Goal: Contribute content: Contribute content

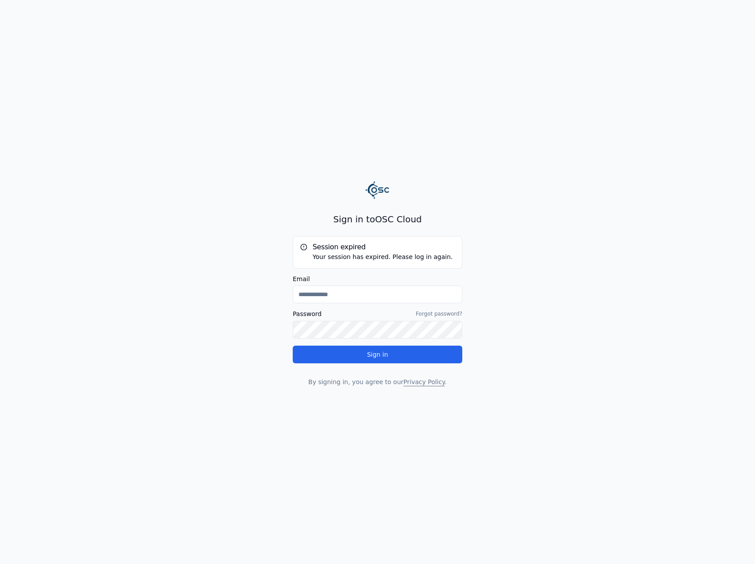
type input "**********"
click at [435, 359] on button "Sign in" at bounding box center [378, 354] width 170 height 18
click at [441, 359] on button "Sign in" at bounding box center [378, 354] width 170 height 18
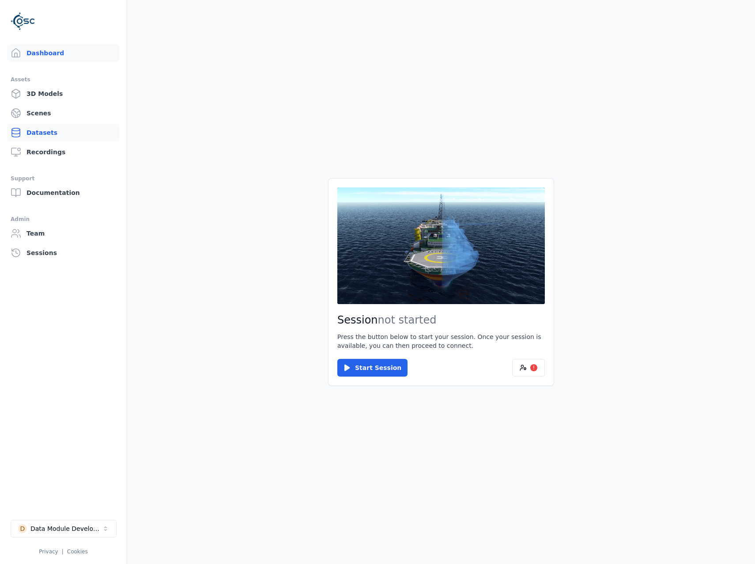
click at [56, 137] on link "Datasets" at bounding box center [63, 133] width 113 height 18
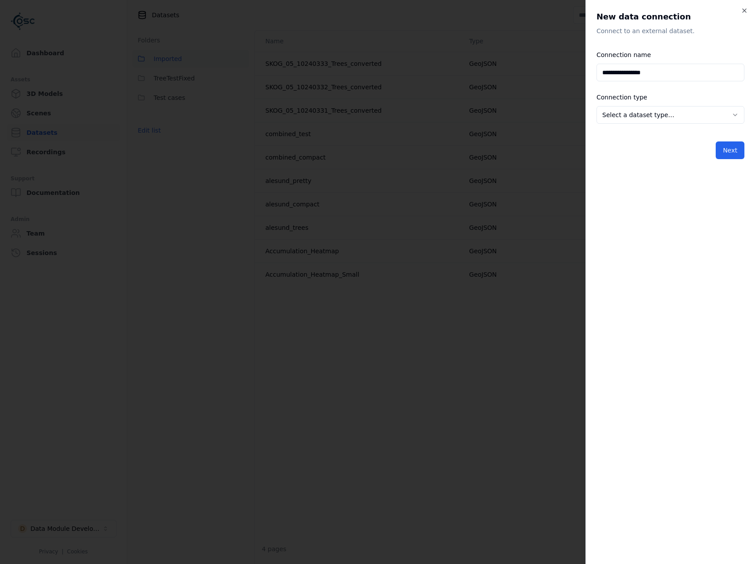
drag, startPoint x: 658, startPoint y: 74, endPoint x: 629, endPoint y: 74, distance: 29.6
click at [629, 74] on input "**********" at bounding box center [671, 73] width 148 height 18
type input "*"
type input "**********"
click at [652, 101] on div "**********" at bounding box center [671, 109] width 148 height 35
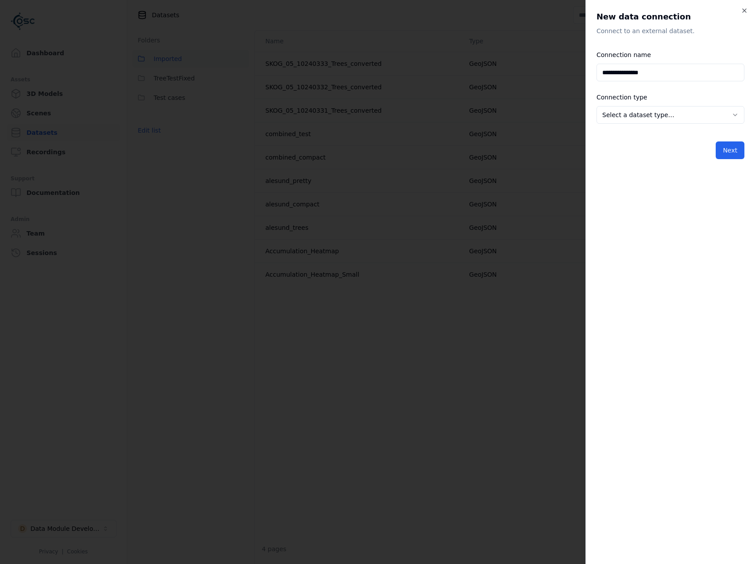
click at [655, 102] on div "**********" at bounding box center [671, 109] width 148 height 35
click at [662, 110] on body "**********" at bounding box center [377, 282] width 755 height 564
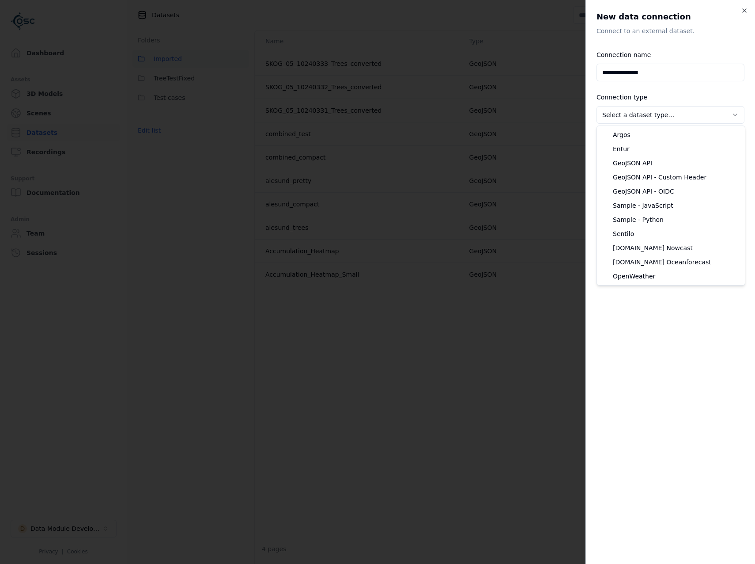
select select "**********"
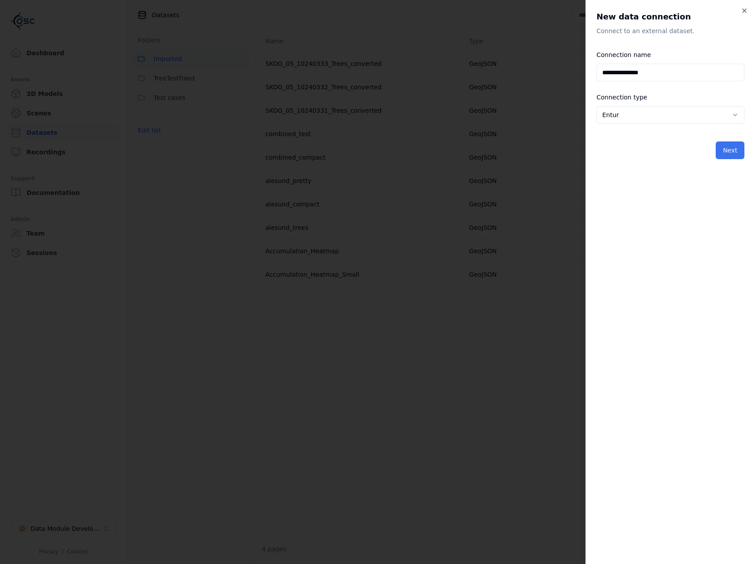
click at [721, 148] on button "Next" at bounding box center [730, 150] width 29 height 18
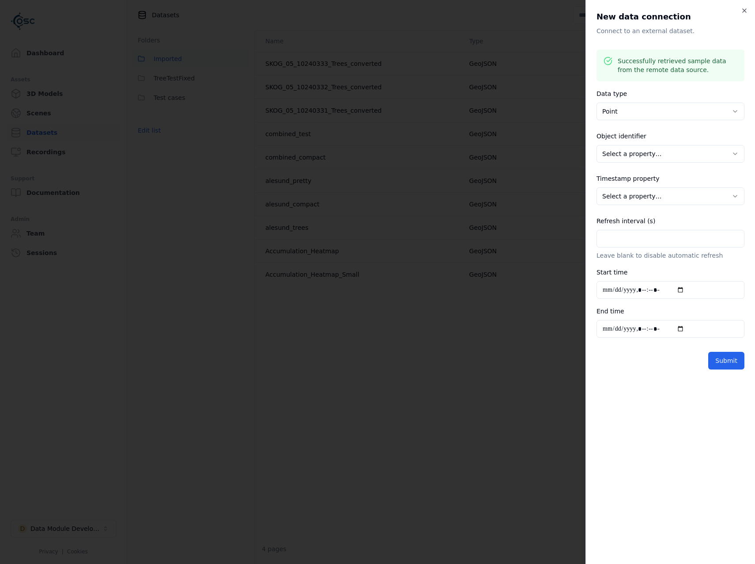
click at [656, 147] on body "**********" at bounding box center [377, 282] width 755 height 564
select select "******"
click at [662, 197] on body "**********" at bounding box center [377, 282] width 755 height 564
select select "**********"
click at [666, 234] on input "Refresh interval (s)" at bounding box center [671, 239] width 148 height 18
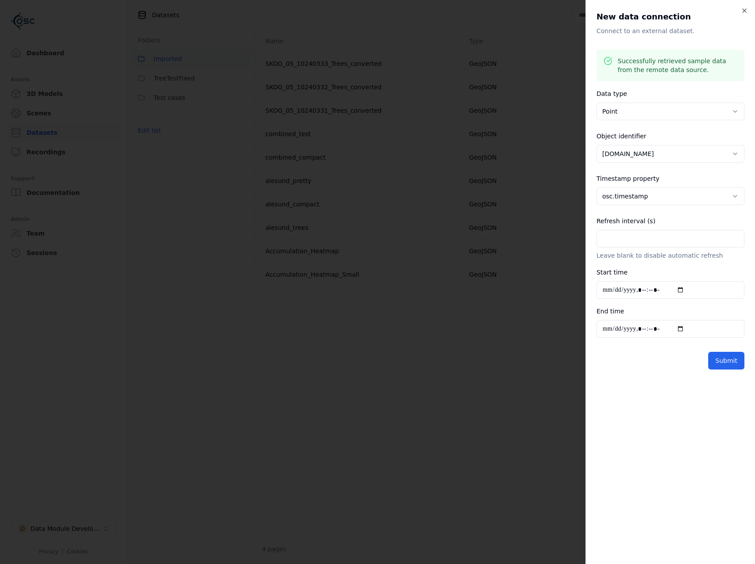
click at [633, 235] on input "Refresh interval (s)" at bounding box center [671, 239] width 148 height 18
type input "**"
click at [729, 360] on button "Submit" at bounding box center [727, 361] width 36 height 18
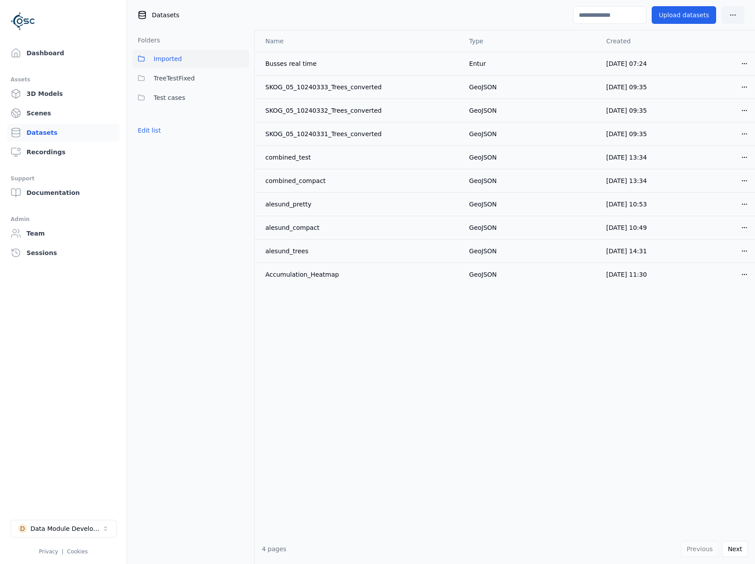
click at [63, 42] on div "Dashboard Assets 3D Models Scenes Datasets Recordings Support Documentation Adm…" at bounding box center [63, 282] width 127 height 564
click at [67, 48] on link "Dashboard" at bounding box center [63, 53] width 113 height 18
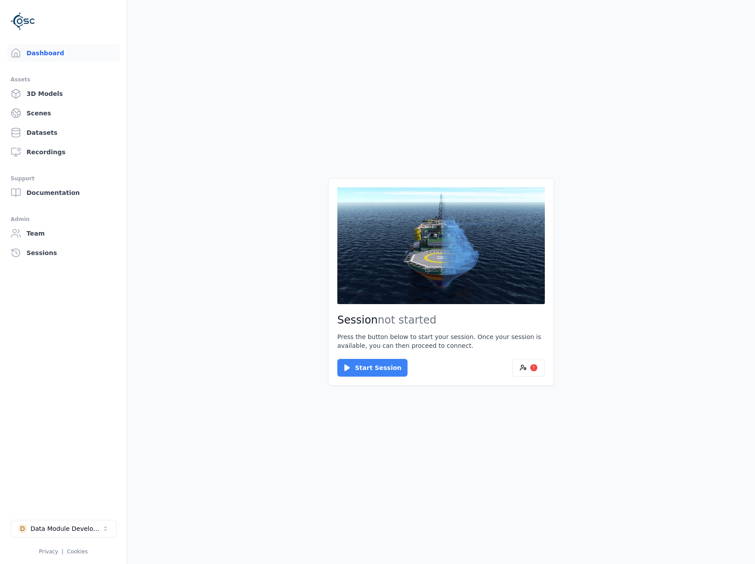
click at [370, 369] on button "Start Session" at bounding box center [372, 368] width 70 height 18
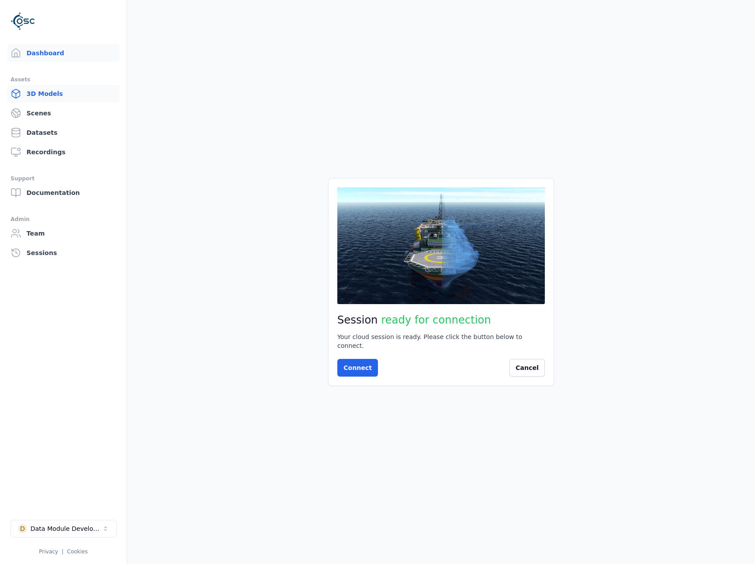
click at [58, 99] on link "3D Models" at bounding box center [63, 94] width 113 height 18
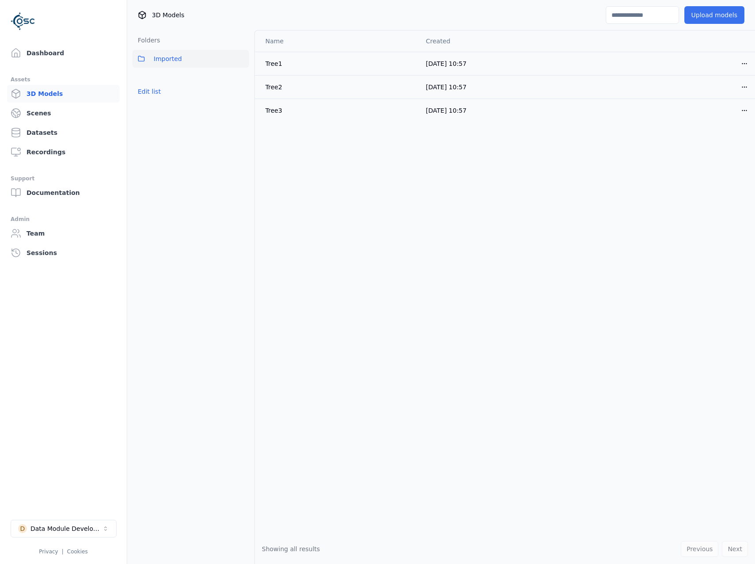
click at [712, 15] on button "Upload models" at bounding box center [715, 15] width 60 height 18
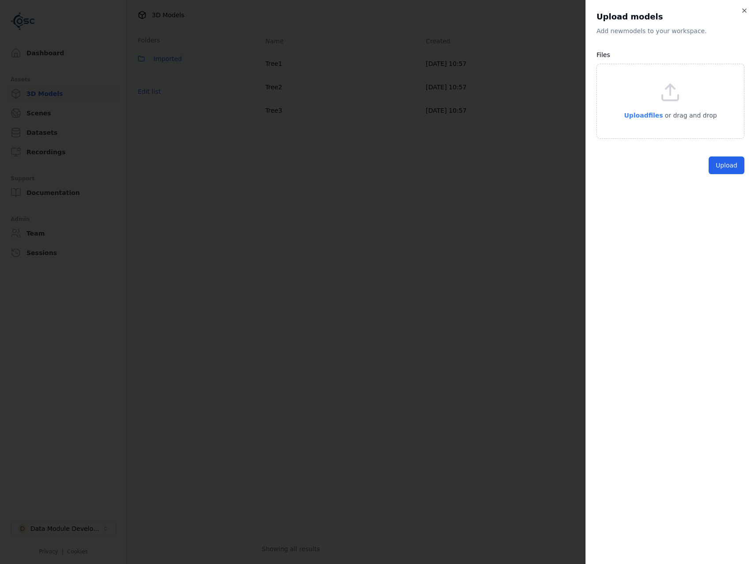
click at [644, 117] on span "Upload files" at bounding box center [643, 115] width 39 height 7
click at [707, 190] on div "Upload" at bounding box center [671, 186] width 148 height 18
click at [711, 189] on button "Upload" at bounding box center [727, 186] width 36 height 18
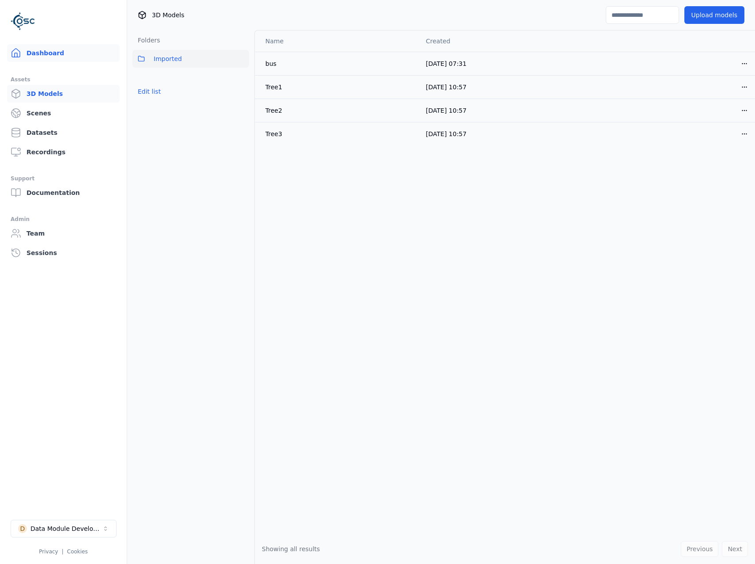
click at [42, 45] on link "Dashboard" at bounding box center [63, 53] width 113 height 18
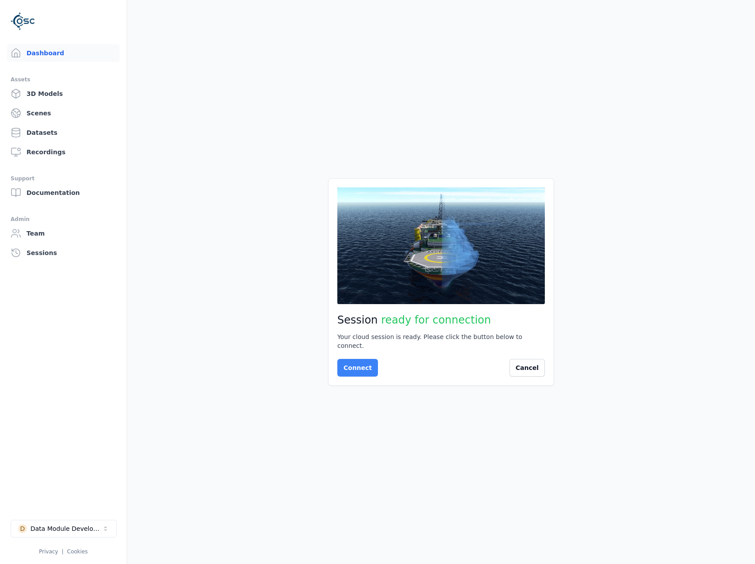
click at [367, 365] on button "Connect" at bounding box center [357, 368] width 41 height 18
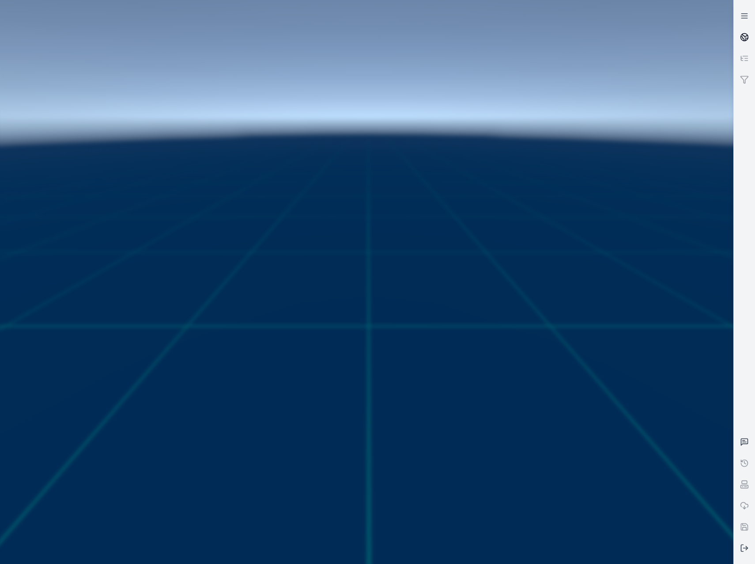
click at [739, 41] on link at bounding box center [744, 37] width 21 height 21
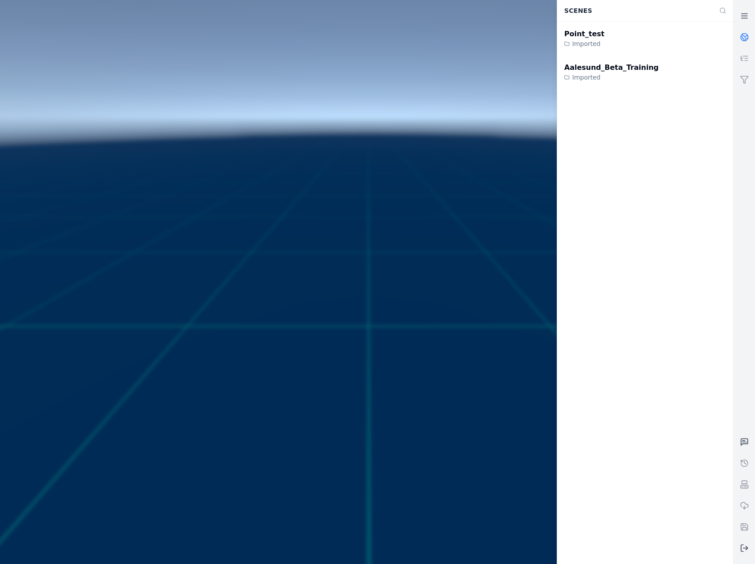
click at [743, 38] on icon at bounding box center [744, 37] width 9 height 9
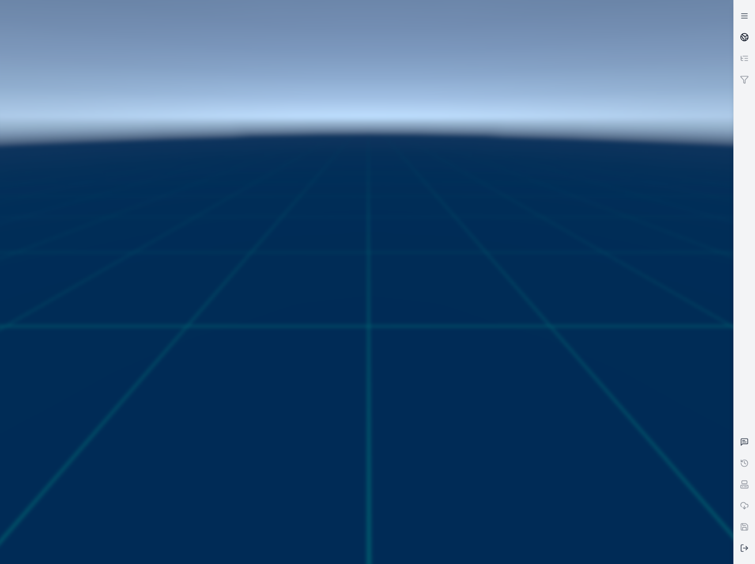
click at [743, 38] on icon at bounding box center [744, 37] width 9 height 9
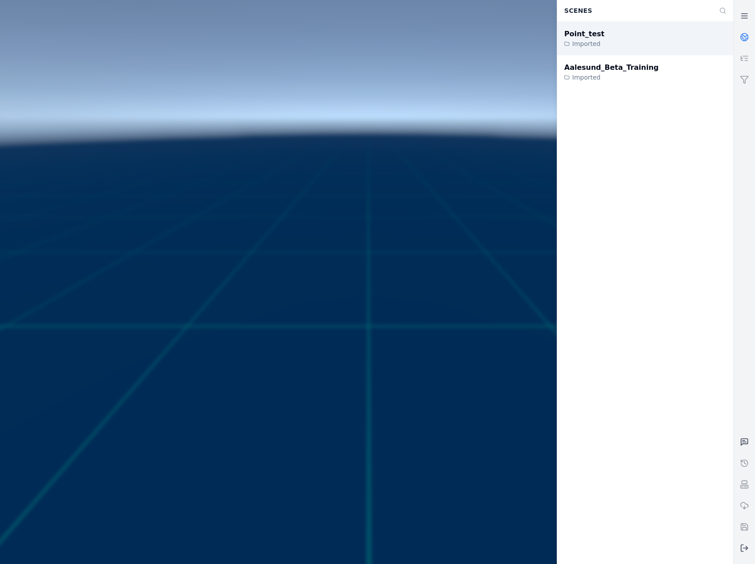
click at [628, 36] on div "Point_test Imported" at bounding box center [645, 39] width 176 height 34
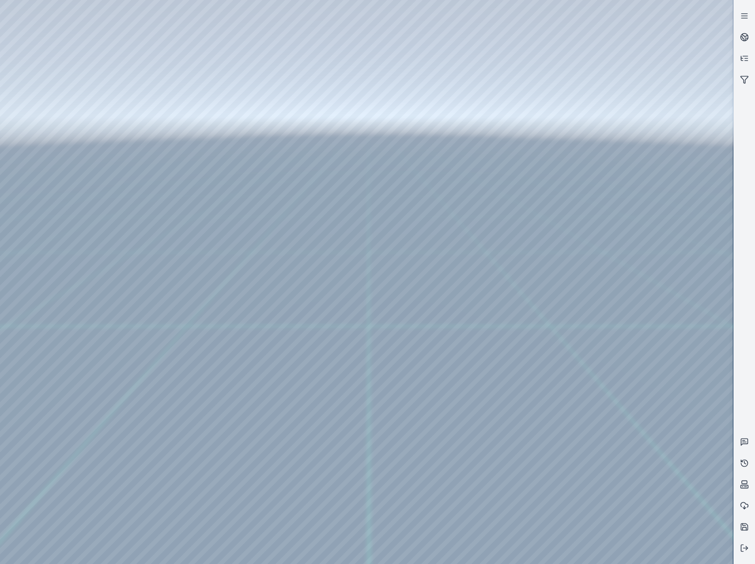
drag, startPoint x: 345, startPoint y: 445, endPoint x: 348, endPoint y: 449, distance: 4.9
drag, startPoint x: 558, startPoint y: 401, endPoint x: 359, endPoint y: 423, distance: 200.5
click at [46, 140] on div at bounding box center [366, 282] width 733 height 564
click at [53, 118] on div at bounding box center [366, 282] width 733 height 564
click at [68, 160] on div at bounding box center [366, 282] width 733 height 564
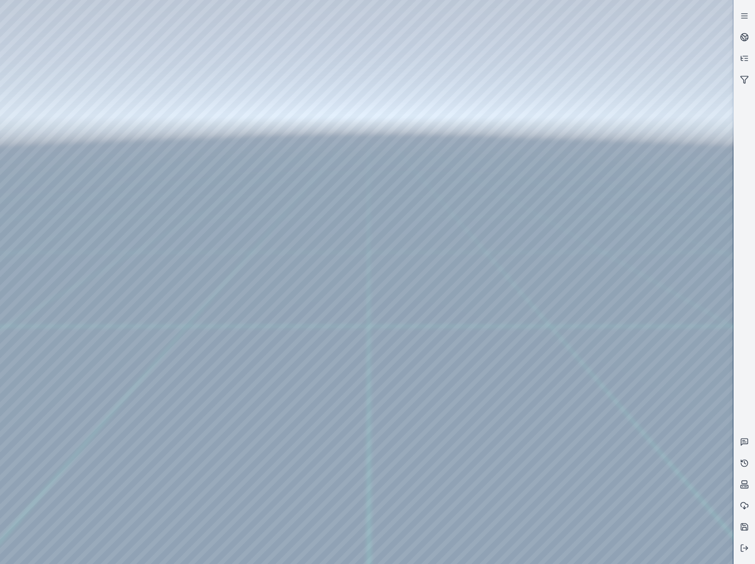
click at [253, 225] on div at bounding box center [366, 282] width 733 height 564
click at [253, 224] on div at bounding box center [366, 282] width 733 height 564
click at [533, 547] on div at bounding box center [366, 282] width 733 height 564
click at [366, 442] on div at bounding box center [366, 282] width 733 height 564
click at [365, 444] on div at bounding box center [366, 282] width 733 height 564
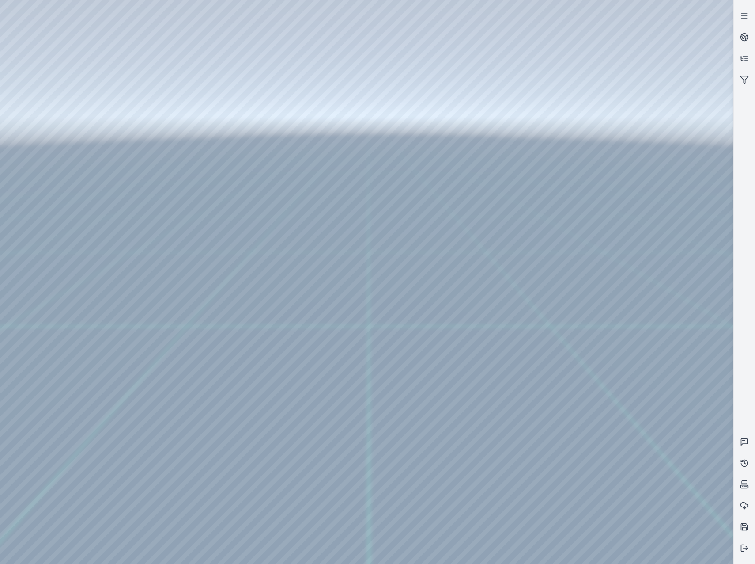
click at [558, 475] on div at bounding box center [366, 282] width 733 height 564
click at [32, 450] on div at bounding box center [366, 282] width 733 height 564
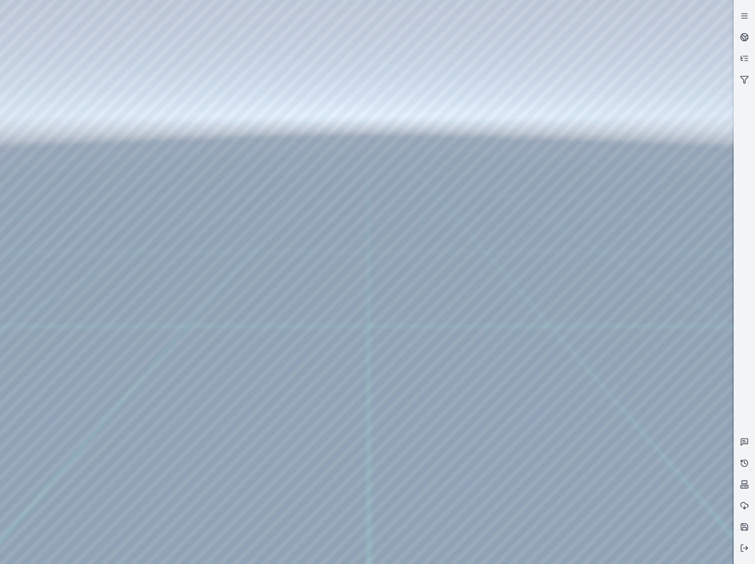
click at [531, 420] on div at bounding box center [366, 282] width 733 height 564
drag, startPoint x: 591, startPoint y: 424, endPoint x: 538, endPoint y: 419, distance: 53.7
drag, startPoint x: 495, startPoint y: 402, endPoint x: 338, endPoint y: 349, distance: 165.7
click at [41, 220] on div at bounding box center [366, 282] width 733 height 564
click at [50, 186] on div at bounding box center [366, 282] width 733 height 564
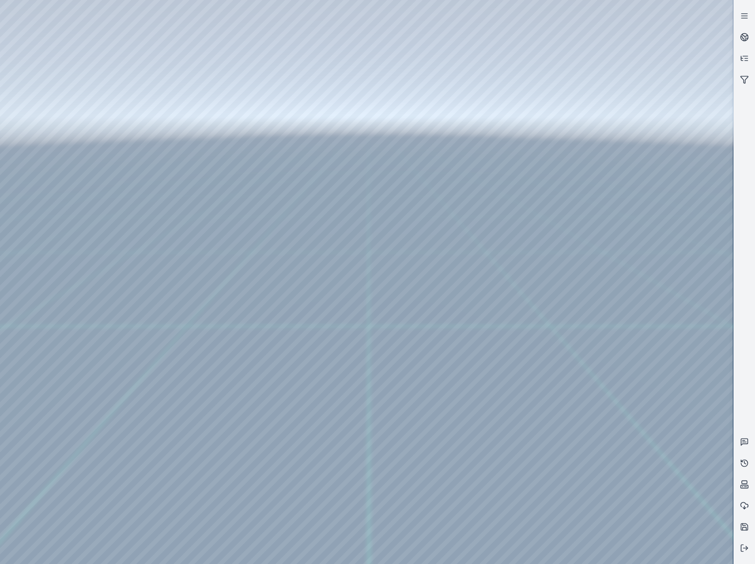
click at [255, 32] on div at bounding box center [366, 282] width 733 height 564
click at [176, 80] on div at bounding box center [366, 282] width 733 height 564
click at [711, 361] on div at bounding box center [366, 282] width 733 height 564
click at [692, 436] on div at bounding box center [366, 282] width 733 height 564
drag, startPoint x: 731, startPoint y: 177, endPoint x: 737, endPoint y: 144, distance: 33.7
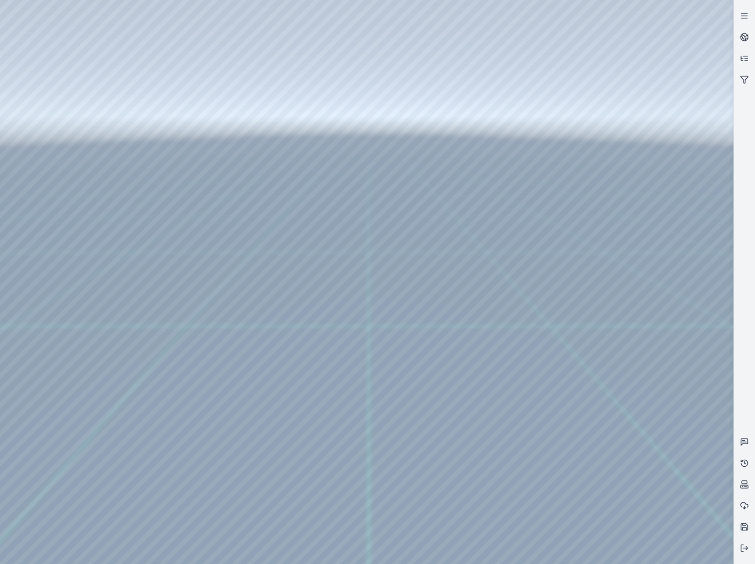
click at [737, 144] on div at bounding box center [377, 282] width 755 height 564
click at [609, 378] on div at bounding box center [366, 282] width 733 height 564
drag, startPoint x: 490, startPoint y: 384, endPoint x: 469, endPoint y: 384, distance: 21.2
drag, startPoint x: 493, startPoint y: 373, endPoint x: 421, endPoint y: 401, distance: 77.6
drag, startPoint x: 363, startPoint y: 386, endPoint x: 502, endPoint y: 456, distance: 155.7
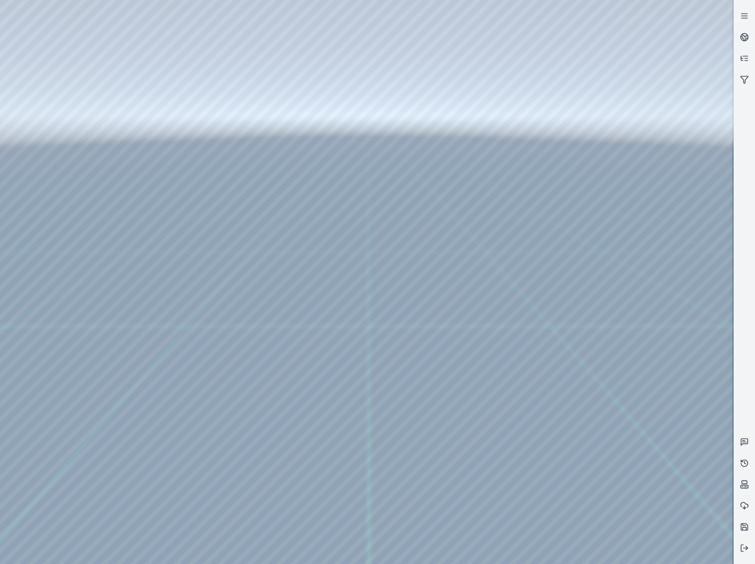
drag, startPoint x: 447, startPoint y: 436, endPoint x: 394, endPoint y: 399, distance: 64.6
click at [610, 438] on div at bounding box center [366, 282] width 733 height 564
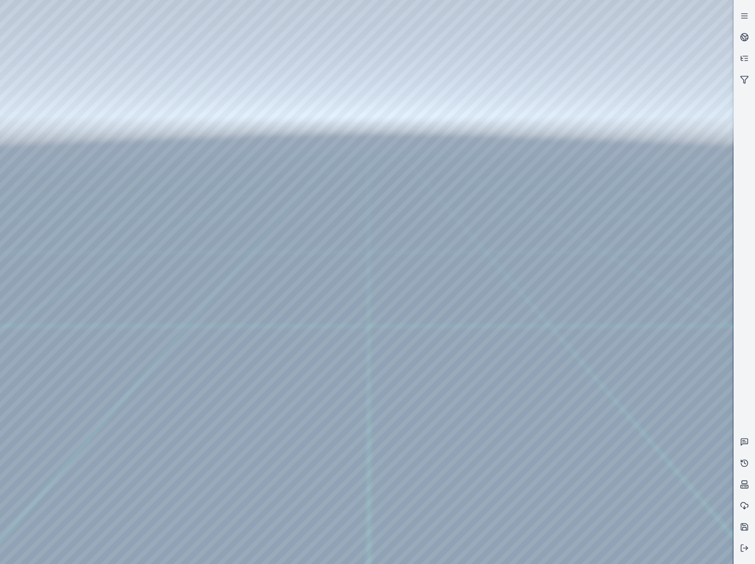
drag, startPoint x: 489, startPoint y: 415, endPoint x: 447, endPoint y: 424, distance: 42.0
click at [605, 196] on div at bounding box center [366, 282] width 733 height 564
click at [605, 194] on div at bounding box center [366, 282] width 733 height 564
click at [611, 155] on div at bounding box center [366, 282] width 733 height 564
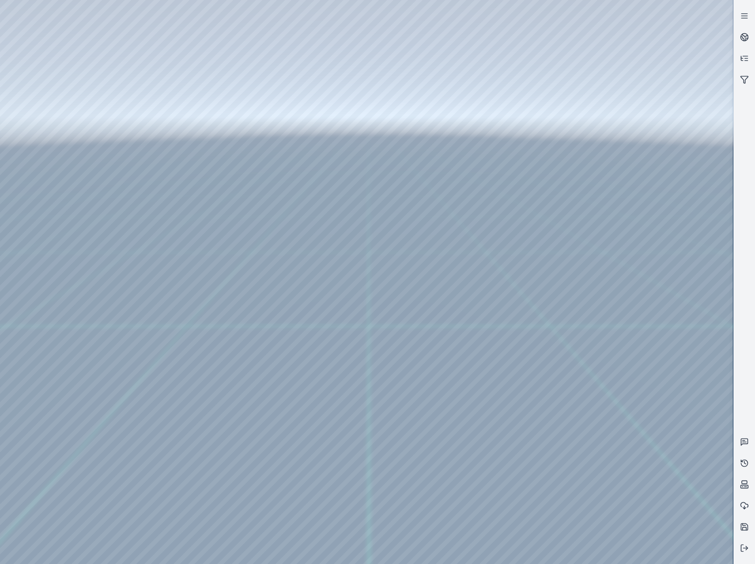
click at [613, 159] on div at bounding box center [366, 282] width 733 height 564
drag, startPoint x: 448, startPoint y: 379, endPoint x: 397, endPoint y: 353, distance: 57.3
click at [605, 196] on div at bounding box center [366, 282] width 733 height 564
click at [605, 162] on div at bounding box center [366, 282] width 733 height 564
click at [606, 95] on div at bounding box center [366, 282] width 733 height 564
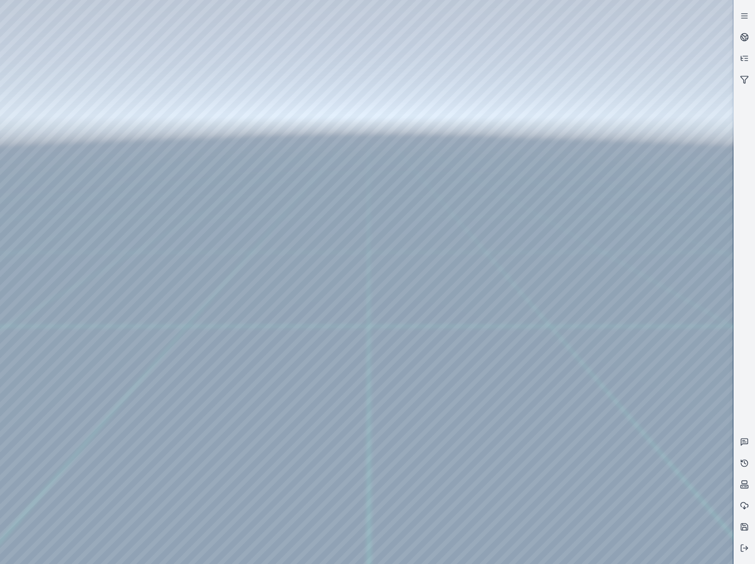
click at [610, 161] on div at bounding box center [366, 282] width 733 height 564
click at [221, 102] on div at bounding box center [366, 282] width 733 height 564
click at [193, 90] on div at bounding box center [366, 282] width 733 height 564
click at [604, 284] on div at bounding box center [366, 282] width 733 height 564
click at [197, 106] on div at bounding box center [366, 282] width 733 height 564
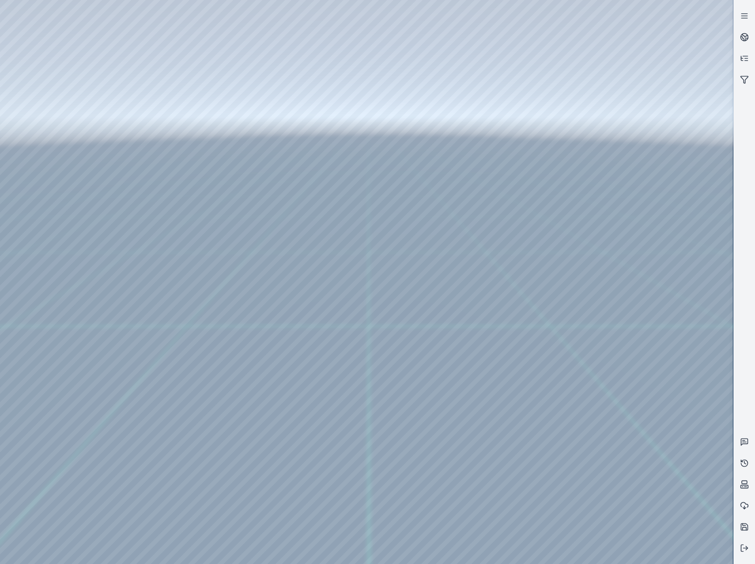
click at [597, 193] on div at bounding box center [366, 282] width 733 height 564
click at [600, 199] on div at bounding box center [366, 282] width 733 height 564
click at [610, 234] on div at bounding box center [366, 282] width 733 height 564
click at [49, 123] on div at bounding box center [366, 282] width 733 height 564
click at [68, 154] on div at bounding box center [366, 282] width 733 height 564
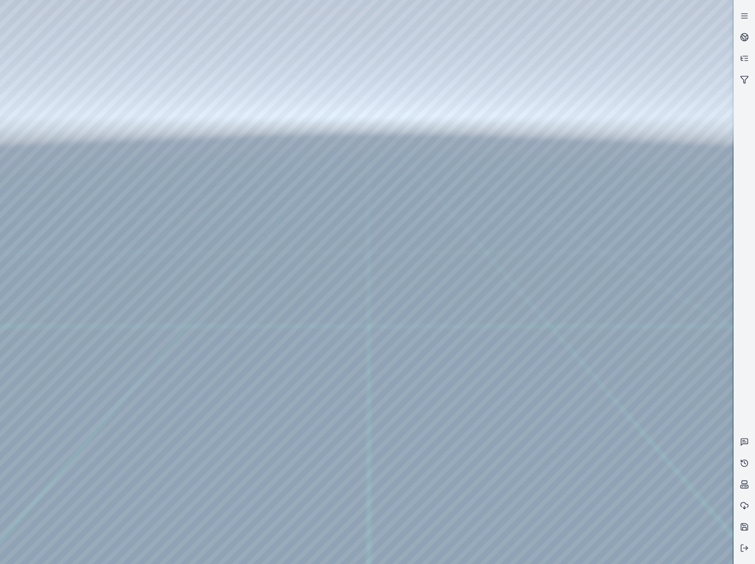
click at [224, 226] on div at bounding box center [366, 282] width 733 height 564
click at [229, 244] on div at bounding box center [366, 282] width 733 height 564
click at [379, 198] on div at bounding box center [366, 282] width 733 height 564
click at [380, 225] on div at bounding box center [366, 282] width 733 height 564
click at [460, 140] on div at bounding box center [366, 282] width 733 height 564
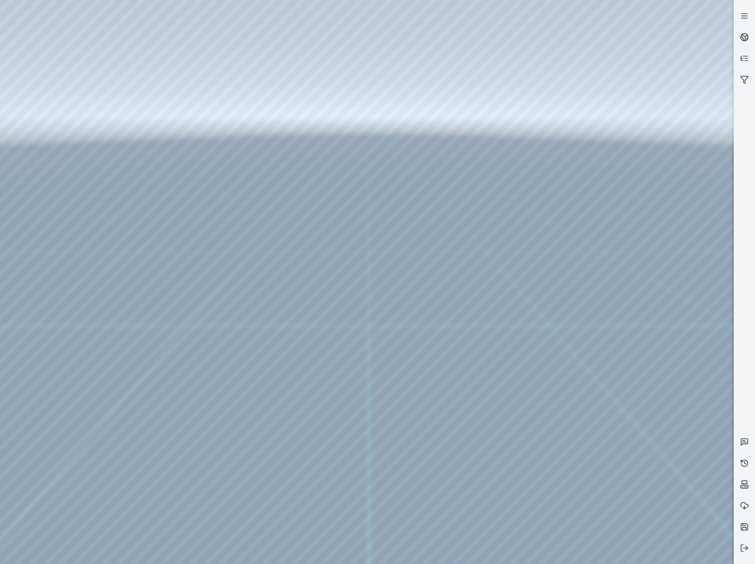
click at [615, 199] on div at bounding box center [366, 282] width 733 height 564
click at [623, 202] on div at bounding box center [366, 282] width 733 height 564
drag, startPoint x: 505, startPoint y: 413, endPoint x: 486, endPoint y: 414, distance: 18.6
drag, startPoint x: 486, startPoint y: 414, endPoint x: 462, endPoint y: 412, distance: 24.4
drag, startPoint x: 498, startPoint y: 392, endPoint x: 365, endPoint y: 347, distance: 140.8
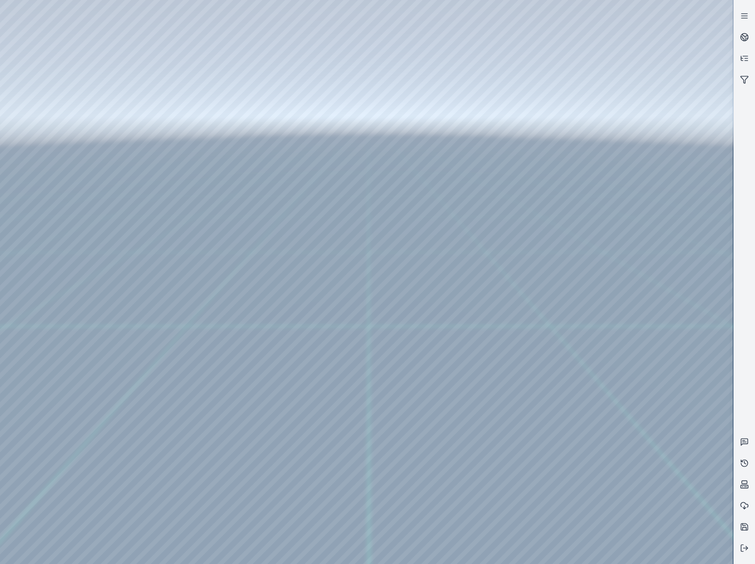
drag, startPoint x: 402, startPoint y: 369, endPoint x: 504, endPoint y: 447, distance: 128.5
drag, startPoint x: 408, startPoint y: 400, endPoint x: 440, endPoint y: 420, distance: 37.4
click at [610, 199] on div at bounding box center [366, 282] width 733 height 564
click at [639, 240] on div at bounding box center [366, 282] width 733 height 564
click at [623, 207] on div at bounding box center [366, 282] width 733 height 564
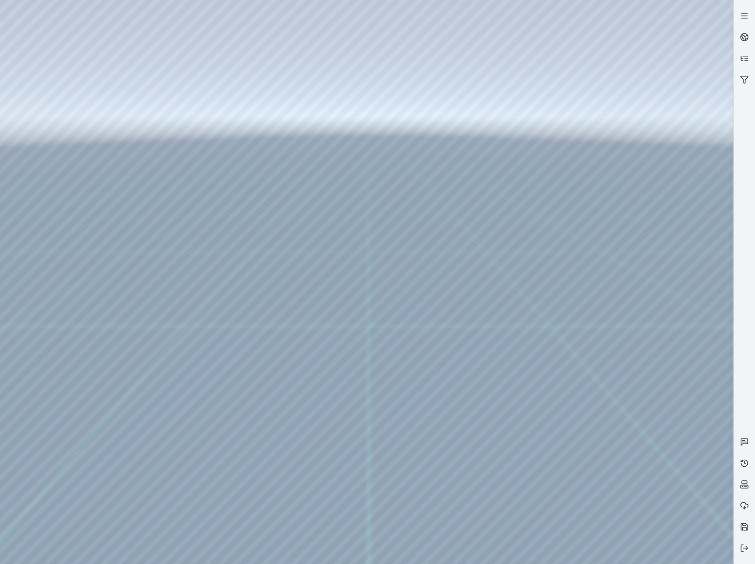
click at [630, 199] on div at bounding box center [366, 282] width 733 height 564
click at [666, 243] on div at bounding box center [366, 282] width 733 height 564
drag, startPoint x: 363, startPoint y: 318, endPoint x: 509, endPoint y: 399, distance: 166.9
drag, startPoint x: 381, startPoint y: 337, endPoint x: 482, endPoint y: 385, distance: 112.1
drag, startPoint x: 459, startPoint y: 377, endPoint x: 439, endPoint y: 371, distance: 20.3
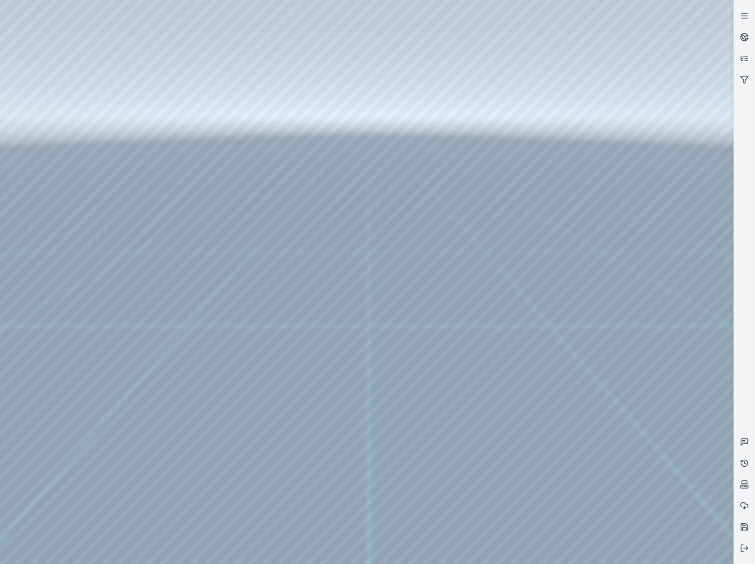
drag, startPoint x: 482, startPoint y: 415, endPoint x: 372, endPoint y: 371, distance: 118.8
drag, startPoint x: 448, startPoint y: 372, endPoint x: 349, endPoint y: 309, distance: 118.4
drag, startPoint x: 466, startPoint y: 389, endPoint x: 576, endPoint y: 428, distance: 117.4
drag, startPoint x: 390, startPoint y: 325, endPoint x: 545, endPoint y: 423, distance: 183.5
drag, startPoint x: 462, startPoint y: 364, endPoint x: 537, endPoint y: 423, distance: 95.6
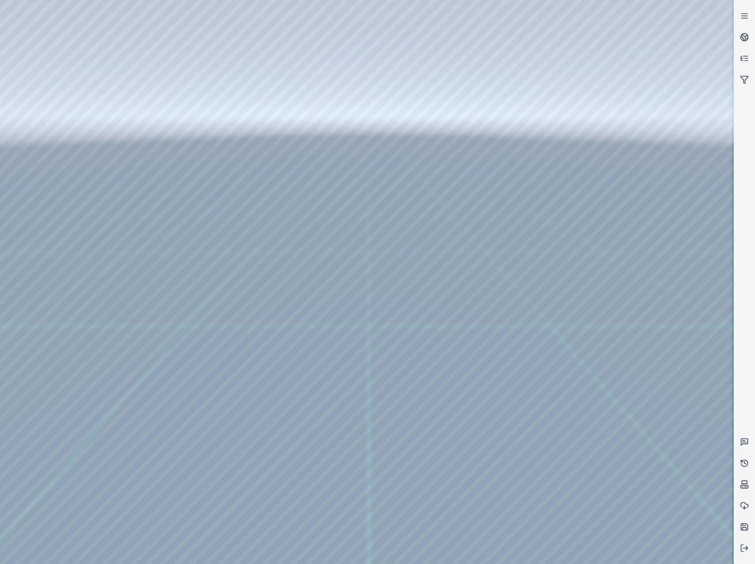
click at [664, 343] on div at bounding box center [366, 282] width 733 height 564
click at [671, 348] on div at bounding box center [366, 282] width 733 height 564
click at [672, 380] on div at bounding box center [366, 282] width 733 height 564
click at [231, 224] on div at bounding box center [366, 282] width 733 height 564
click at [230, 239] on div at bounding box center [366, 282] width 733 height 564
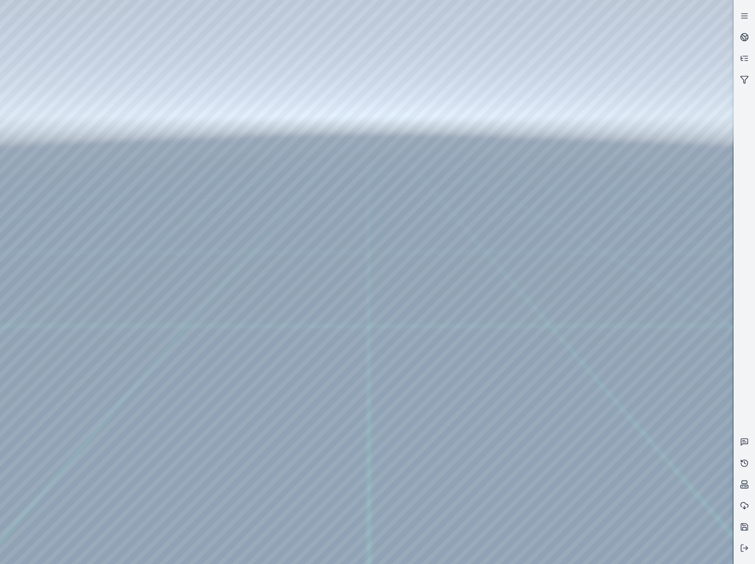
click at [386, 193] on div at bounding box center [366, 282] width 733 height 564
click at [393, 208] on div at bounding box center [366, 282] width 733 height 564
click at [460, 140] on div at bounding box center [366, 282] width 733 height 564
click at [655, 335] on div at bounding box center [366, 282] width 733 height 564
click at [661, 345] on div at bounding box center [366, 282] width 733 height 564
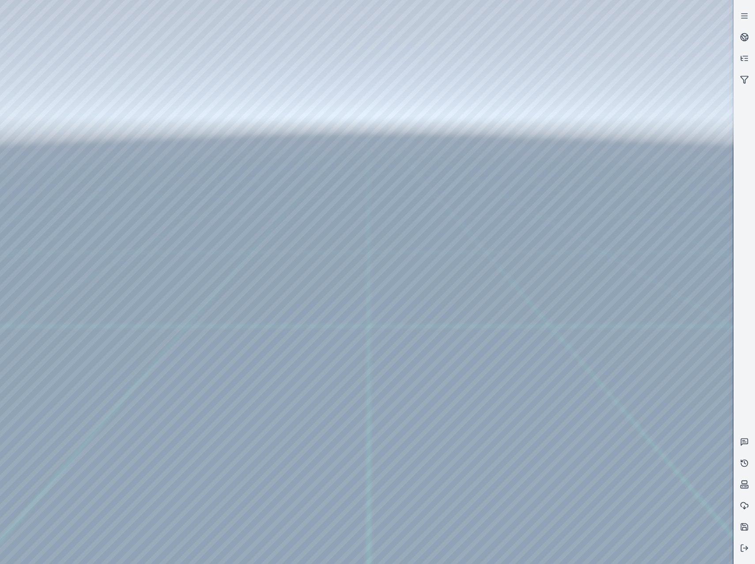
click at [637, 388] on div at bounding box center [366, 282] width 733 height 564
click at [635, 384] on div at bounding box center [366, 282] width 733 height 564
drag, startPoint x: 392, startPoint y: 368, endPoint x: 438, endPoint y: 358, distance: 46.5
drag, startPoint x: 441, startPoint y: 417, endPoint x: 508, endPoint y: 408, distance: 66.9
drag, startPoint x: 359, startPoint y: 350, endPoint x: 524, endPoint y: 320, distance: 167.8
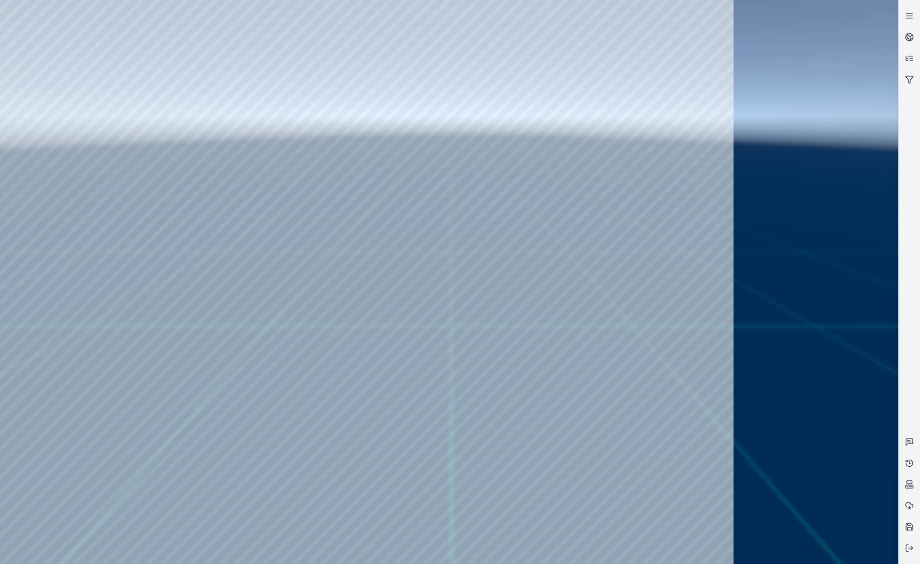
drag, startPoint x: 424, startPoint y: 306, endPoint x: 512, endPoint y: 310, distance: 88.4
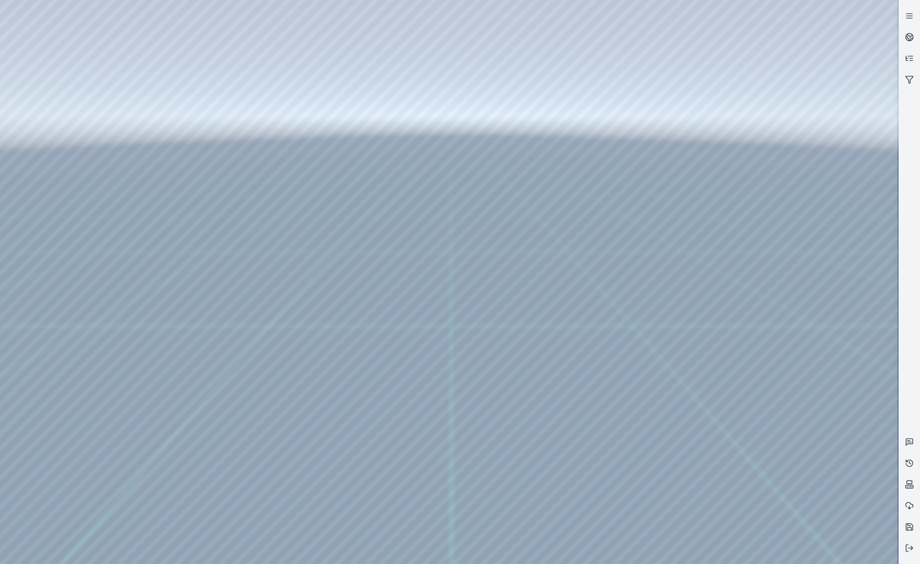
drag, startPoint x: 397, startPoint y: 306, endPoint x: 418, endPoint y: 308, distance: 21.3
click at [417, 311] on div at bounding box center [449, 282] width 898 height 564
drag, startPoint x: 436, startPoint y: 307, endPoint x: 467, endPoint y: 313, distance: 31.9
drag, startPoint x: 669, startPoint y: 227, endPoint x: 577, endPoint y: 286, distance: 108.8
click at [45, 222] on div at bounding box center [449, 282] width 898 height 564
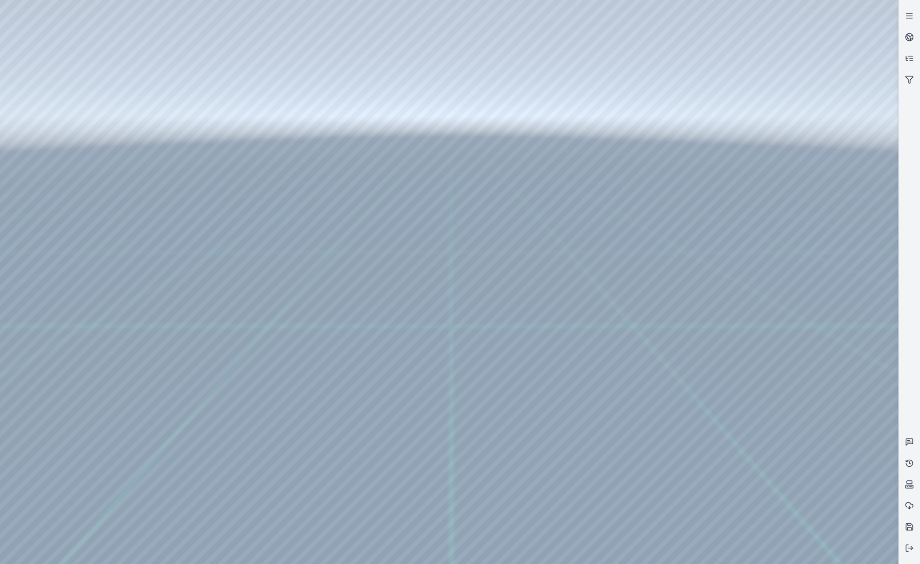
drag, startPoint x: 644, startPoint y: 365, endPoint x: 587, endPoint y: 363, distance: 57.9
drag, startPoint x: 646, startPoint y: 388, endPoint x: 405, endPoint y: 326, distance: 249.6
drag, startPoint x: 476, startPoint y: 373, endPoint x: 520, endPoint y: 369, distance: 44.8
drag, startPoint x: 631, startPoint y: 296, endPoint x: 360, endPoint y: 311, distance: 272.1
drag, startPoint x: 563, startPoint y: 341, endPoint x: 544, endPoint y: 485, distance: 145.2
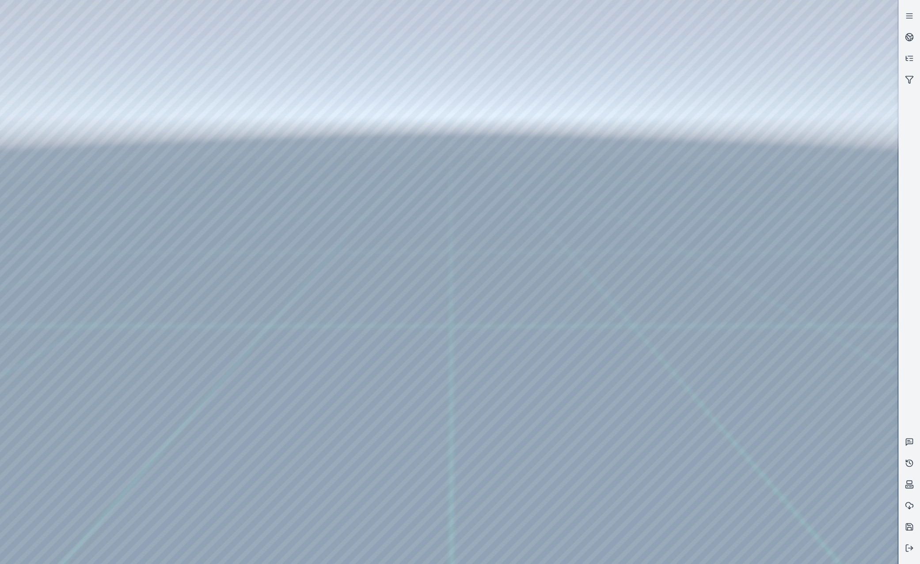
drag, startPoint x: 470, startPoint y: 407, endPoint x: 433, endPoint y: 399, distance: 37.5
drag, startPoint x: 611, startPoint y: 455, endPoint x: 589, endPoint y: 451, distance: 22.9
drag, startPoint x: 448, startPoint y: 388, endPoint x: 377, endPoint y: 359, distance: 77.3
drag, startPoint x: 494, startPoint y: 375, endPoint x: 499, endPoint y: 377, distance: 5.7
click at [499, 377] on div at bounding box center [449, 282] width 898 height 564
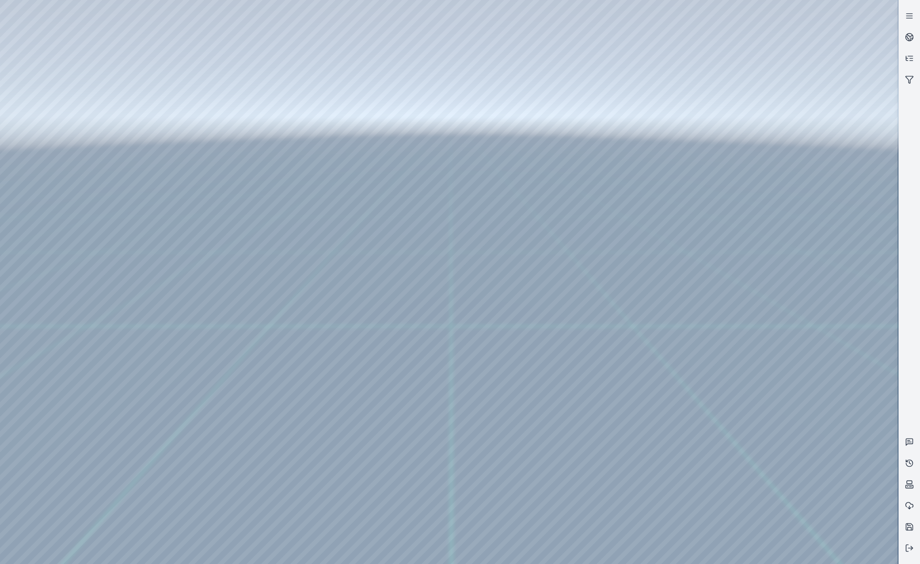
drag, startPoint x: 485, startPoint y: 400, endPoint x: 496, endPoint y: 411, distance: 15.6
click at [53, 186] on div at bounding box center [449, 282] width 898 height 564
click at [262, 37] on div at bounding box center [449, 282] width 898 height 564
click at [186, 99] on div at bounding box center [449, 282] width 898 height 564
click at [187, 82] on div at bounding box center [449, 282] width 898 height 564
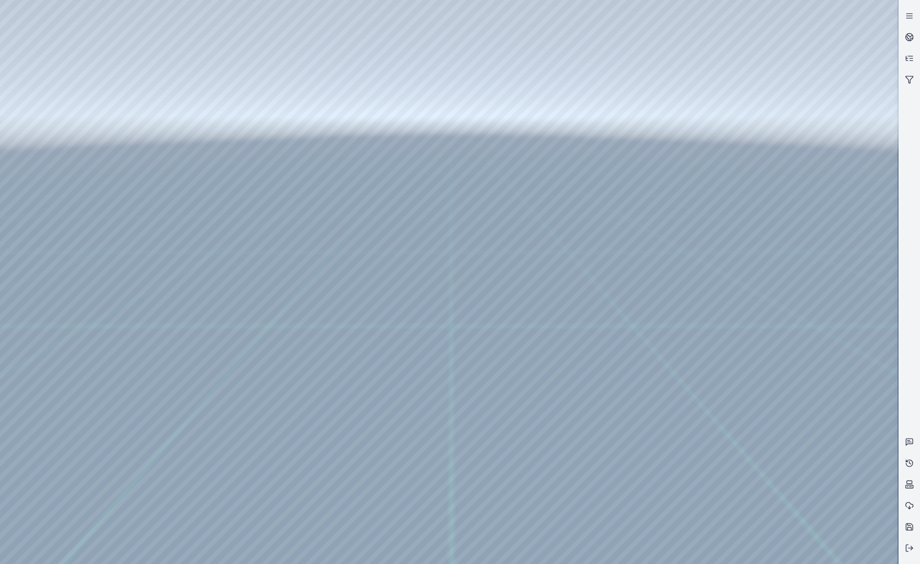
click at [755, 296] on div at bounding box center [449, 282] width 898 height 564
click at [755, 302] on div at bounding box center [449, 282] width 898 height 564
click at [755, 297] on div at bounding box center [449, 282] width 898 height 564
drag, startPoint x: 435, startPoint y: 258, endPoint x: 472, endPoint y: 411, distance: 157.3
drag, startPoint x: 451, startPoint y: 429, endPoint x: 640, endPoint y: 360, distance: 201.4
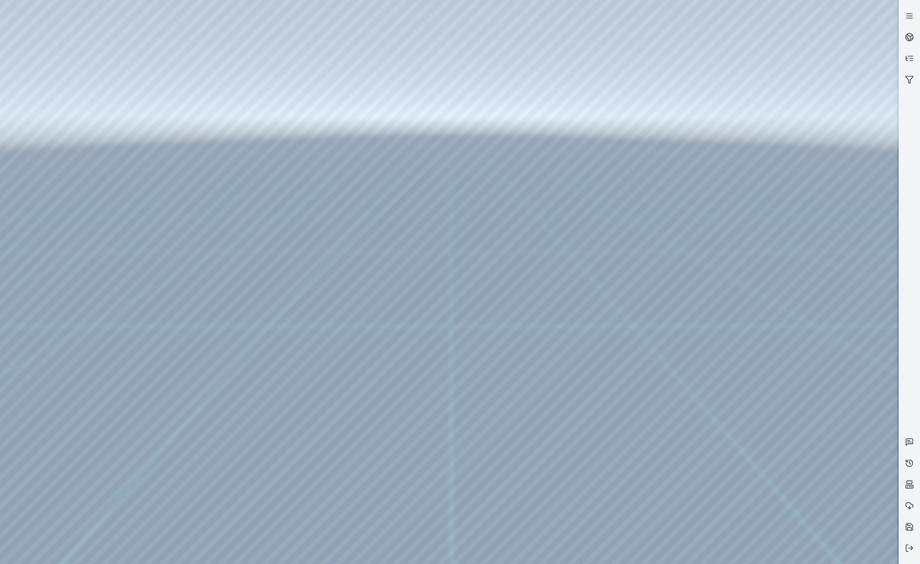
drag, startPoint x: 421, startPoint y: 281, endPoint x: 558, endPoint y: 354, distance: 155.3
drag, startPoint x: 354, startPoint y: 268, endPoint x: 462, endPoint y: 349, distance: 135.1
drag, startPoint x: 409, startPoint y: 299, endPoint x: 490, endPoint y: 395, distance: 125.4
drag, startPoint x: 394, startPoint y: 320, endPoint x: 457, endPoint y: 424, distance: 121.3
drag, startPoint x: 452, startPoint y: 388, endPoint x: 545, endPoint y: 413, distance: 96.0
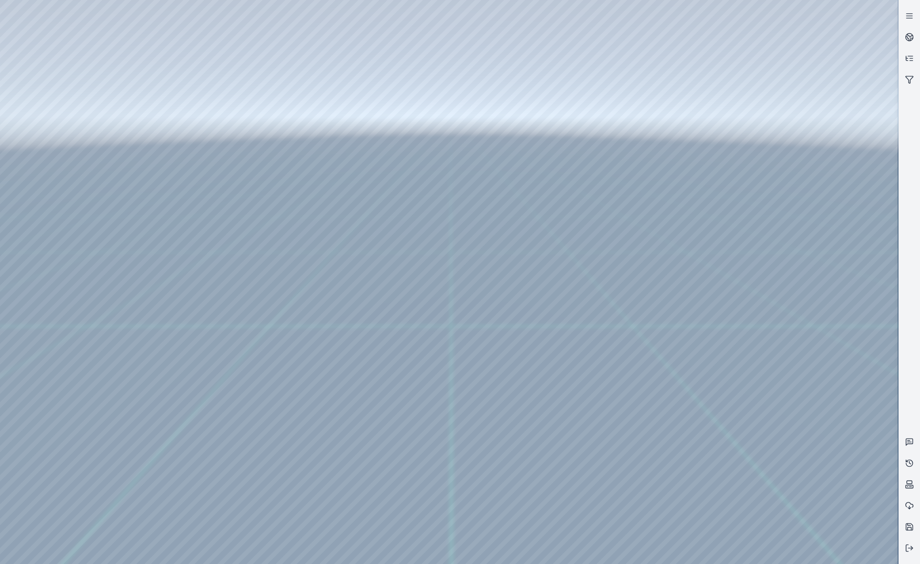
drag, startPoint x: 538, startPoint y: 406, endPoint x: 551, endPoint y: 390, distance: 21.0
drag, startPoint x: 676, startPoint y: 235, endPoint x: 478, endPoint y: 299, distance: 207.7
drag, startPoint x: 641, startPoint y: 254, endPoint x: 474, endPoint y: 315, distance: 177.0
drag, startPoint x: 515, startPoint y: 320, endPoint x: 630, endPoint y: 292, distance: 119.0
drag, startPoint x: 494, startPoint y: 329, endPoint x: 476, endPoint y: 283, distance: 49.4
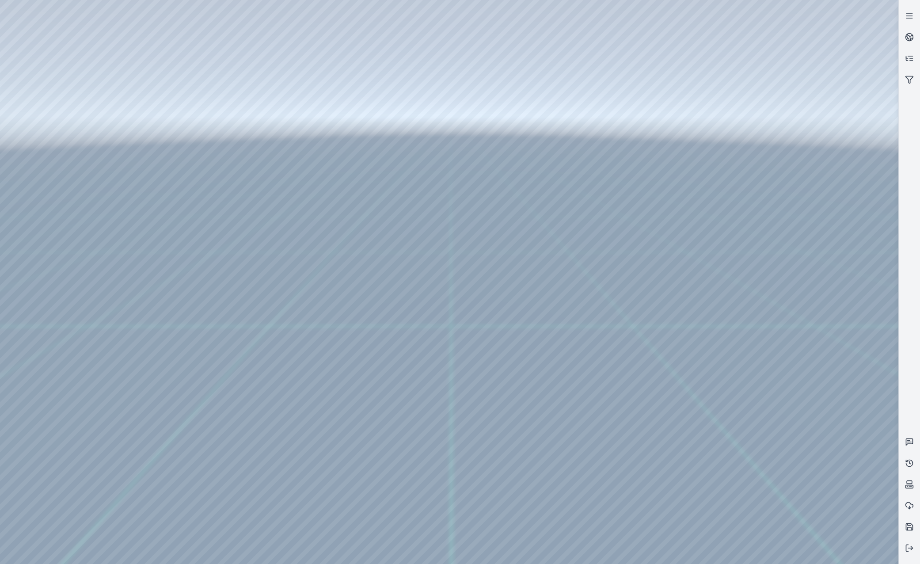
drag, startPoint x: 506, startPoint y: 266, endPoint x: 511, endPoint y: 261, distance: 7.2
click at [511, 261] on div at bounding box center [449, 282] width 898 height 564
drag, startPoint x: 496, startPoint y: 317, endPoint x: 513, endPoint y: 300, distance: 23.7
drag, startPoint x: 520, startPoint y: 303, endPoint x: 535, endPoint y: 297, distance: 16.0
click at [755, 299] on div at bounding box center [449, 282] width 898 height 564
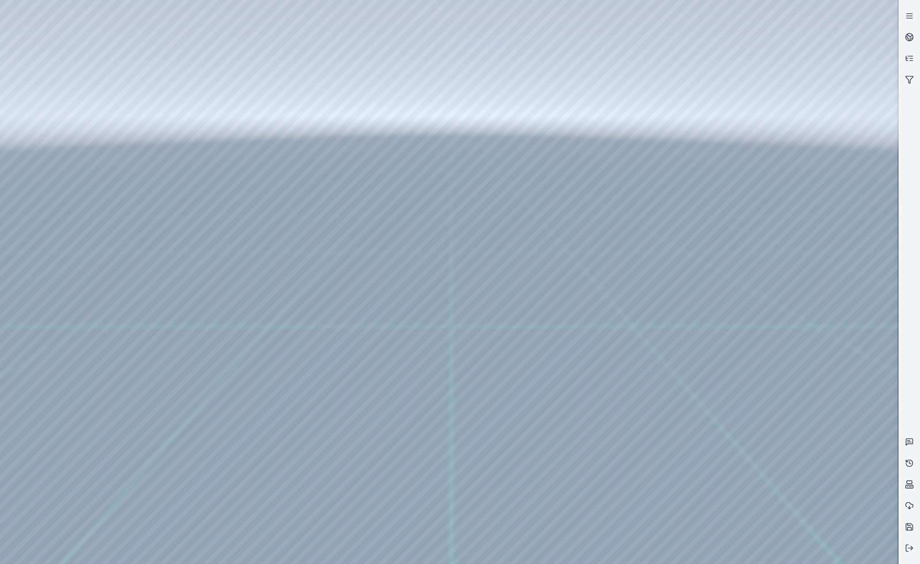
click at [755, 300] on div at bounding box center [449, 282] width 898 height 564
drag, startPoint x: 540, startPoint y: 282, endPoint x: 504, endPoint y: 279, distance: 35.9
drag, startPoint x: 624, startPoint y: 268, endPoint x: 313, endPoint y: 227, distance: 314.1
drag, startPoint x: 640, startPoint y: 217, endPoint x: 322, endPoint y: 248, distance: 319.5
drag, startPoint x: 641, startPoint y: 200, endPoint x: 602, endPoint y: 438, distance: 241.4
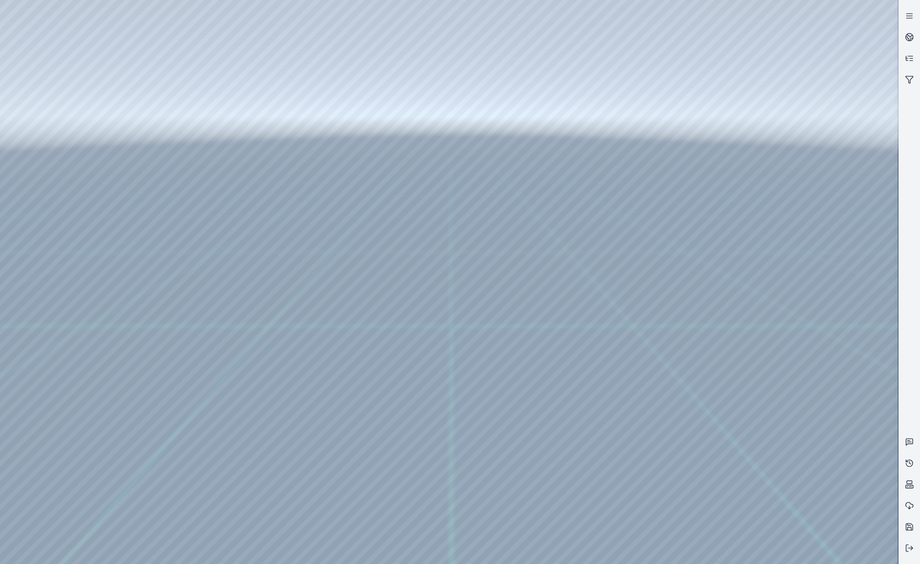
drag, startPoint x: 599, startPoint y: 353, endPoint x: 522, endPoint y: 367, distance: 78.9
drag, startPoint x: 659, startPoint y: 460, endPoint x: 579, endPoint y: 396, distance: 102.4
drag, startPoint x: 618, startPoint y: 455, endPoint x: 621, endPoint y: 437, distance: 17.5
drag, startPoint x: 591, startPoint y: 412, endPoint x: 534, endPoint y: 364, distance: 73.6
click at [167, 104] on div at bounding box center [449, 282] width 898 height 564
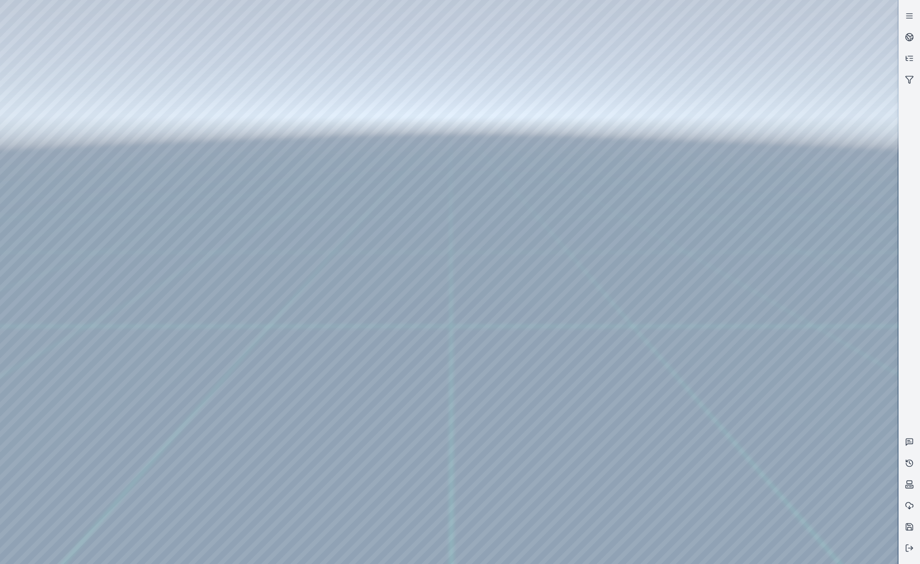
click at [170, 87] on div at bounding box center [449, 282] width 898 height 564
click at [53, 125] on div at bounding box center [449, 282] width 898 height 564
click at [61, 167] on div at bounding box center [449, 282] width 898 height 564
click at [247, 224] on div at bounding box center [449, 282] width 898 height 564
click at [253, 225] on div at bounding box center [449, 282] width 898 height 564
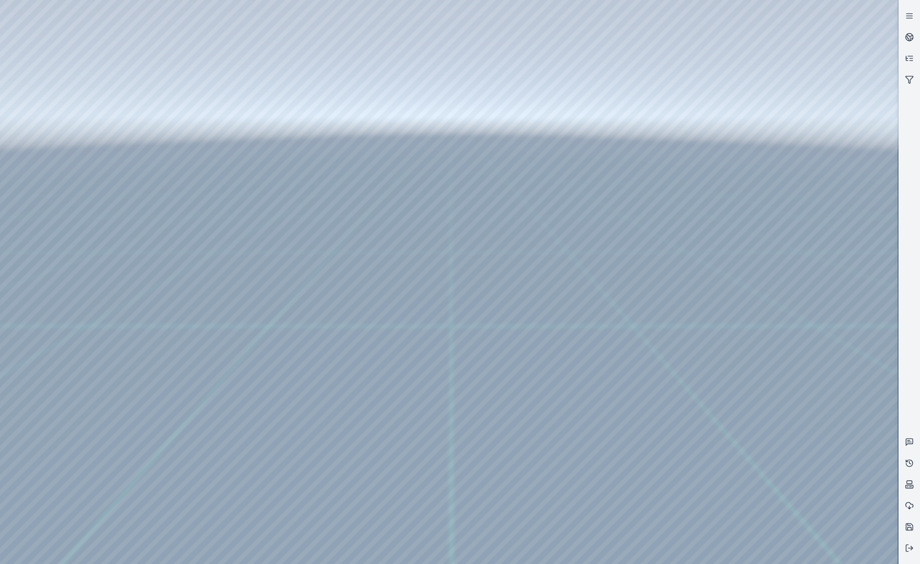
click at [258, 349] on div at bounding box center [449, 282] width 898 height 564
click at [262, 308] on div at bounding box center [449, 282] width 898 height 564
click at [258, 308] on div at bounding box center [449, 282] width 898 height 564
click at [236, 347] on div at bounding box center [449, 282] width 898 height 564
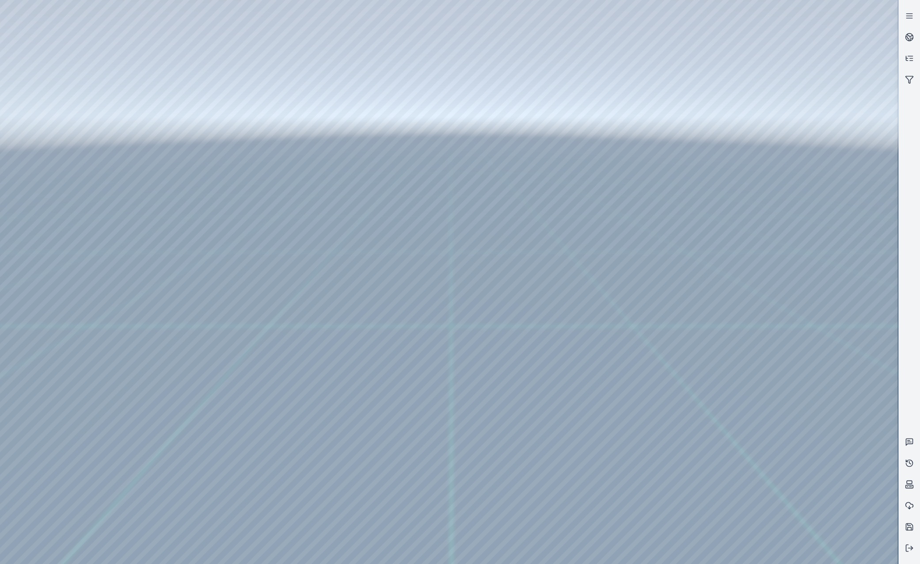
click at [231, 348] on div at bounding box center [449, 282] width 898 height 564
click at [224, 366] on div at bounding box center [449, 282] width 898 height 564
click at [377, 195] on div at bounding box center [449, 282] width 898 height 564
click at [379, 224] on div at bounding box center [449, 282] width 898 height 564
click at [460, 138] on div at bounding box center [449, 282] width 898 height 564
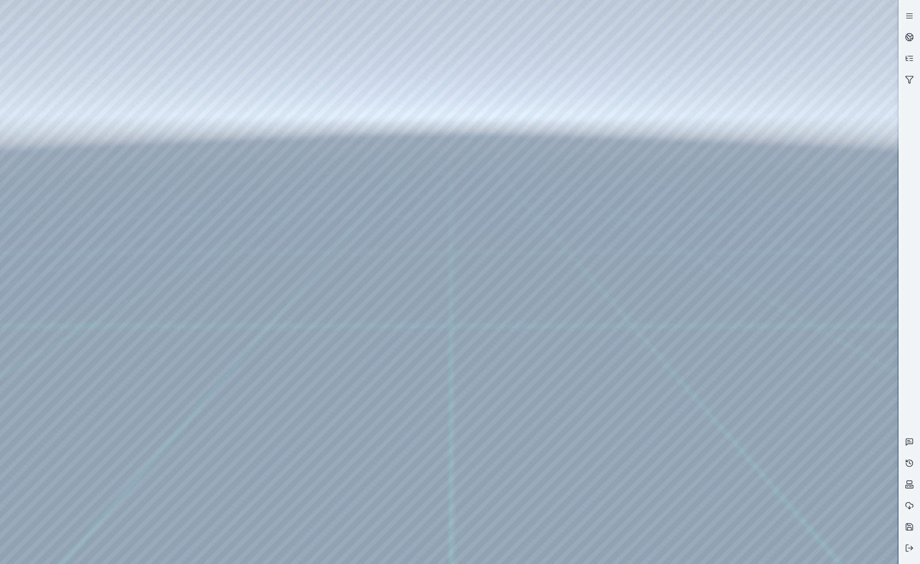
click at [60, 230] on div at bounding box center [449, 282] width 898 height 564
click at [262, 34] on div at bounding box center [449, 282] width 898 height 564
click at [60, 186] on div at bounding box center [449, 282] width 898 height 564
click at [202, 37] on div at bounding box center [449, 282] width 898 height 564
click at [204, 230] on div at bounding box center [449, 282] width 898 height 564
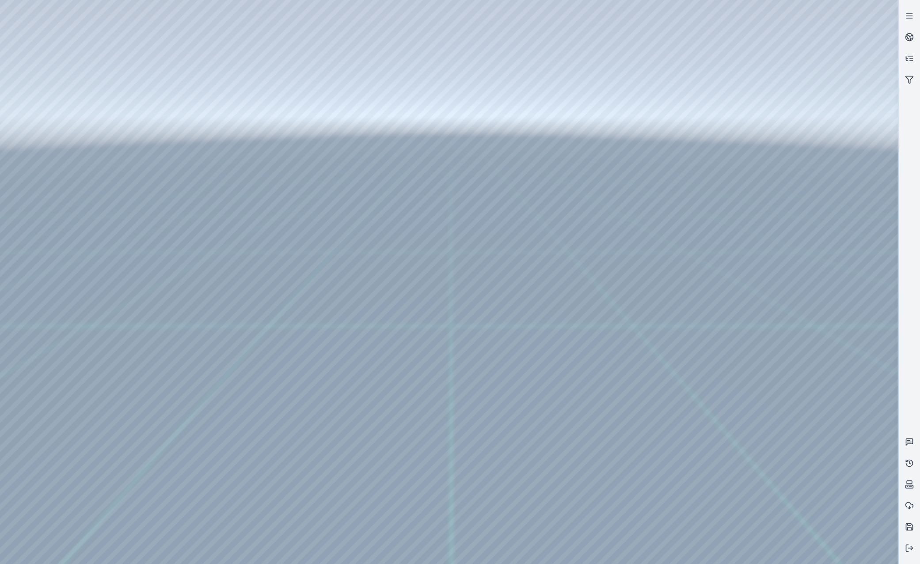
click at [205, 248] on div at bounding box center [449, 282] width 898 height 564
click at [755, 226] on div at bounding box center [449, 282] width 898 height 564
click at [755, 222] on div at bounding box center [449, 282] width 898 height 564
click at [755, 251] on div at bounding box center [449, 282] width 898 height 564
drag, startPoint x: 615, startPoint y: 387, endPoint x: 601, endPoint y: 387, distance: 13.7
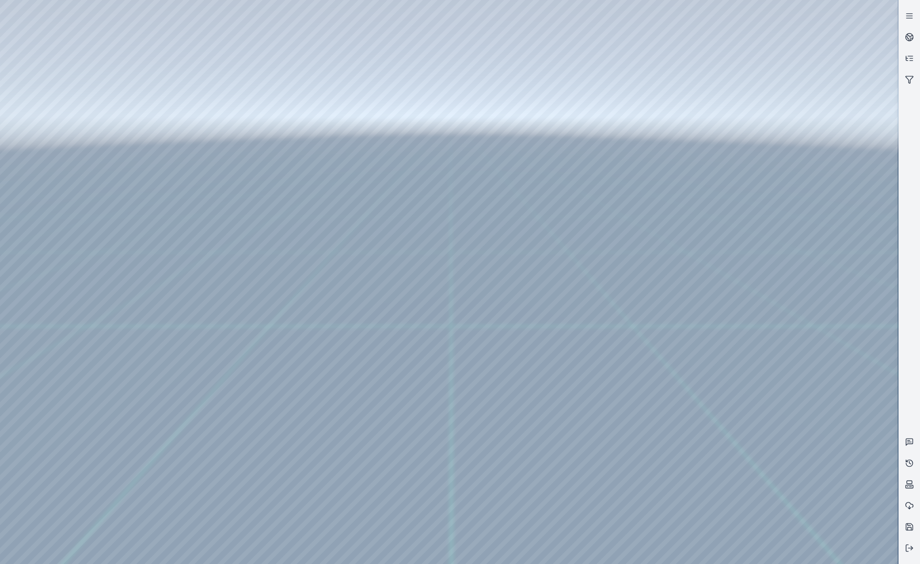
click at [755, 219] on div at bounding box center [449, 282] width 898 height 564
click at [755, 252] on div at bounding box center [449, 282] width 898 height 564
drag, startPoint x: 610, startPoint y: 429, endPoint x: 624, endPoint y: 432, distance: 14.4
drag, startPoint x: 895, startPoint y: 251, endPoint x: 904, endPoint y: 194, distance: 57.6
click at [755, 194] on div at bounding box center [460, 282] width 920 height 564
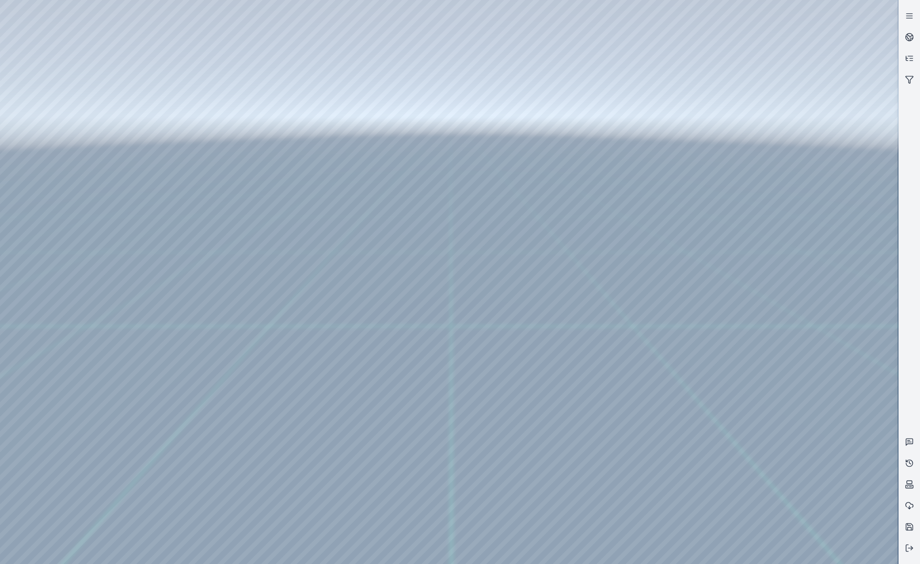
click at [179, 230] on div at bounding box center [449, 282] width 898 height 564
click at [755, 303] on div at bounding box center [449, 282] width 898 height 564
click at [755, 331] on div at bounding box center [449, 282] width 898 height 564
click at [49, 123] on div at bounding box center [449, 282] width 898 height 564
click at [51, 165] on div at bounding box center [449, 282] width 898 height 564
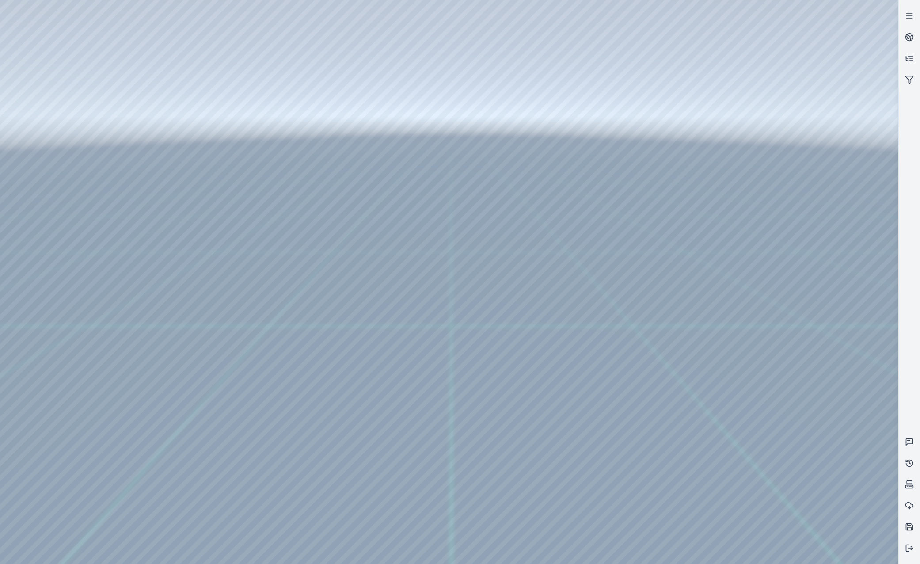
click at [227, 486] on div at bounding box center [449, 282] width 898 height 564
click at [229, 347] on div at bounding box center [449, 282] width 898 height 564
click at [224, 360] on div at bounding box center [449, 282] width 898 height 564
click at [407, 198] on div at bounding box center [449, 282] width 898 height 564
click at [411, 212] on div at bounding box center [449, 282] width 898 height 564
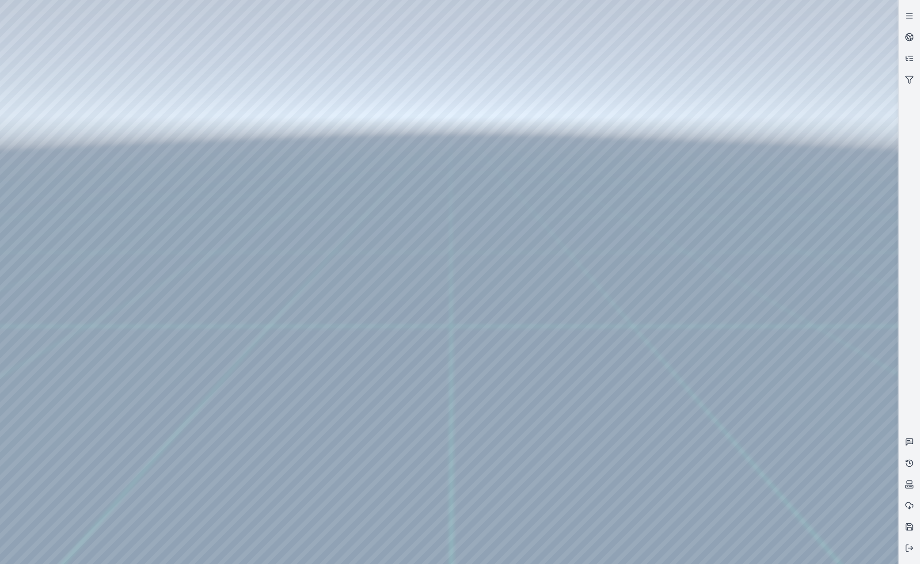
click at [399, 197] on div at bounding box center [449, 282] width 898 height 564
click at [406, 222] on div at bounding box center [449, 282] width 898 height 564
click at [460, 136] on div at bounding box center [449, 282] width 898 height 564
click at [64, 229] on div at bounding box center [449, 282] width 898 height 564
click at [57, 182] on div at bounding box center [449, 282] width 898 height 564
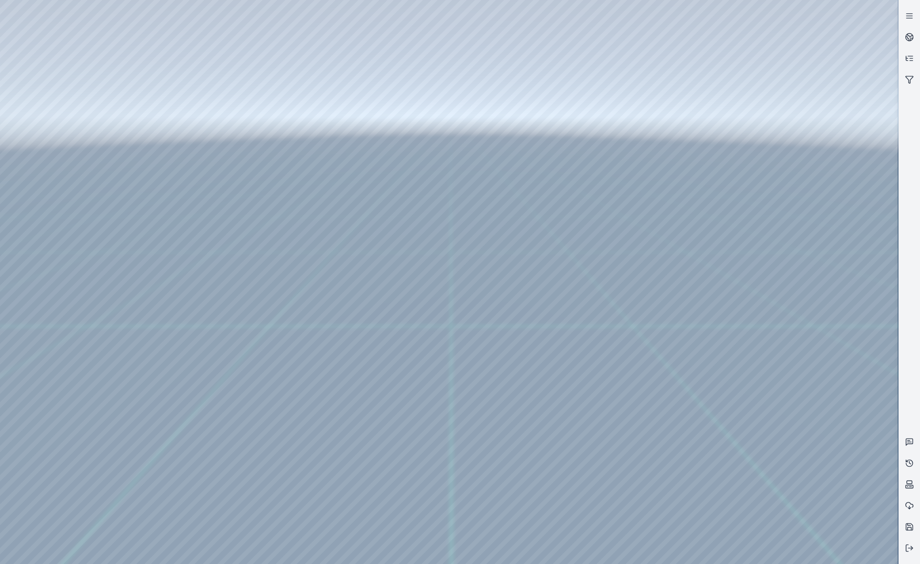
click at [198, 318] on div at bounding box center [449, 282] width 898 height 564
click at [211, 337] on div at bounding box center [449, 282] width 898 height 564
click at [755, 517] on div at bounding box center [449, 282] width 898 height 564
click at [755, 518] on div at bounding box center [449, 282] width 898 height 564
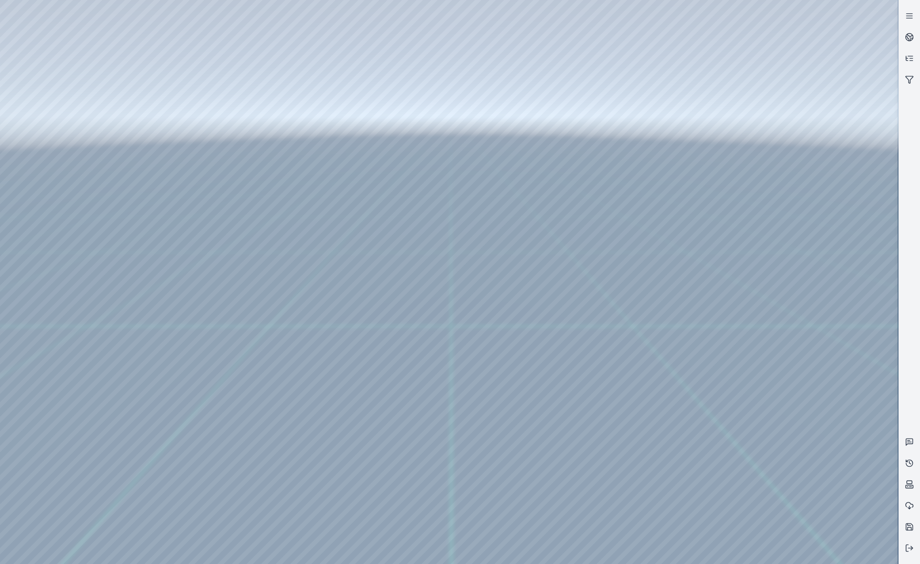
click at [755, 518] on div at bounding box center [449, 282] width 898 height 564
drag, startPoint x: 791, startPoint y: 518, endPoint x: 716, endPoint y: 511, distance: 75.4
click at [716, 511] on div at bounding box center [449, 282] width 898 height 564
click at [755, 519] on div at bounding box center [449, 282] width 898 height 564
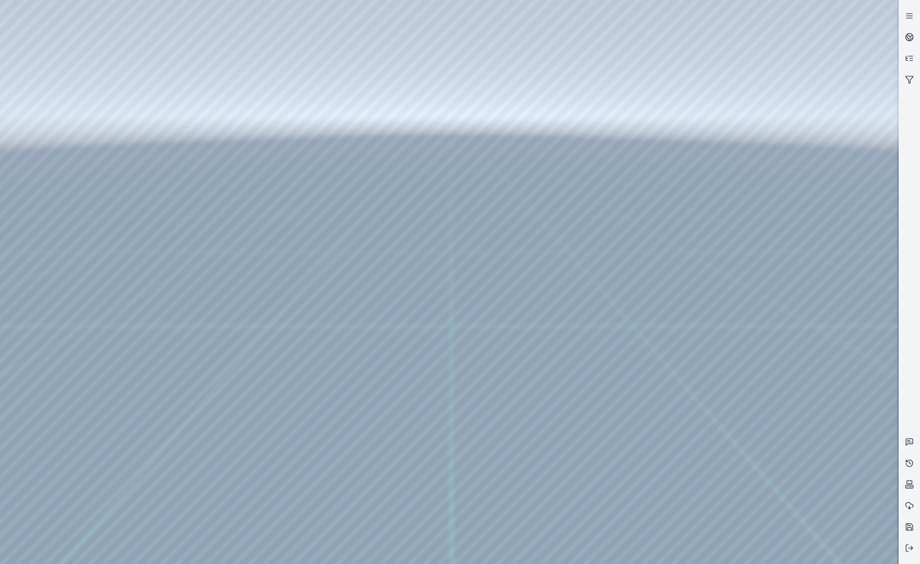
click at [755, 519] on div at bounding box center [449, 282] width 898 height 564
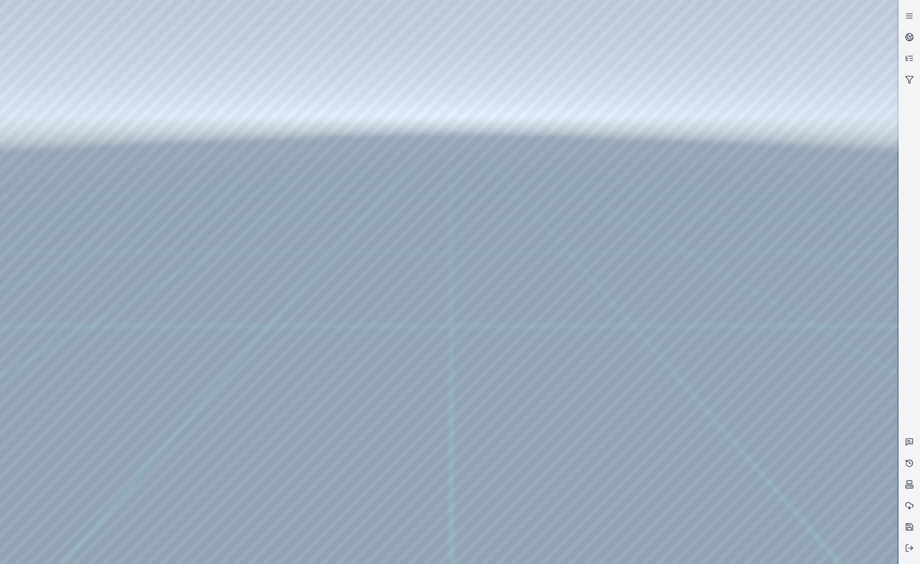
click at [755, 516] on div at bounding box center [449, 282] width 898 height 564
drag, startPoint x: 753, startPoint y: 515, endPoint x: 796, endPoint y: 515, distance: 42.4
click at [755, 515] on div at bounding box center [449, 282] width 898 height 564
click at [755, 91] on div at bounding box center [449, 282] width 898 height 564
click at [755, 128] on div at bounding box center [449, 282] width 898 height 564
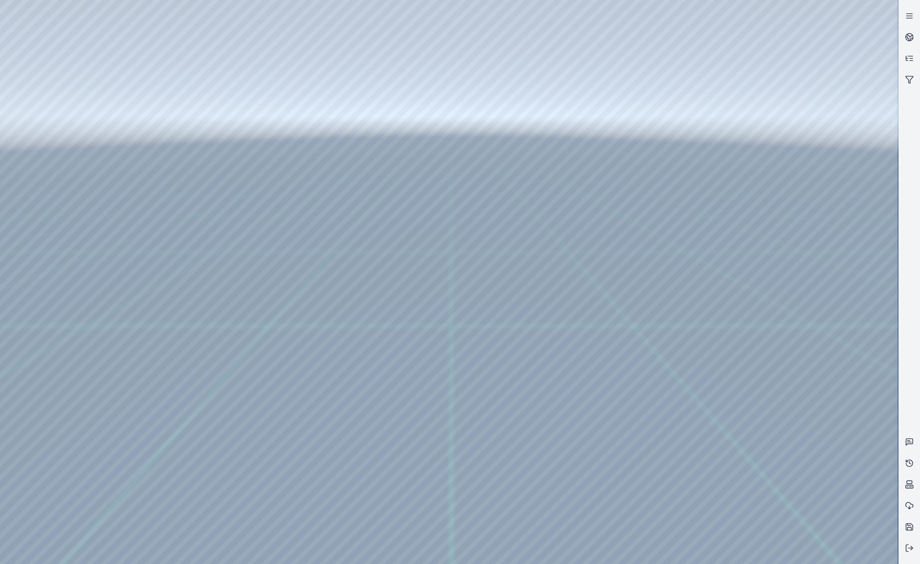
drag, startPoint x: 542, startPoint y: 366, endPoint x: 525, endPoint y: 358, distance: 19.2
drag, startPoint x: 406, startPoint y: 342, endPoint x: 447, endPoint y: 348, distance: 41.4
drag, startPoint x: 500, startPoint y: 437, endPoint x: 514, endPoint y: 439, distance: 13.4
drag, startPoint x: 516, startPoint y: 374, endPoint x: 519, endPoint y: 368, distance: 6.7
drag, startPoint x: 425, startPoint y: 332, endPoint x: 451, endPoint y: 345, distance: 28.8
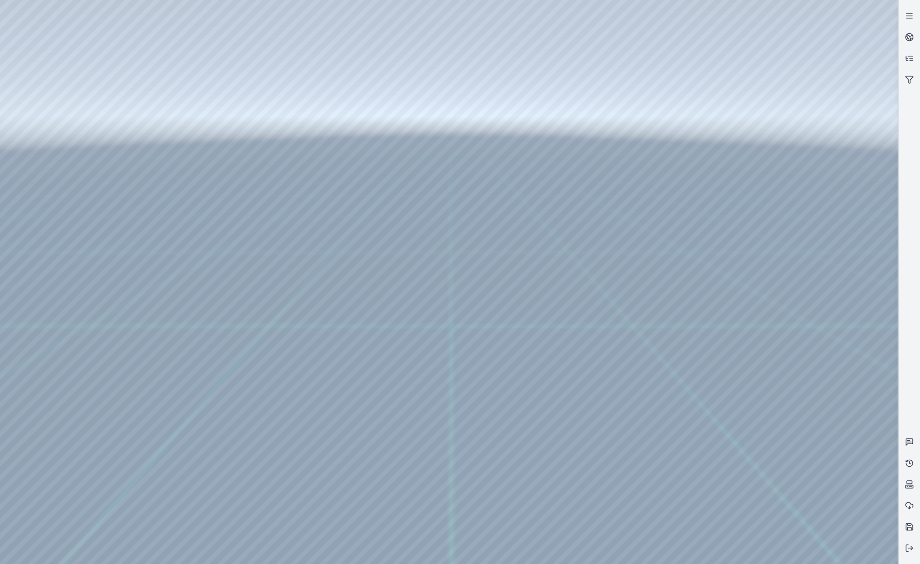
drag, startPoint x: 497, startPoint y: 318, endPoint x: 472, endPoint y: 299, distance: 31.5
drag, startPoint x: 391, startPoint y: 248, endPoint x: 376, endPoint y: 256, distance: 17.2
drag, startPoint x: 607, startPoint y: 448, endPoint x: 629, endPoint y: 432, distance: 26.9
drag, startPoint x: 594, startPoint y: 403, endPoint x: 508, endPoint y: 419, distance: 87.6
drag, startPoint x: 569, startPoint y: 424, endPoint x: 767, endPoint y: 424, distance: 198.3
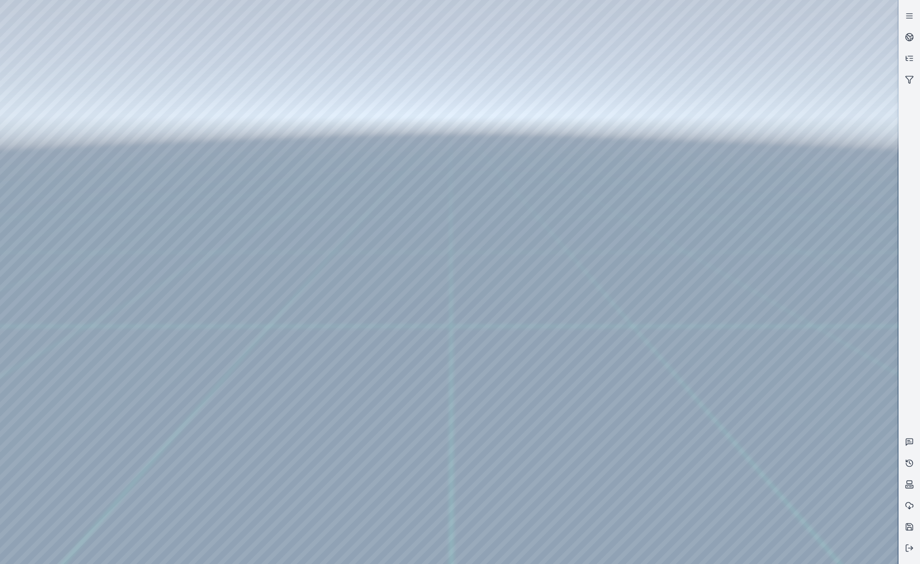
drag, startPoint x: 537, startPoint y: 391, endPoint x: 418, endPoint y: 394, distance: 118.4
drag, startPoint x: 488, startPoint y: 366, endPoint x: 540, endPoint y: 361, distance: 52.3
drag, startPoint x: 492, startPoint y: 326, endPoint x: 497, endPoint y: 331, distance: 7.8
click at [187, 319] on div at bounding box center [449, 282] width 898 height 564
click at [193, 339] on div at bounding box center [449, 282] width 898 height 564
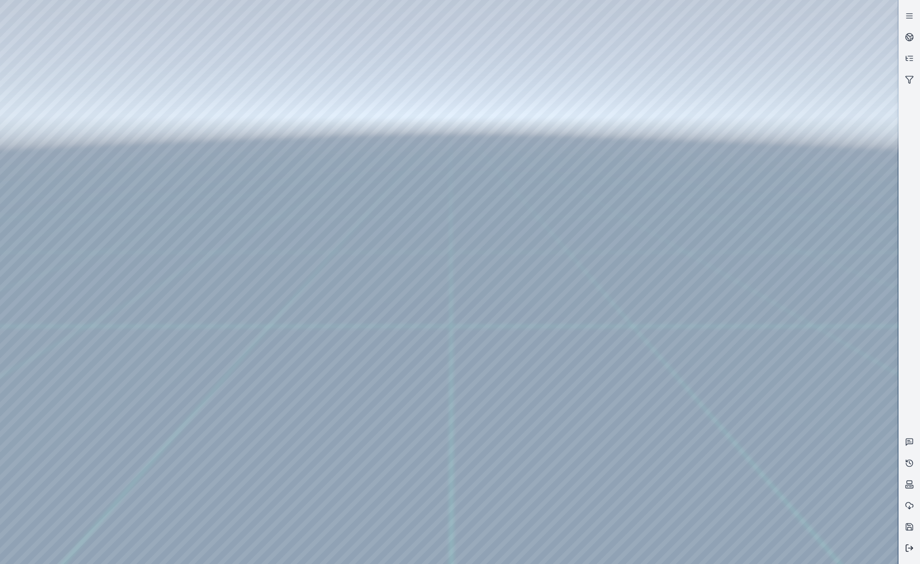
click at [755, 550] on icon at bounding box center [909, 547] width 9 height 9
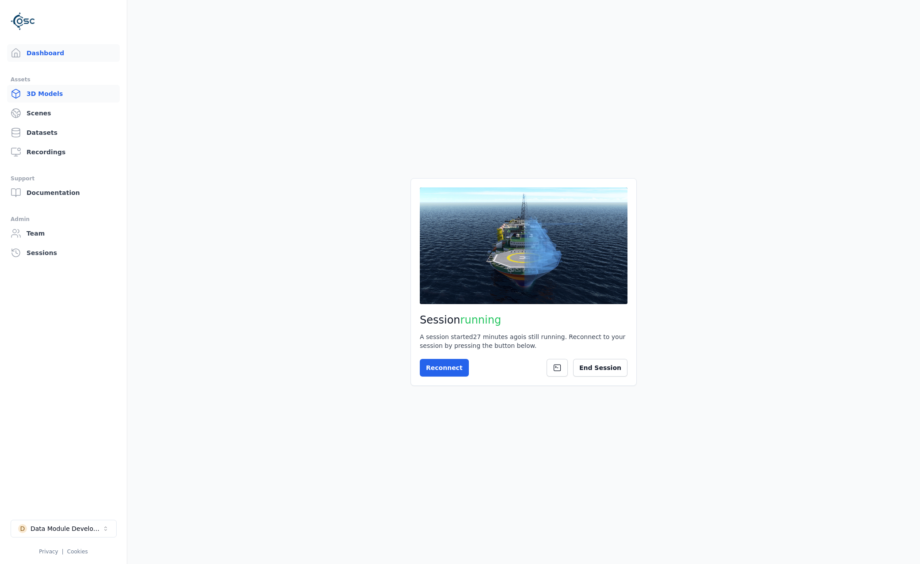
click at [64, 94] on link "3D Models" at bounding box center [63, 94] width 113 height 18
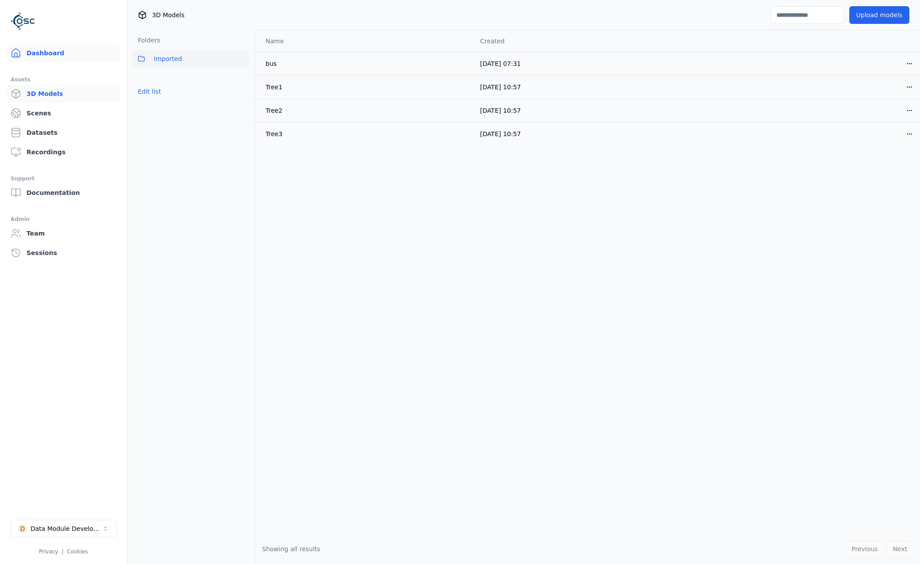
click at [49, 61] on link "Dashboard" at bounding box center [63, 53] width 113 height 18
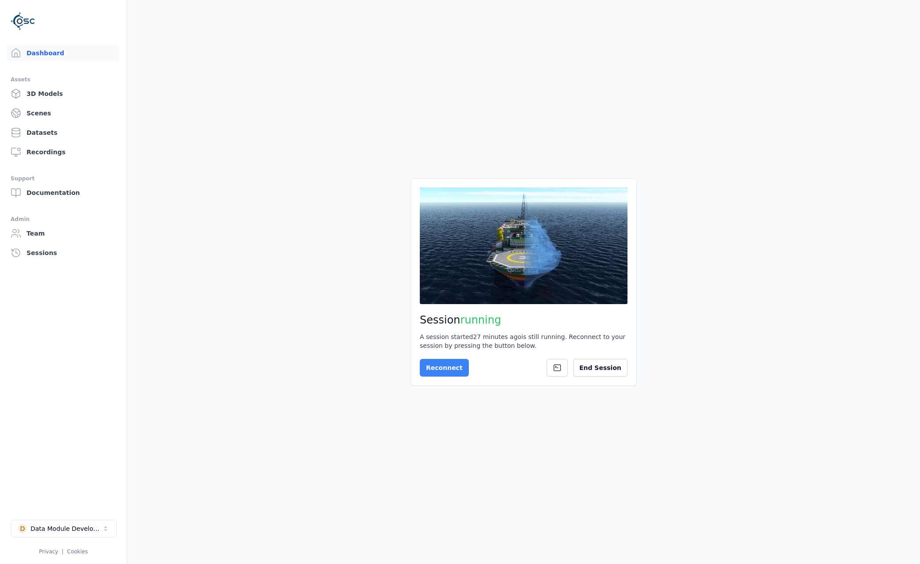
click at [451, 368] on button "Reconnect" at bounding box center [444, 368] width 49 height 18
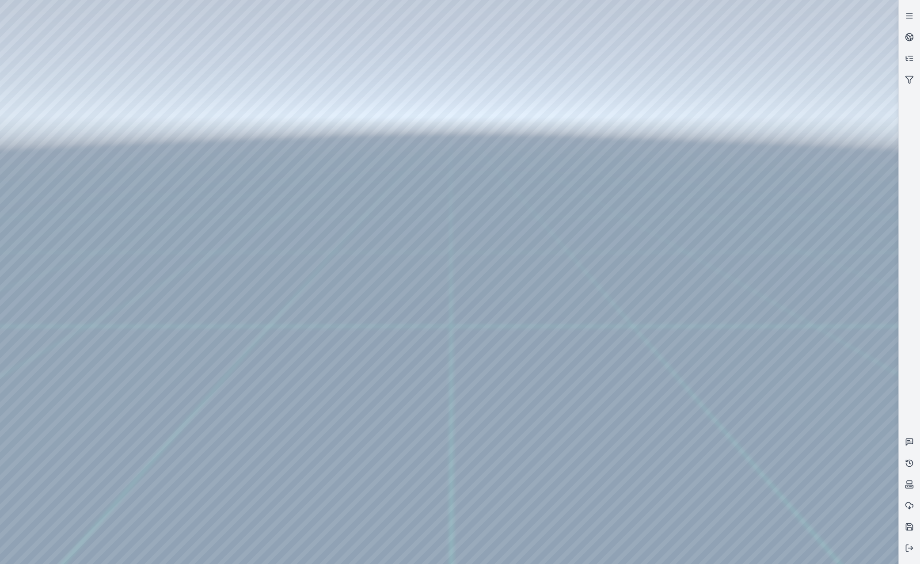
click at [755, 204] on div at bounding box center [449, 282] width 898 height 564
click at [755, 242] on div at bounding box center [449, 282] width 898 height 564
click at [755, 212] on div at bounding box center [449, 282] width 898 height 564
drag, startPoint x: 619, startPoint y: 367, endPoint x: 611, endPoint y: 370, distance: 8.4
drag, startPoint x: 667, startPoint y: 382, endPoint x: 664, endPoint y: 364, distance: 18.7
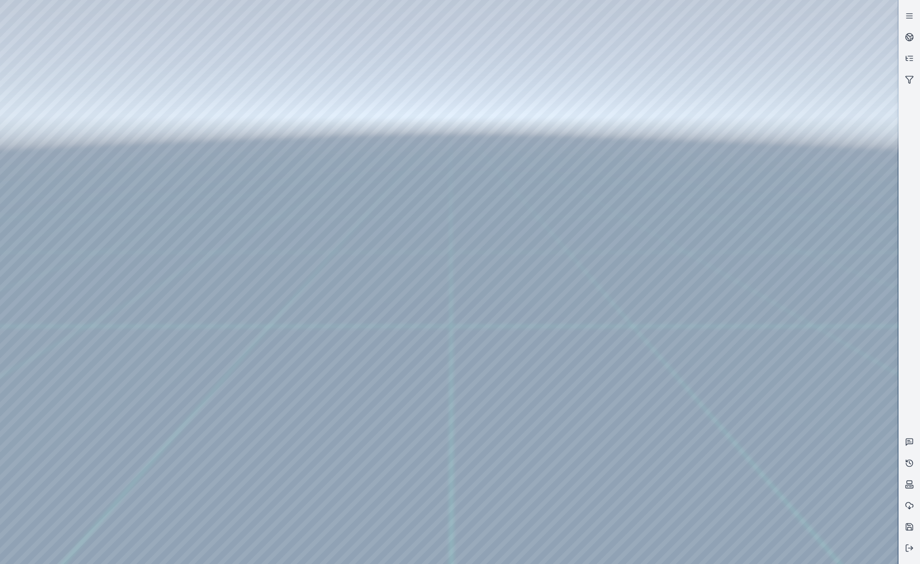
click at [755, 274] on div at bounding box center [449, 282] width 898 height 564
click at [755, 516] on div at bounding box center [449, 282] width 898 height 564
click at [755, 484] on div at bounding box center [449, 282] width 898 height 564
drag, startPoint x: 523, startPoint y: 362, endPoint x: 443, endPoint y: 331, distance: 84.9
click at [755, 197] on div at bounding box center [449, 282] width 898 height 564
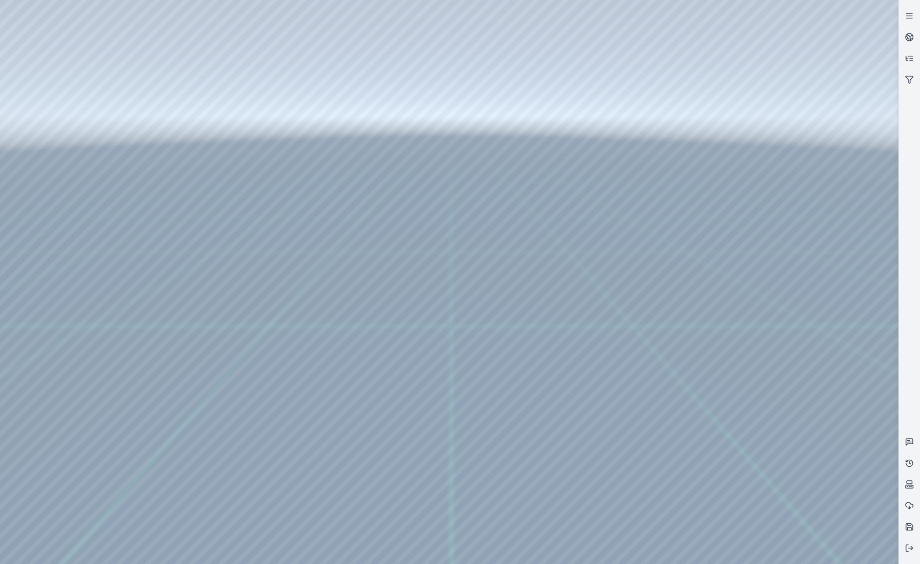
drag, startPoint x: 590, startPoint y: 350, endPoint x: 456, endPoint y: 308, distance: 139.7
click at [71, 124] on div at bounding box center [449, 282] width 898 height 564
click at [71, 165] on div at bounding box center [449, 282] width 898 height 564
click at [235, 345] on div at bounding box center [449, 282] width 898 height 564
click at [214, 360] on div at bounding box center [449, 282] width 898 height 564
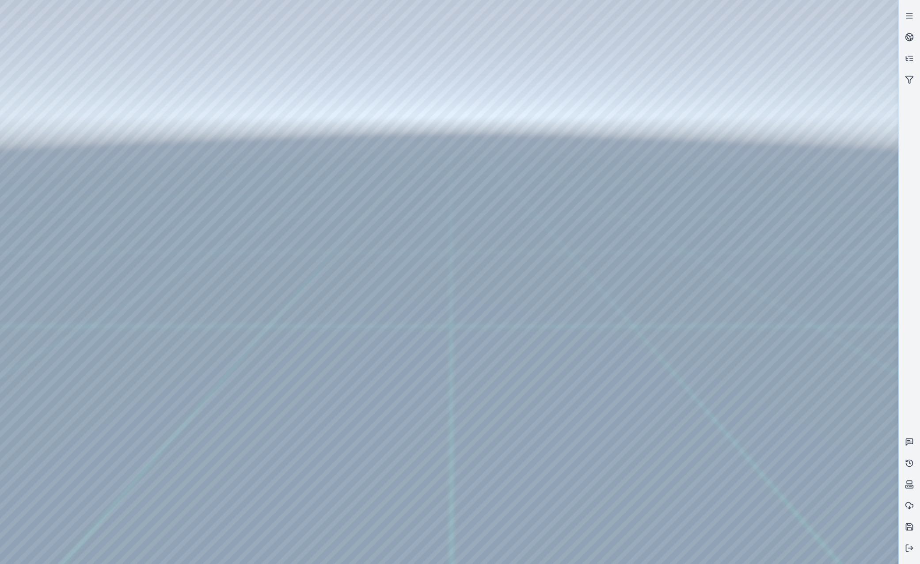
click at [370, 201] on div at bounding box center [449, 282] width 898 height 564
click at [375, 193] on div at bounding box center [449, 282] width 898 height 564
click at [376, 211] on div at bounding box center [449, 282] width 898 height 564
click at [380, 199] on div at bounding box center [449, 282] width 898 height 564
click at [383, 226] on div at bounding box center [449, 282] width 898 height 564
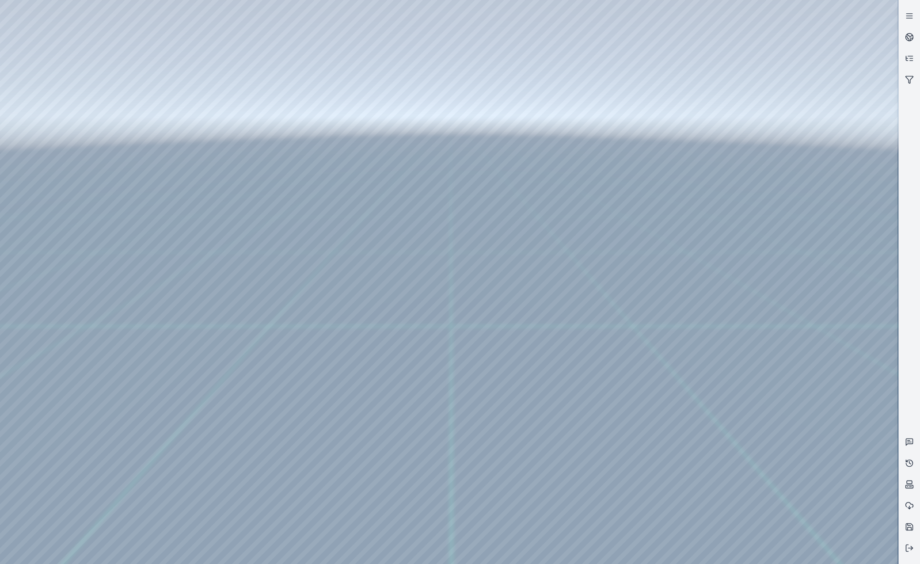
click at [463, 137] on div at bounding box center [449, 282] width 898 height 564
click at [62, 220] on div at bounding box center [449, 282] width 898 height 564
click at [70, 181] on div at bounding box center [449, 282] width 898 height 564
click at [214, 200] on div at bounding box center [449, 282] width 898 height 564
click at [213, 178] on div at bounding box center [449, 282] width 898 height 564
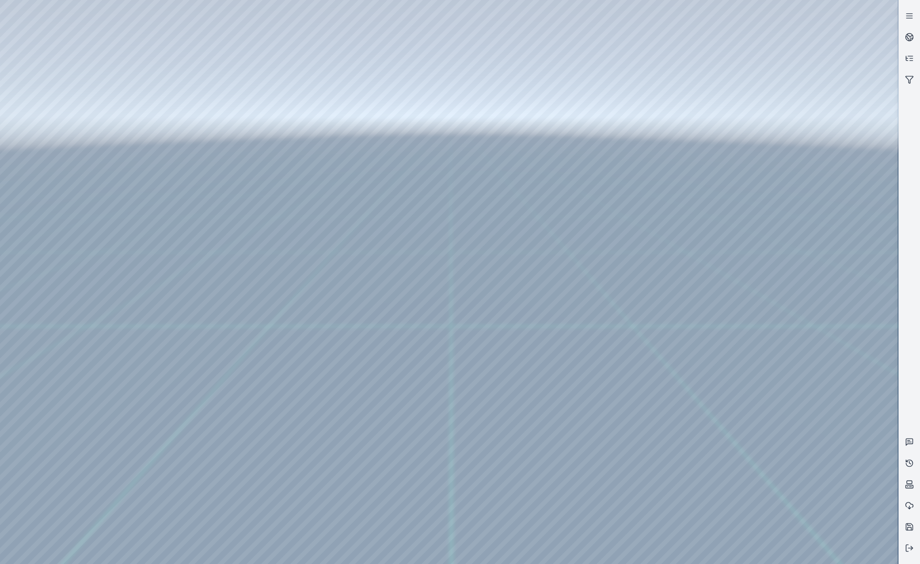
click at [755, 198] on div at bounding box center [449, 282] width 898 height 564
click at [755, 221] on div at bounding box center [449, 282] width 898 height 564
click at [755, 259] on div at bounding box center [449, 282] width 898 height 564
click at [755, 230] on div at bounding box center [449, 282] width 898 height 564
click at [755, 273] on div at bounding box center [449, 282] width 898 height 564
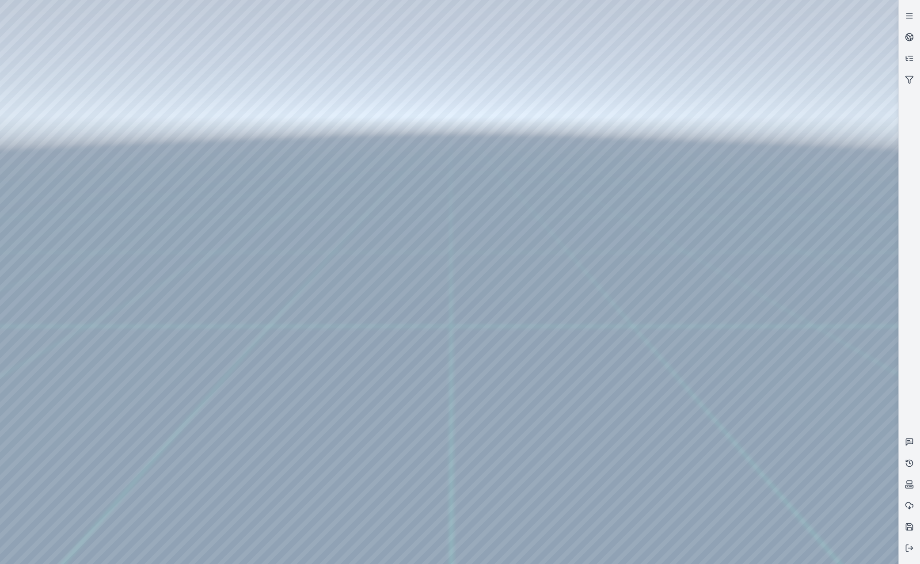
click at [755, 235] on div at bounding box center [449, 282] width 898 height 564
click at [755, 364] on div at bounding box center [449, 282] width 898 height 564
click at [755, 326] on div at bounding box center [449, 282] width 898 height 564
click at [755, 517] on div at bounding box center [449, 282] width 898 height 564
click at [755, 136] on div at bounding box center [449, 282] width 898 height 564
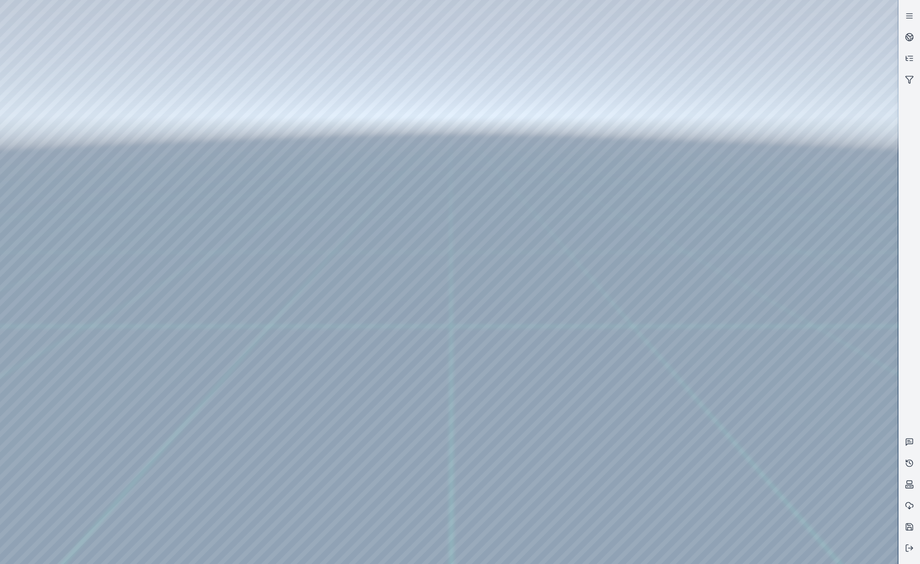
click at [755, 102] on div at bounding box center [449, 282] width 898 height 564
drag, startPoint x: 598, startPoint y: 293, endPoint x: 534, endPoint y: 320, distance: 68.9
click at [755, 66] on div at bounding box center [449, 282] width 898 height 564
click at [755, 63] on div at bounding box center [449, 282] width 898 height 564
click at [755, 91] on div at bounding box center [449, 282] width 898 height 564
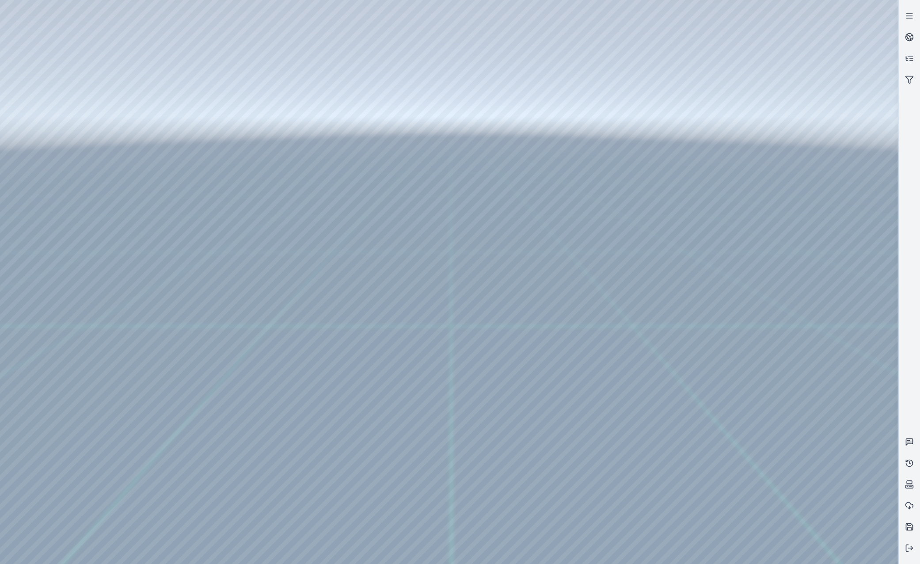
click at [79, 159] on div at bounding box center [449, 282] width 898 height 564
click at [216, 73] on div at bounding box center [449, 282] width 898 height 564
click at [105, 41] on div at bounding box center [449, 282] width 898 height 564
click at [68, 185] on div at bounding box center [449, 282] width 898 height 564
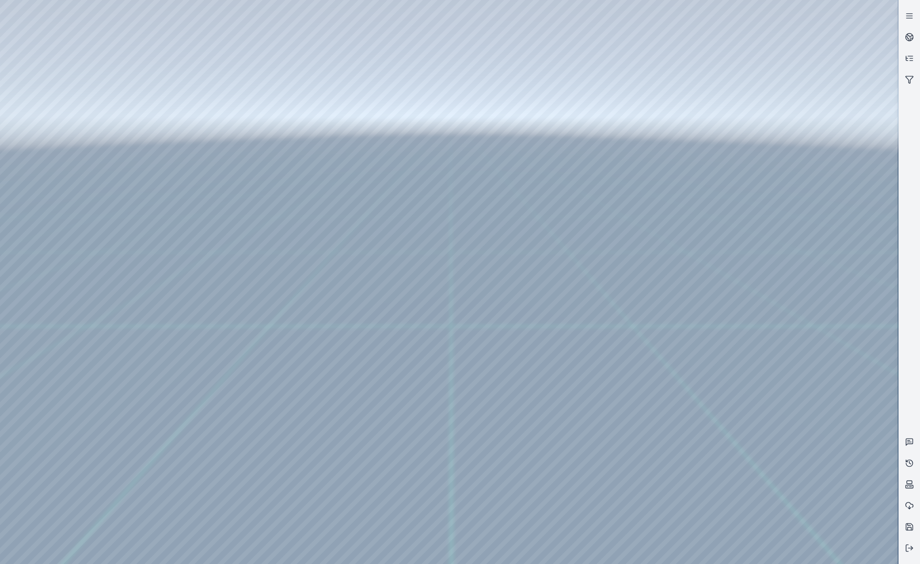
click at [755, 268] on div at bounding box center [449, 282] width 898 height 564
click at [755, 231] on div at bounding box center [449, 282] width 898 height 564
click at [755, 273] on div at bounding box center [449, 282] width 898 height 564
click at [755, 517] on div at bounding box center [449, 282] width 898 height 564
click at [755, 484] on div at bounding box center [449, 282] width 898 height 564
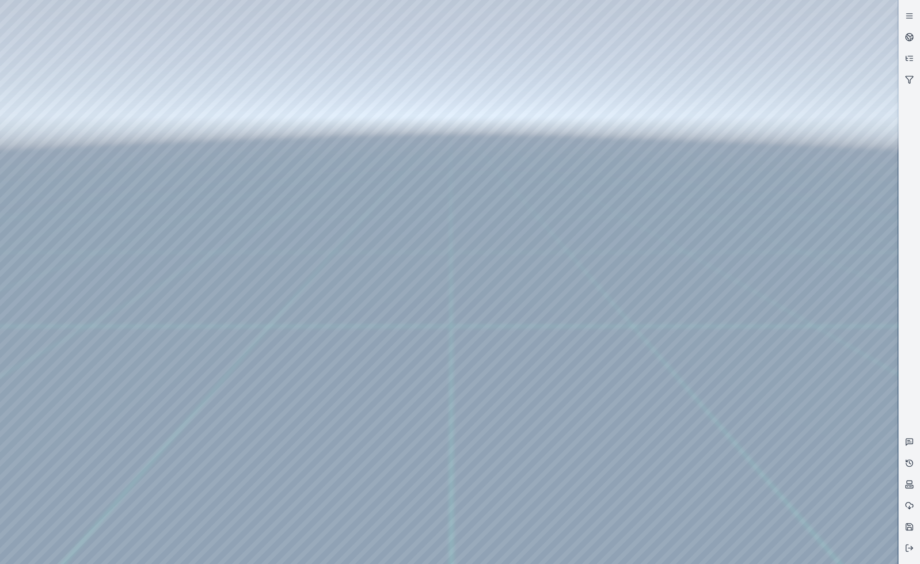
drag, startPoint x: 567, startPoint y: 268, endPoint x: 547, endPoint y: 294, distance: 33.0
click at [755, 92] on div at bounding box center [449, 282] width 898 height 564
click at [755, 88] on div at bounding box center [449, 282] width 898 height 564
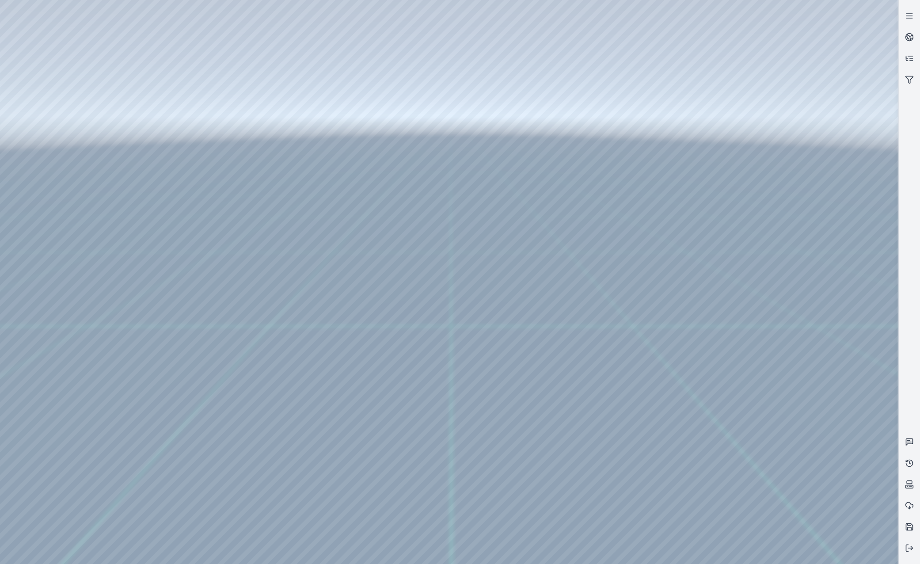
click at [106, 35] on div at bounding box center [449, 282] width 898 height 564
drag, startPoint x: 208, startPoint y: 147, endPoint x: 576, endPoint y: 387, distance: 438.3
drag, startPoint x: 409, startPoint y: 201, endPoint x: 405, endPoint y: 216, distance: 16.6
drag, startPoint x: 300, startPoint y: 208, endPoint x: 495, endPoint y: 414, distance: 283.4
drag, startPoint x: 409, startPoint y: 345, endPoint x: 440, endPoint y: 335, distance: 32.8
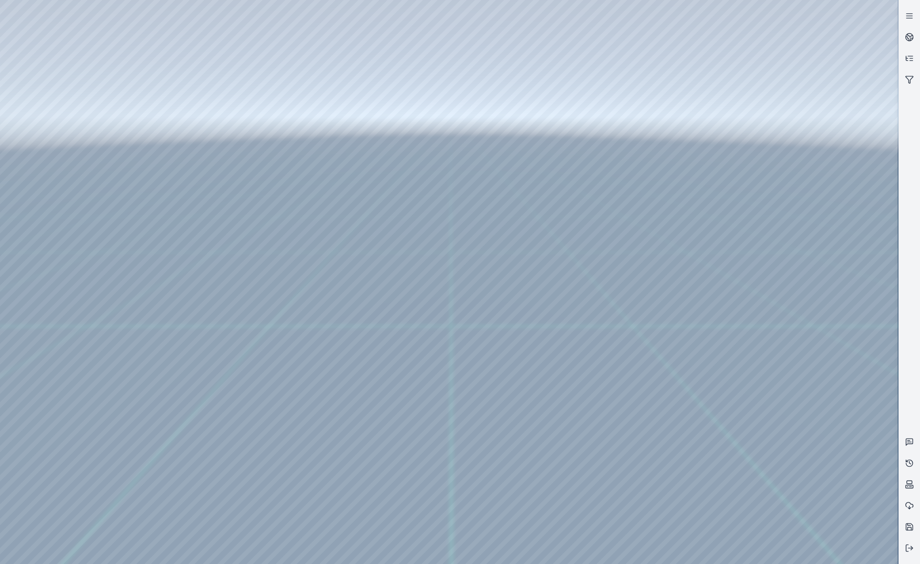
drag, startPoint x: 411, startPoint y: 336, endPoint x: 397, endPoint y: 330, distance: 15.8
click at [57, 184] on div at bounding box center [449, 282] width 898 height 564
click at [52, 120] on div at bounding box center [449, 282] width 898 height 564
click at [64, 160] on div at bounding box center [449, 282] width 898 height 564
click at [230, 224] on div at bounding box center [449, 282] width 898 height 564
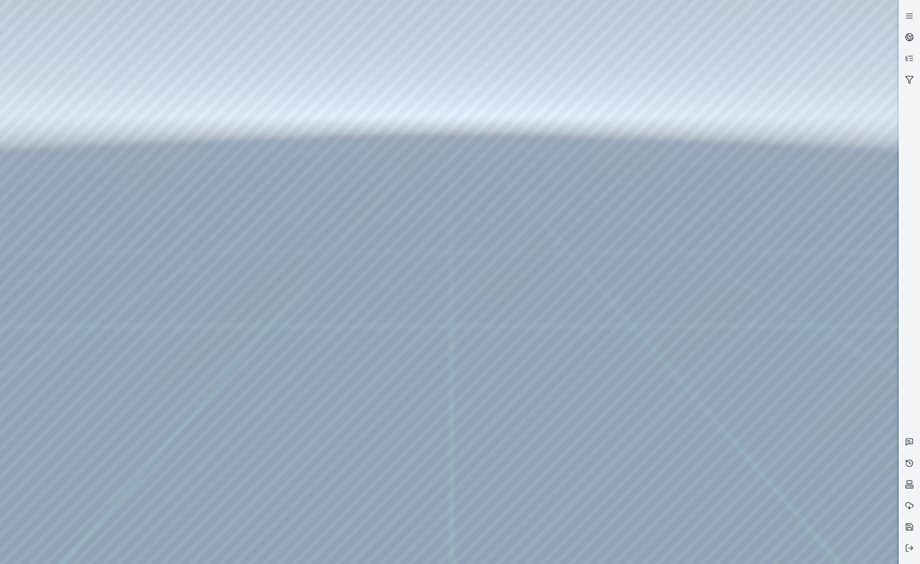
click at [218, 241] on div at bounding box center [449, 282] width 898 height 564
click at [372, 196] on div at bounding box center [449, 282] width 898 height 564
click at [377, 224] on div at bounding box center [449, 282] width 898 height 564
click at [462, 135] on div at bounding box center [449, 282] width 898 height 564
click at [63, 234] on div at bounding box center [449, 282] width 898 height 564
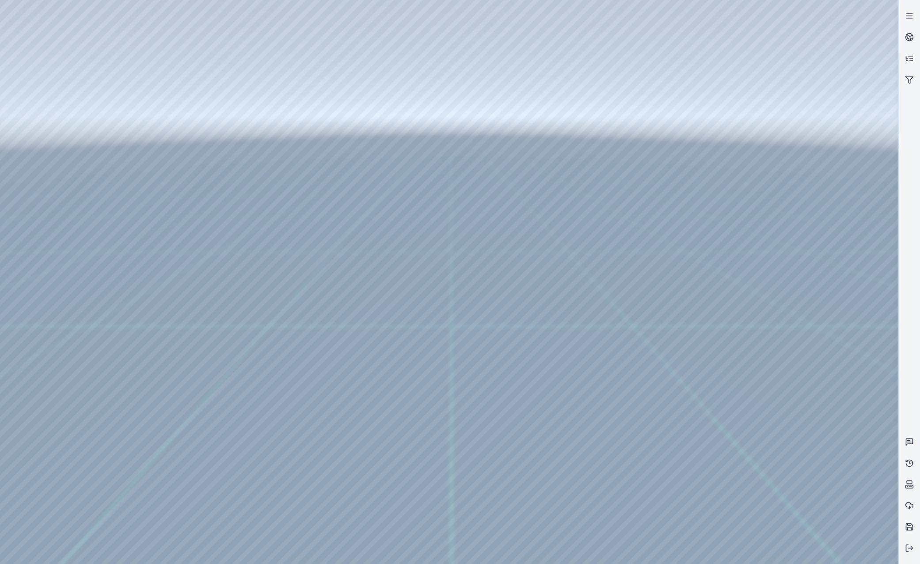
click at [73, 179] on div at bounding box center [449, 282] width 898 height 564
click at [250, 32] on div at bounding box center [449, 282] width 898 height 564
click at [258, 37] on div at bounding box center [449, 282] width 898 height 564
click at [215, 85] on div at bounding box center [449, 282] width 898 height 564
click at [227, 100] on div at bounding box center [449, 282] width 898 height 564
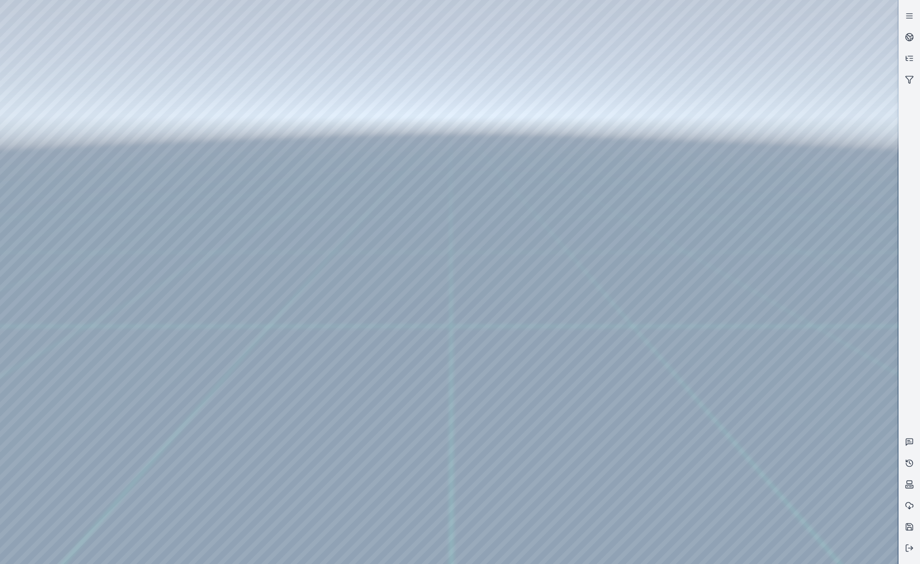
click at [224, 83] on div at bounding box center [449, 282] width 898 height 564
click at [755, 255] on div at bounding box center [449, 282] width 898 height 564
click at [755, 219] on div at bounding box center [449, 282] width 898 height 564
click at [180, 101] on div at bounding box center [449, 282] width 898 height 564
click at [755, 308] on div at bounding box center [449, 282] width 898 height 564
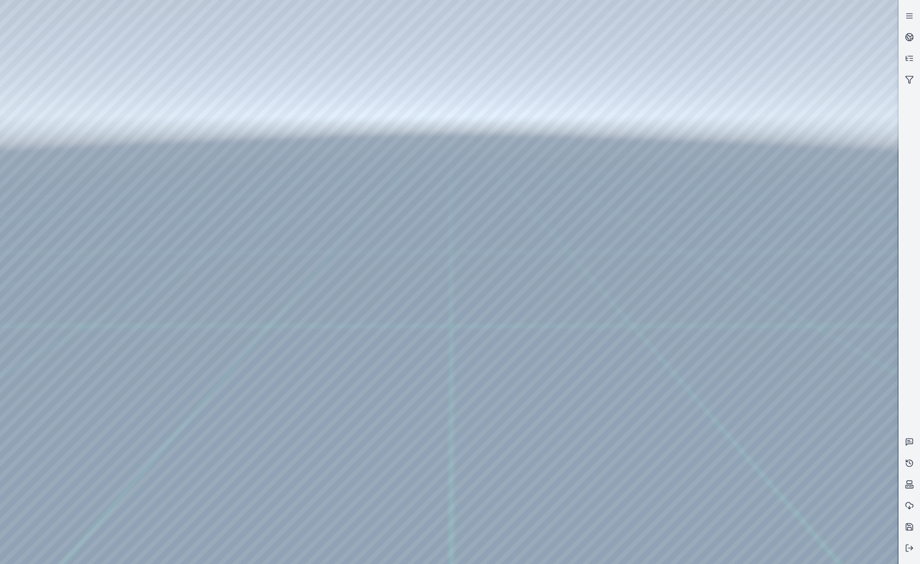
click at [755, 340] on div at bounding box center [449, 282] width 898 height 564
drag, startPoint x: 524, startPoint y: 321, endPoint x: 639, endPoint y: 384, distance: 130.9
click at [755, 387] on div at bounding box center [449, 282] width 898 height 564
drag, startPoint x: 537, startPoint y: 311, endPoint x: 503, endPoint y: 302, distance: 34.6
drag, startPoint x: 567, startPoint y: 318, endPoint x: 595, endPoint y: 312, distance: 28.8
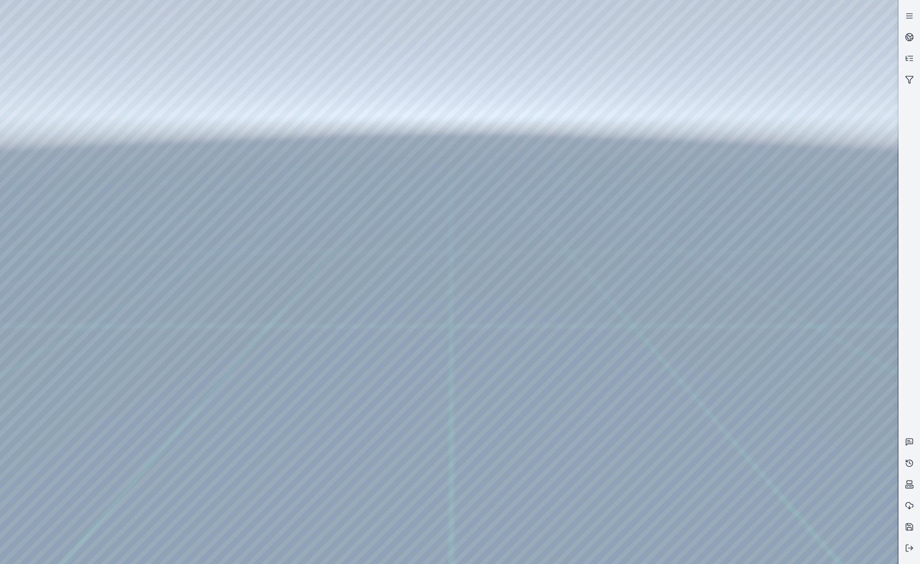
drag, startPoint x: 389, startPoint y: 216, endPoint x: 682, endPoint y: 433, distance: 365.4
drag, startPoint x: 409, startPoint y: 299, endPoint x: 546, endPoint y: 406, distance: 173.9
drag, startPoint x: 546, startPoint y: 422, endPoint x: 553, endPoint y: 420, distance: 7.4
click at [218, 84] on div at bounding box center [449, 282] width 898 height 564
click at [755, 382] on div at bounding box center [449, 282] width 898 height 564
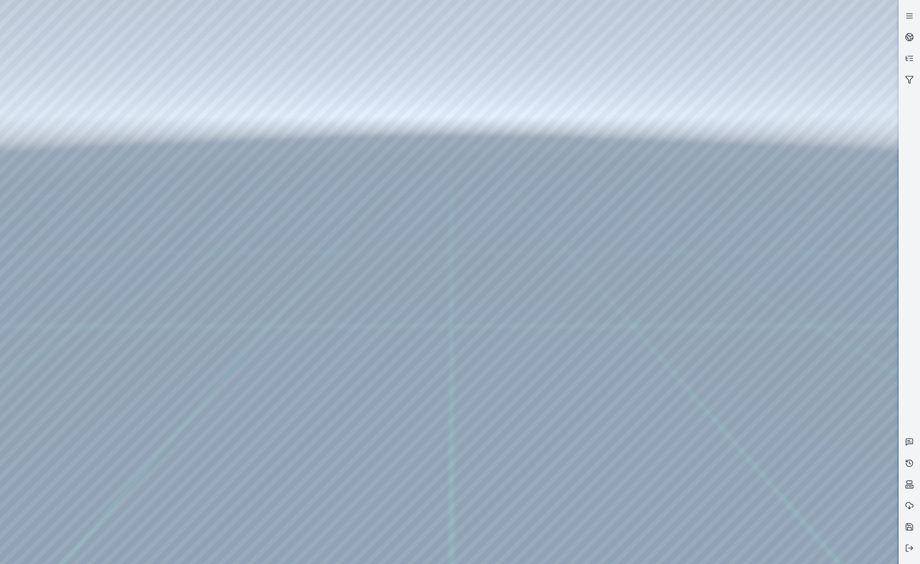
click at [755, 334] on div at bounding box center [449, 282] width 898 height 564
click at [755, 345] on div at bounding box center [449, 282] width 898 height 564
drag, startPoint x: 501, startPoint y: 345, endPoint x: 585, endPoint y: 376, distance: 90.0
drag, startPoint x: 594, startPoint y: 429, endPoint x: 419, endPoint y: 501, distance: 189.7
drag, startPoint x: 354, startPoint y: 332, endPoint x: 557, endPoint y: 495, distance: 260.4
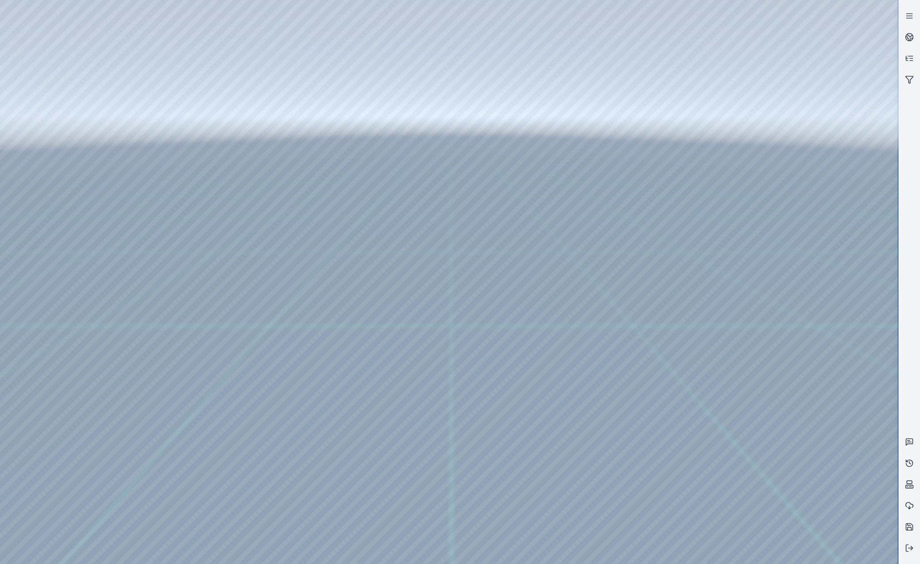
click at [178, 102] on div at bounding box center [449, 282] width 898 height 564
click at [176, 86] on div at bounding box center [449, 282] width 898 height 564
click at [167, 103] on div at bounding box center [449, 282] width 898 height 564
click at [172, 86] on div at bounding box center [449, 282] width 898 height 564
click at [163, 104] on div at bounding box center [449, 282] width 898 height 564
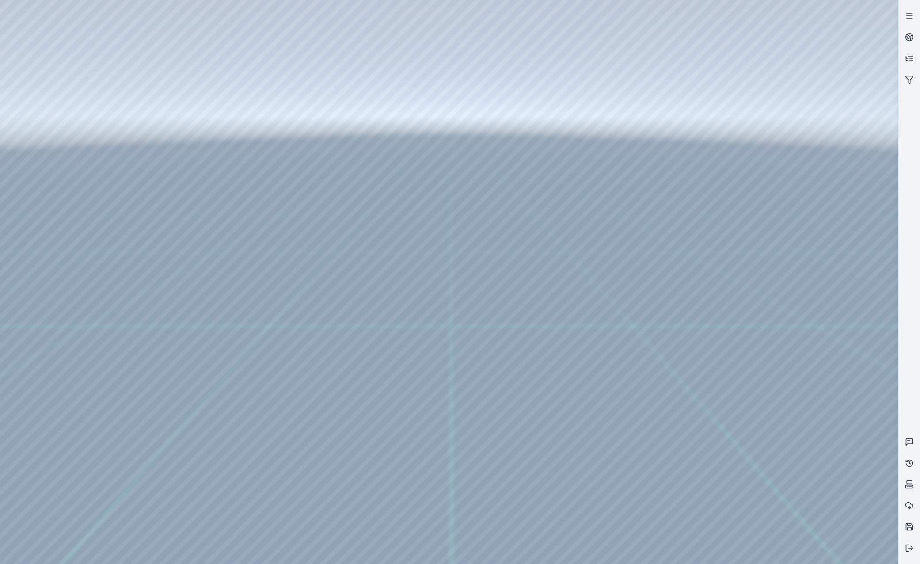
click at [167, 82] on div at bounding box center [449, 282] width 898 height 564
drag, startPoint x: 499, startPoint y: 303, endPoint x: 555, endPoint y: 304, distance: 56.1
click at [49, 122] on div at bounding box center [449, 282] width 898 height 564
click at [47, 163] on div at bounding box center [449, 282] width 898 height 564
click at [228, 224] on div at bounding box center [449, 282] width 898 height 564
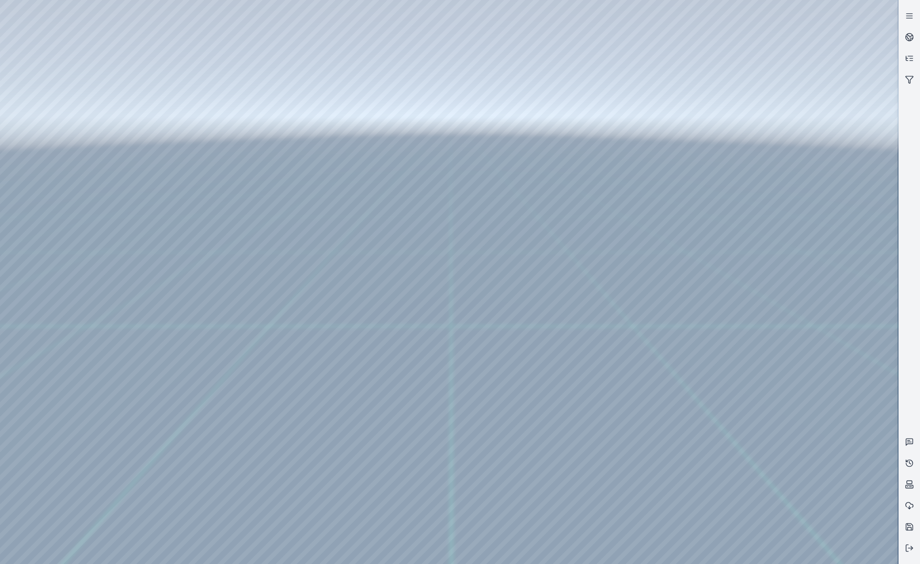
click at [229, 237] on div at bounding box center [449, 282] width 898 height 564
click at [385, 197] on div at bounding box center [449, 282] width 898 height 564
click at [391, 209] on div at bounding box center [449, 282] width 898 height 564
click at [460, 139] on div at bounding box center [449, 282] width 898 height 564
drag, startPoint x: 559, startPoint y: 302, endPoint x: 572, endPoint y: 297, distance: 13.7
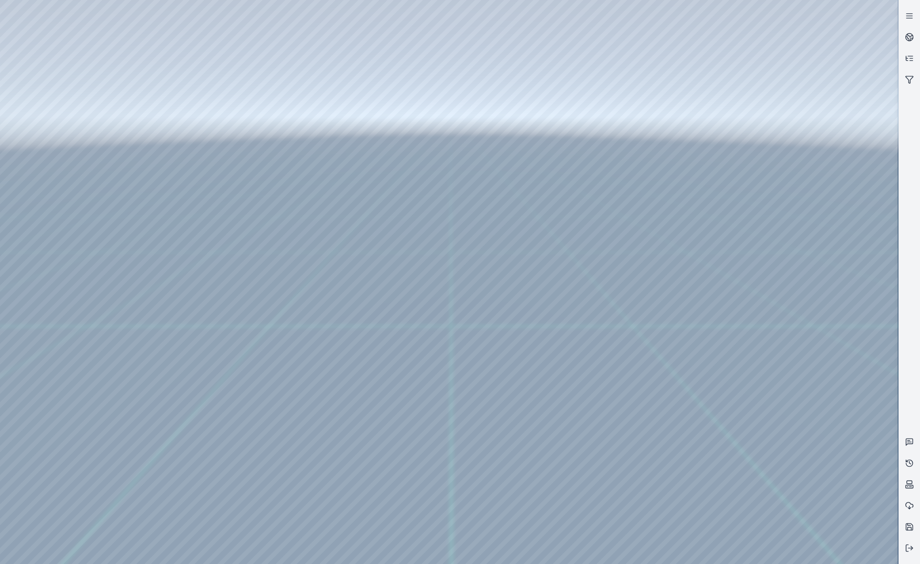
drag, startPoint x: 489, startPoint y: 343, endPoint x: 507, endPoint y: 340, distance: 18.0
drag, startPoint x: 563, startPoint y: 297, endPoint x: 569, endPoint y: 308, distance: 12.3
click at [28, 226] on div at bounding box center [449, 282] width 898 height 564
click at [68, 183] on div at bounding box center [449, 282] width 898 height 564
click at [263, 34] on div at bounding box center [449, 282] width 898 height 564
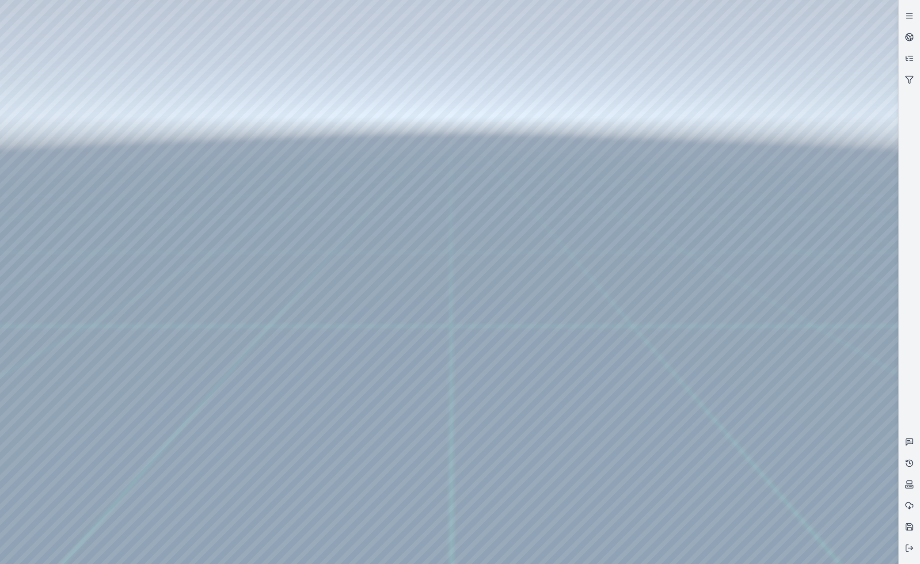
click at [192, 81] on div at bounding box center [449, 282] width 898 height 564
click at [755, 340] on div at bounding box center [449, 282] width 898 height 564
click at [755, 337] on div at bounding box center [449, 282] width 898 height 564
drag, startPoint x: 669, startPoint y: 264, endPoint x: 346, endPoint y: 257, distance: 323.0
drag, startPoint x: 624, startPoint y: 232, endPoint x: 360, endPoint y: 212, distance: 265.3
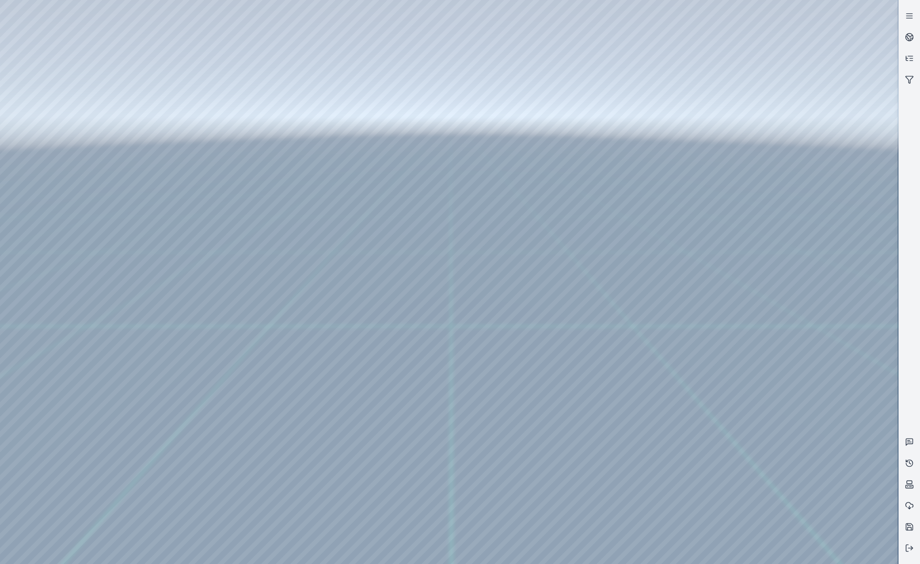
drag, startPoint x: 592, startPoint y: 237, endPoint x: 482, endPoint y: 451, distance: 240.8
drag, startPoint x: 536, startPoint y: 325, endPoint x: 371, endPoint y: 278, distance: 172.1
drag, startPoint x: 546, startPoint y: 310, endPoint x: 309, endPoint y: 239, distance: 247.2
drag, startPoint x: 568, startPoint y: 339, endPoint x: 452, endPoint y: 307, distance: 120.0
click at [47, 125] on div at bounding box center [449, 282] width 898 height 564
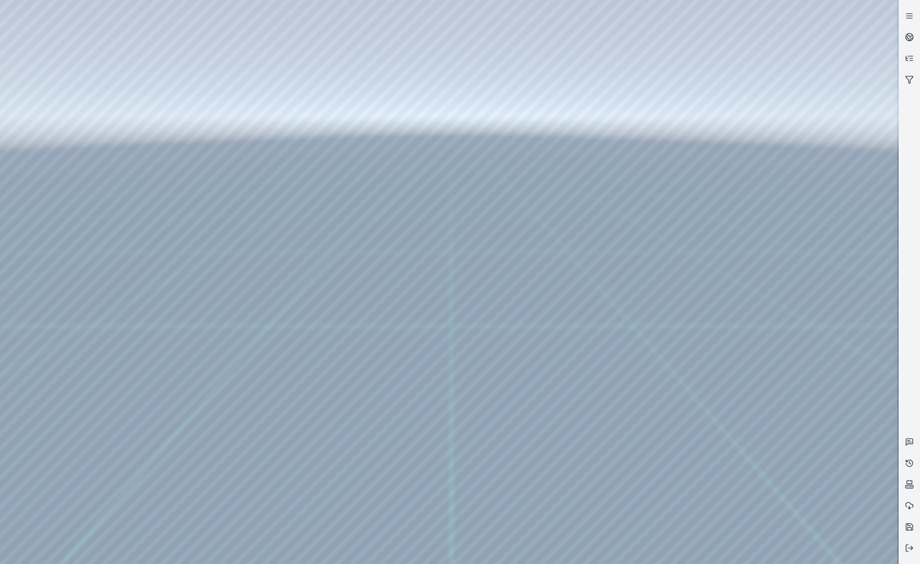
click at [61, 162] on div at bounding box center [449, 282] width 898 height 564
click at [246, 345] on div at bounding box center [449, 282] width 898 height 564
click at [249, 345] on div at bounding box center [449, 282] width 898 height 564
click at [234, 346] on div at bounding box center [449, 282] width 898 height 564
click at [195, 362] on div at bounding box center [449, 282] width 898 height 564
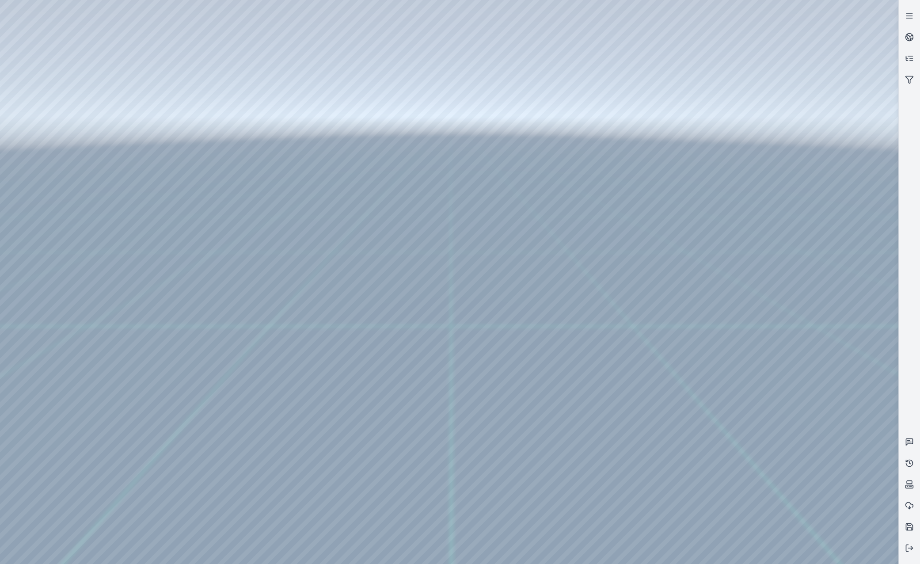
click at [349, 192] on div at bounding box center [449, 282] width 898 height 564
click at [364, 210] on div at bounding box center [449, 282] width 898 height 564
click at [460, 139] on div at bounding box center [449, 282] width 898 height 564
drag, startPoint x: 471, startPoint y: 258, endPoint x: 466, endPoint y: 259, distance: 4.9
drag, startPoint x: 519, startPoint y: 162, endPoint x: 553, endPoint y: 338, distance: 179.5
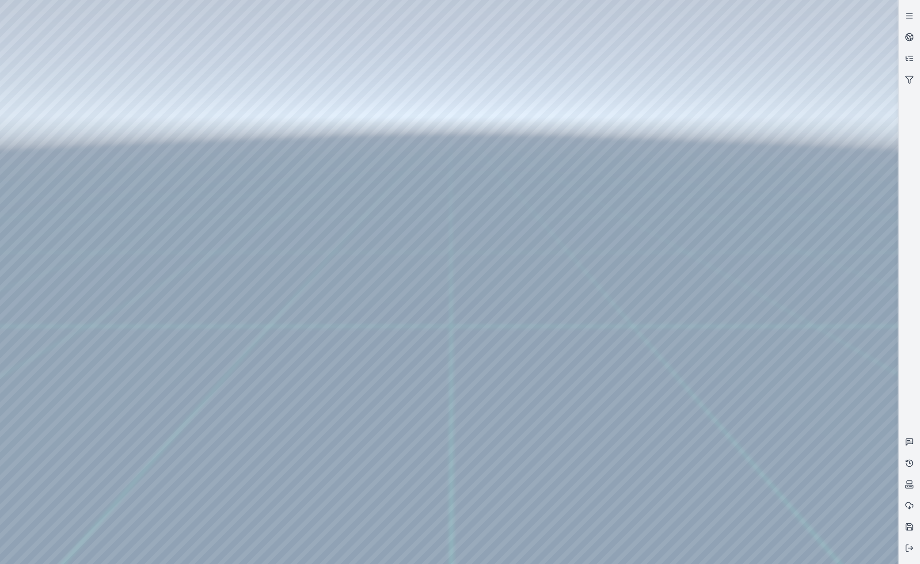
drag, startPoint x: 548, startPoint y: 260, endPoint x: 406, endPoint y: 262, distance: 142.2
drag, startPoint x: 557, startPoint y: 293, endPoint x: 533, endPoint y: 279, distance: 27.3
click at [225, 349] on div at bounding box center [449, 282] width 898 height 564
click at [224, 358] on div at bounding box center [449, 282] width 898 height 564
click at [249, 318] on div at bounding box center [449, 282] width 898 height 564
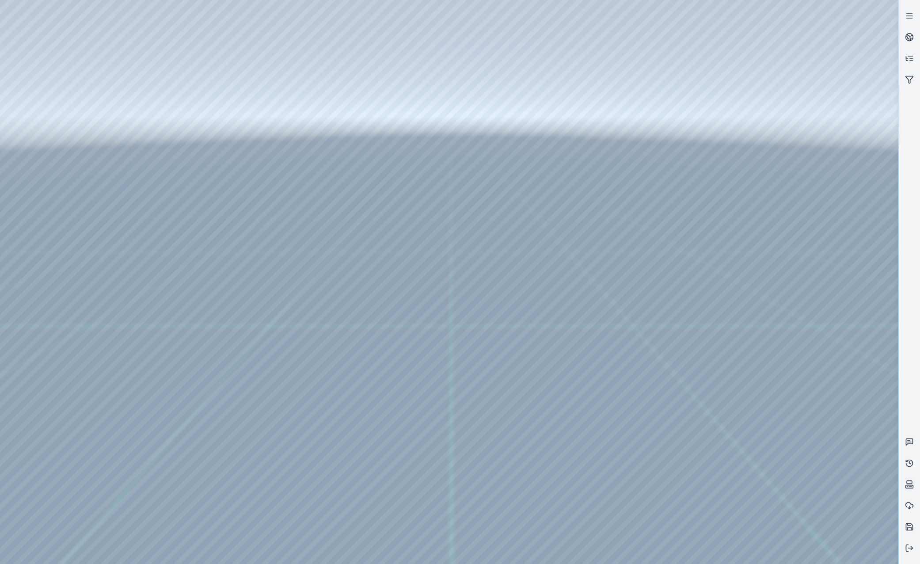
click at [256, 305] on div at bounding box center [449, 282] width 898 height 564
click at [379, 198] on div at bounding box center [449, 282] width 898 height 564
click at [375, 222] on div at bounding box center [449, 282] width 898 height 564
click at [459, 134] on div at bounding box center [449, 282] width 898 height 564
click at [65, 232] on div at bounding box center [449, 282] width 898 height 564
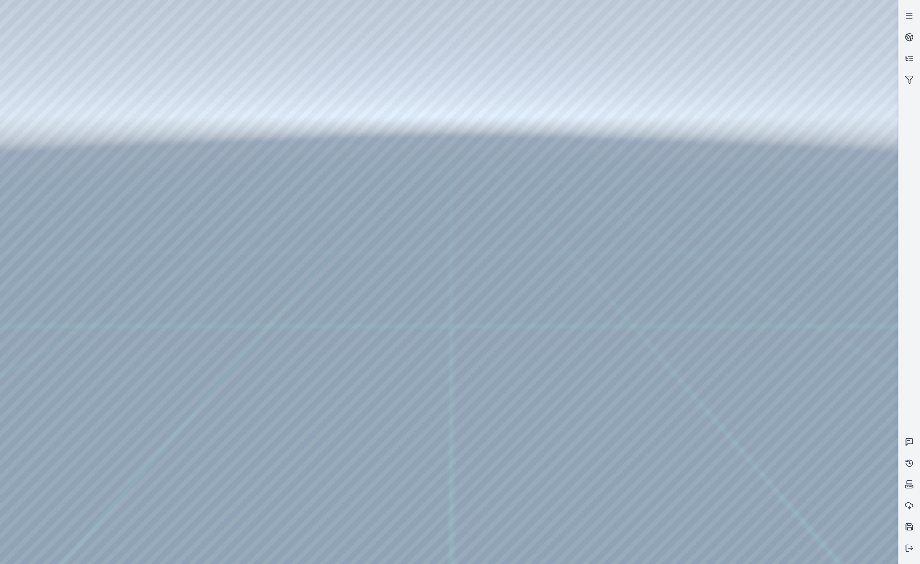
click at [258, 38] on div at bounding box center [449, 282] width 898 height 564
click at [66, 182] on div at bounding box center [449, 282] width 898 height 564
click at [265, 35] on div at bounding box center [449, 282] width 898 height 564
click at [189, 363] on div at bounding box center [449, 282] width 898 height 564
click at [755, 386] on div at bounding box center [449, 282] width 898 height 564
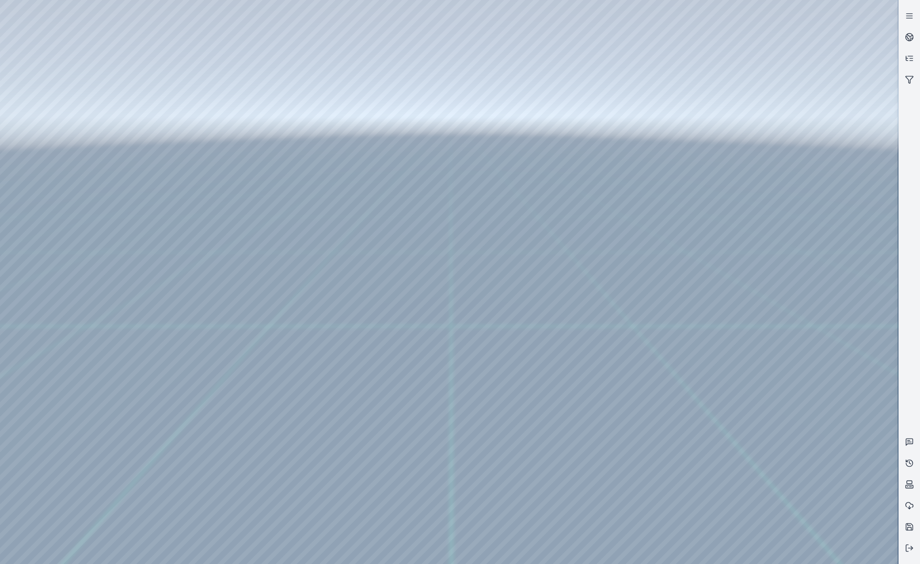
click at [755, 392] on div at bounding box center [449, 282] width 898 height 564
click at [755, 427] on div at bounding box center [449, 282] width 898 height 564
click at [212, 338] on div at bounding box center [449, 282] width 898 height 564
click at [755, 380] on div at bounding box center [449, 282] width 898 height 564
click at [755, 346] on div at bounding box center [449, 282] width 898 height 564
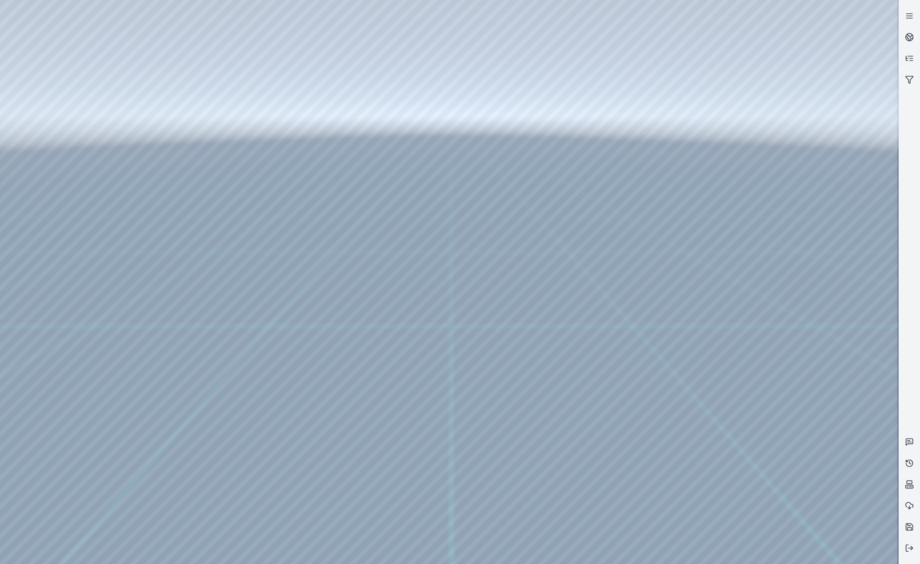
click at [755, 375] on div at bounding box center [449, 282] width 898 height 564
click at [755, 344] on div at bounding box center [449, 282] width 898 height 564
click at [755, 379] on div at bounding box center [449, 282] width 898 height 564
click at [755, 408] on div at bounding box center [449, 282] width 898 height 564
click at [755, 379] on div at bounding box center [449, 282] width 898 height 564
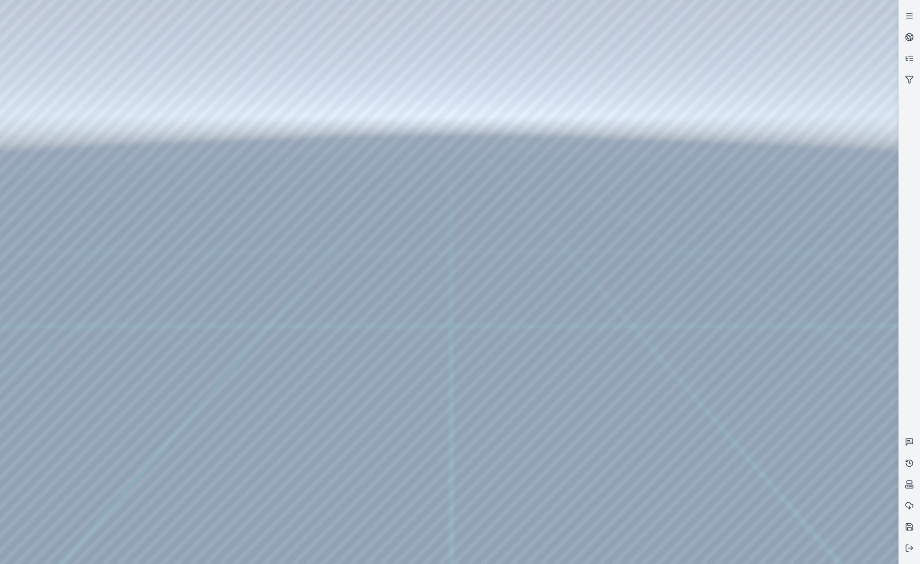
click at [755, 346] on div at bounding box center [449, 282] width 898 height 564
click at [755, 376] on div at bounding box center [449, 282] width 898 height 564
click at [755, 299] on div at bounding box center [449, 282] width 898 height 564
click at [755, 341] on div at bounding box center [449, 282] width 898 height 564
click at [755, 383] on div at bounding box center [449, 282] width 898 height 564
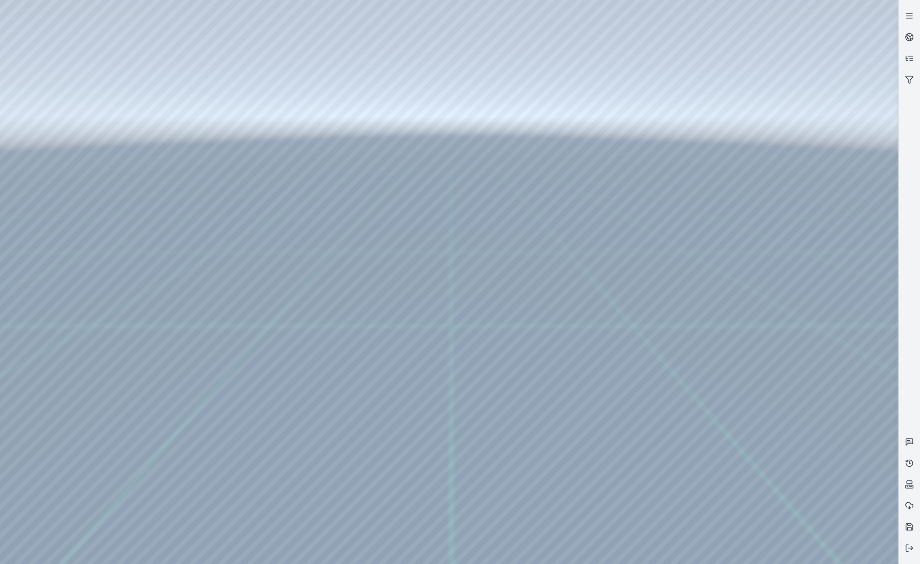
click at [523, 351] on div at bounding box center [449, 282] width 898 height 564
click at [180, 359] on div at bounding box center [449, 282] width 898 height 564
click at [755, 360] on div at bounding box center [449, 282] width 898 height 564
click at [755, 320] on div at bounding box center [449, 282] width 898 height 564
click at [220, 339] on div at bounding box center [449, 282] width 898 height 564
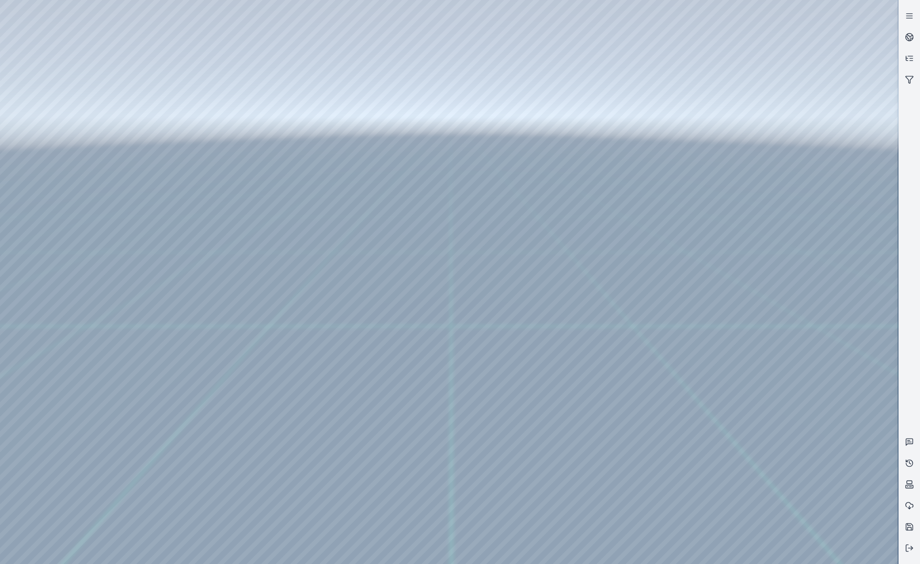
click at [755, 342] on div at bounding box center [449, 282] width 898 height 564
click at [755, 302] on div at bounding box center [449, 282] width 898 height 564
click at [201, 357] on div at bounding box center [449, 282] width 898 height 564
click at [543, 297] on div at bounding box center [449, 282] width 898 height 564
click at [163, 357] on div at bounding box center [449, 282] width 898 height 564
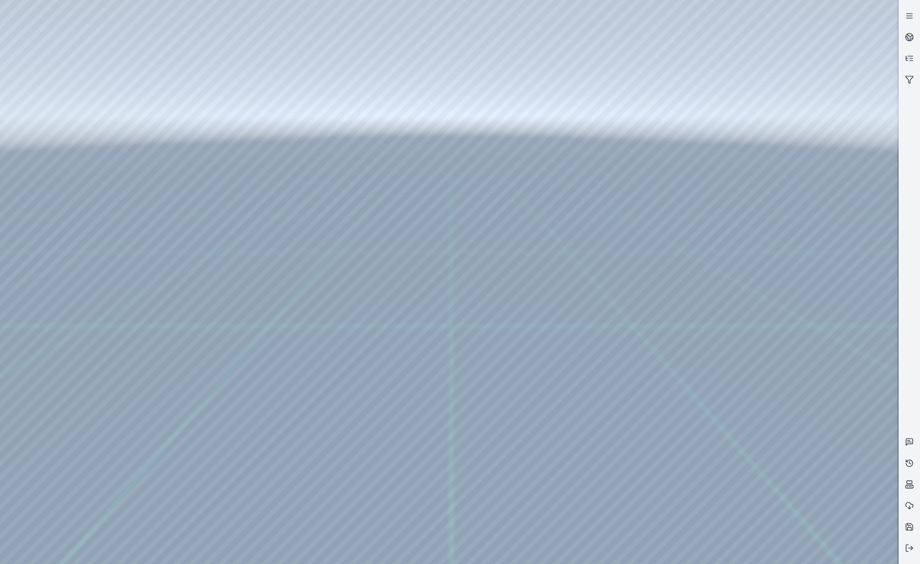
click at [755, 408] on div at bounding box center [449, 282] width 898 height 564
click at [755, 367] on div at bounding box center [449, 282] width 898 height 564
click at [755, 407] on div at bounding box center [449, 282] width 898 height 564
click at [150, 378] on div at bounding box center [449, 282] width 898 height 564
click at [162, 344] on div at bounding box center [449, 282] width 898 height 564
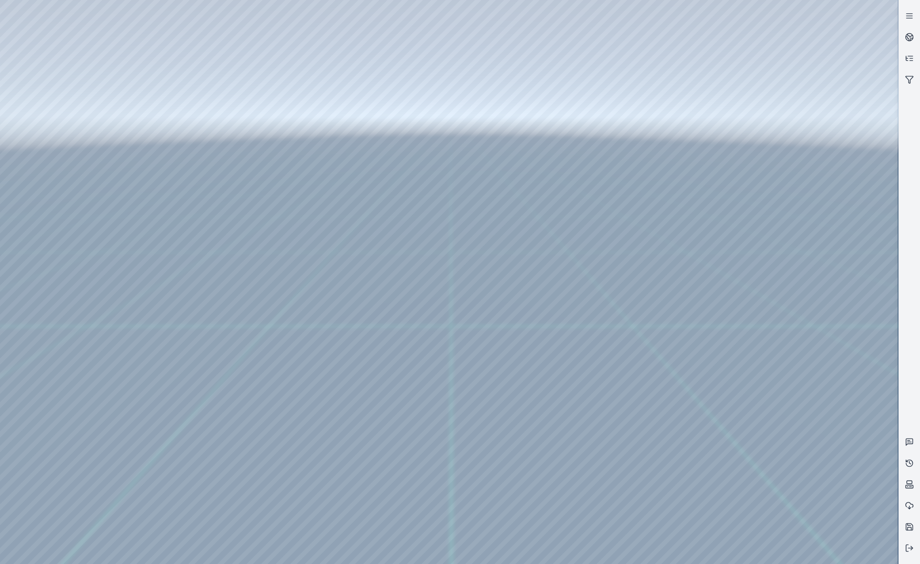
click at [755, 345] on div at bounding box center [449, 282] width 898 height 564
click at [755, 301] on div at bounding box center [449, 282] width 898 height 564
click at [755, 345] on div at bounding box center [449, 282] width 898 height 564
click at [755, 311] on div at bounding box center [449, 282] width 898 height 564
click at [755, 341] on div at bounding box center [449, 282] width 898 height 564
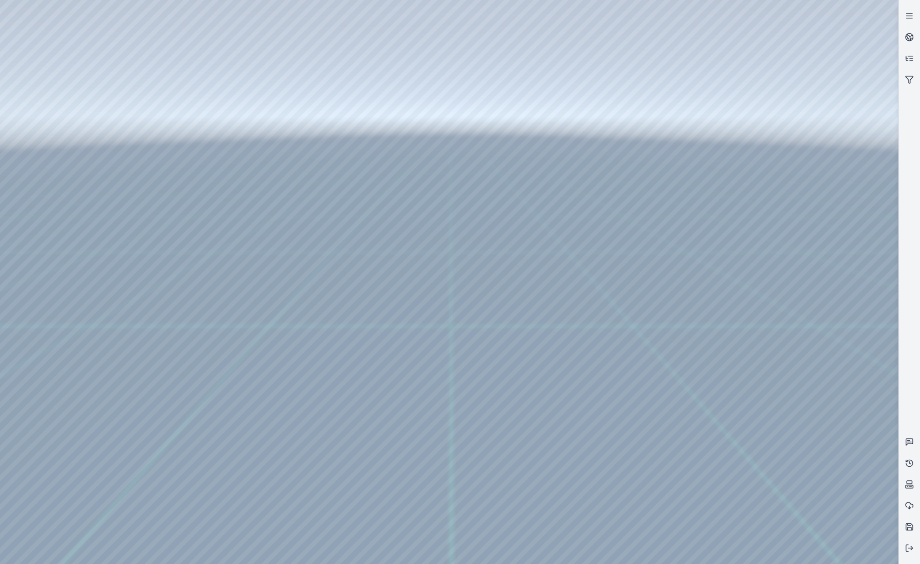
click at [755, 289] on div at bounding box center [449, 282] width 898 height 564
click at [755, 300] on div at bounding box center [449, 282] width 898 height 564
click at [199, 359] on div at bounding box center [449, 282] width 898 height 564
click at [755, 373] on div at bounding box center [449, 282] width 898 height 564
click at [755, 337] on div at bounding box center [449, 282] width 898 height 564
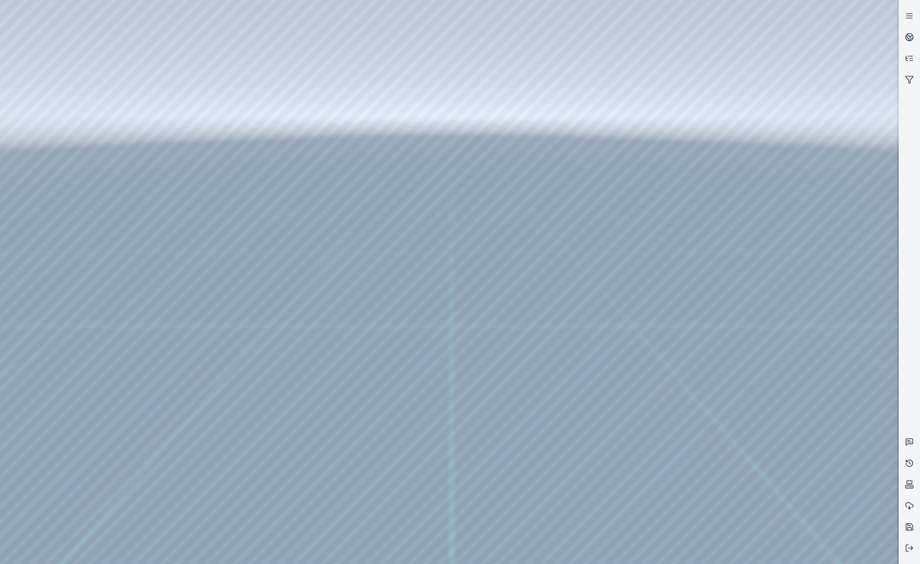
click at [755, 379] on div at bounding box center [449, 282] width 898 height 564
click at [755, 424] on div at bounding box center [449, 282] width 898 height 564
click at [755, 382] on div at bounding box center [449, 282] width 898 height 564
click at [755, 378] on div at bounding box center [449, 282] width 898 height 564
click at [755, 334] on div at bounding box center [449, 282] width 898 height 564
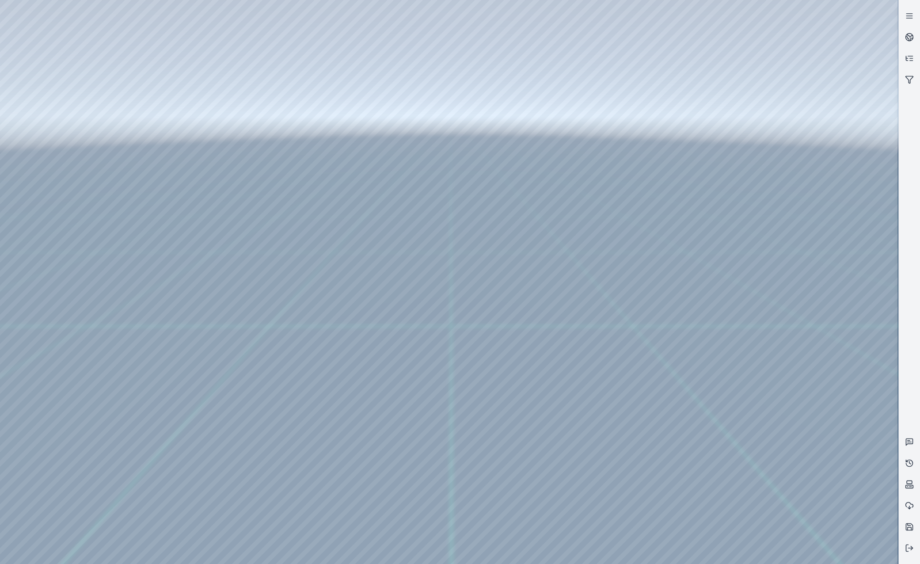
click at [755, 442] on div at bounding box center [449, 282] width 898 height 564
click at [755, 479] on div at bounding box center [449, 282] width 898 height 564
click at [755, 443] on div at bounding box center [449, 282] width 898 height 564
click at [755, 366] on div at bounding box center [449, 282] width 898 height 564
click at [755, 406] on div at bounding box center [449, 282] width 898 height 564
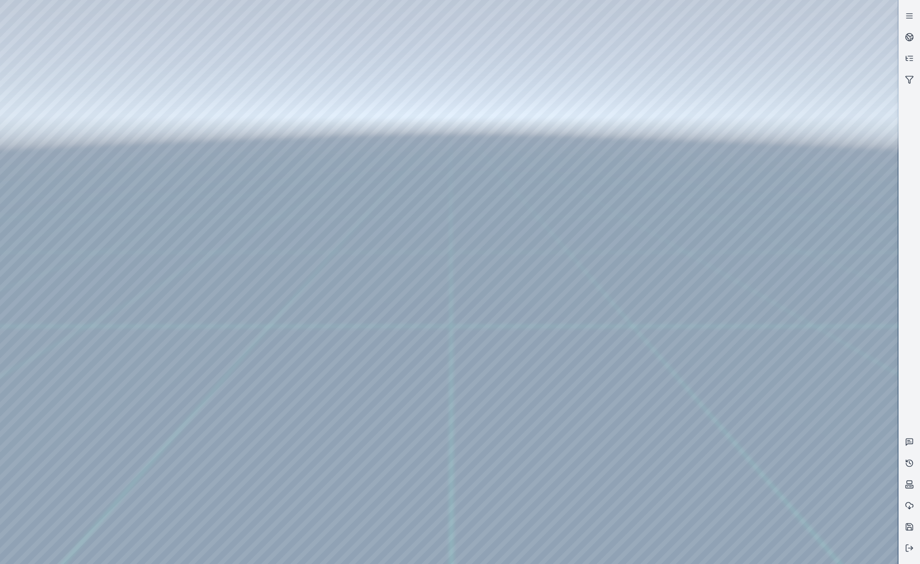
click at [600, 371] on div at bounding box center [449, 282] width 898 height 564
click at [755, 127] on div at bounding box center [449, 282] width 898 height 564
click at [755, 129] on div at bounding box center [449, 282] width 898 height 564
click at [755, 174] on div at bounding box center [449, 282] width 898 height 564
click at [755, 129] on div at bounding box center [449, 282] width 898 height 564
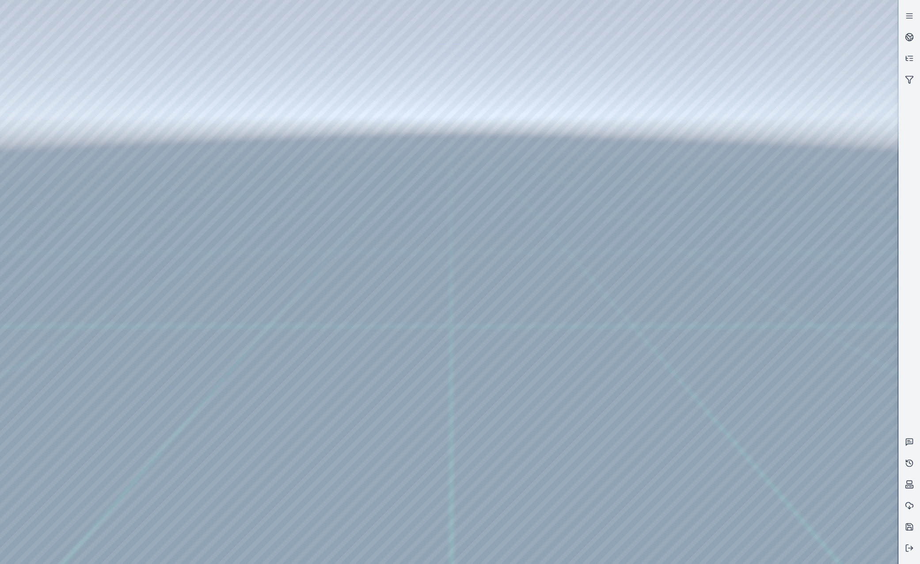
click at [755, 136] on div at bounding box center [449, 282] width 898 height 564
drag, startPoint x: 446, startPoint y: 239, endPoint x: 671, endPoint y: 392, distance: 272.5
drag, startPoint x: 477, startPoint y: 202, endPoint x: 611, endPoint y: 383, distance: 224.8
click at [361, 133] on div at bounding box center [449, 282] width 898 height 564
drag, startPoint x: 352, startPoint y: 233, endPoint x: 551, endPoint y: 204, distance: 200.9
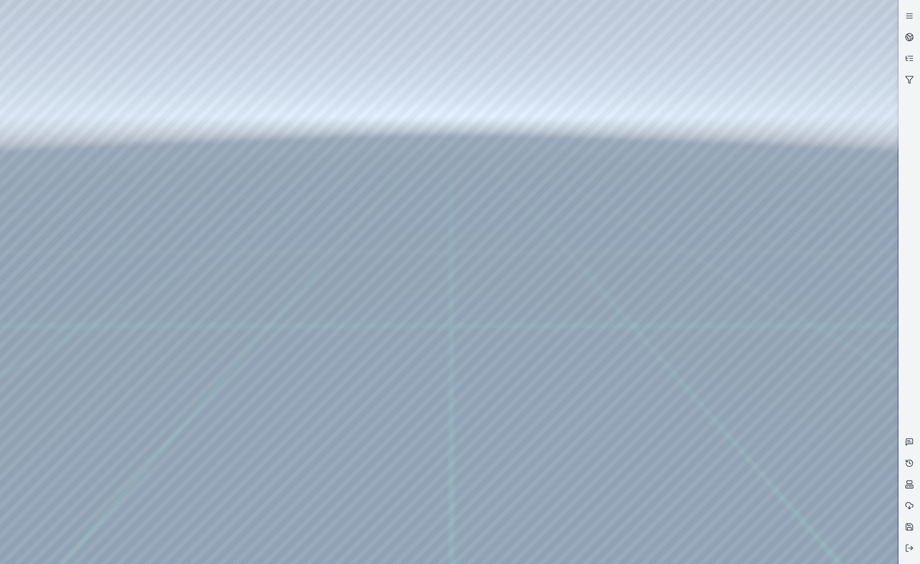
drag, startPoint x: 563, startPoint y: 294, endPoint x: 405, endPoint y: 220, distance: 175.1
drag, startPoint x: 538, startPoint y: 307, endPoint x: 504, endPoint y: 299, distance: 35.6
click at [755, 136] on div at bounding box center [449, 282] width 898 height 564
click at [755, 175] on div at bounding box center [449, 282] width 898 height 564
click at [755, 216] on div at bounding box center [449, 282] width 898 height 564
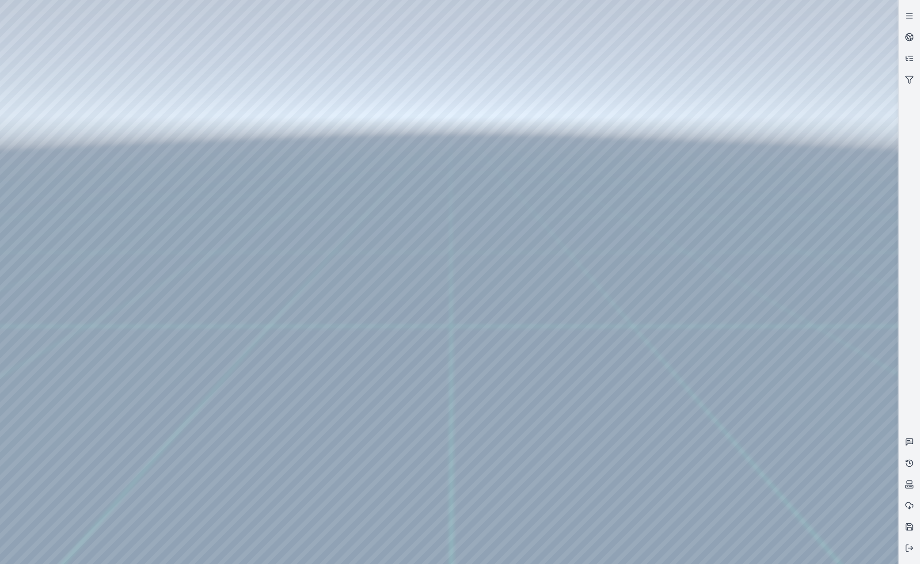
click at [172, 339] on div at bounding box center [449, 282] width 898 height 564
click at [172, 356] on div at bounding box center [449, 282] width 898 height 564
click at [755, 259] on div at bounding box center [449, 282] width 898 height 564
click at [755, 295] on div at bounding box center [449, 282] width 898 height 564
click at [527, 353] on div at bounding box center [449, 282] width 898 height 564
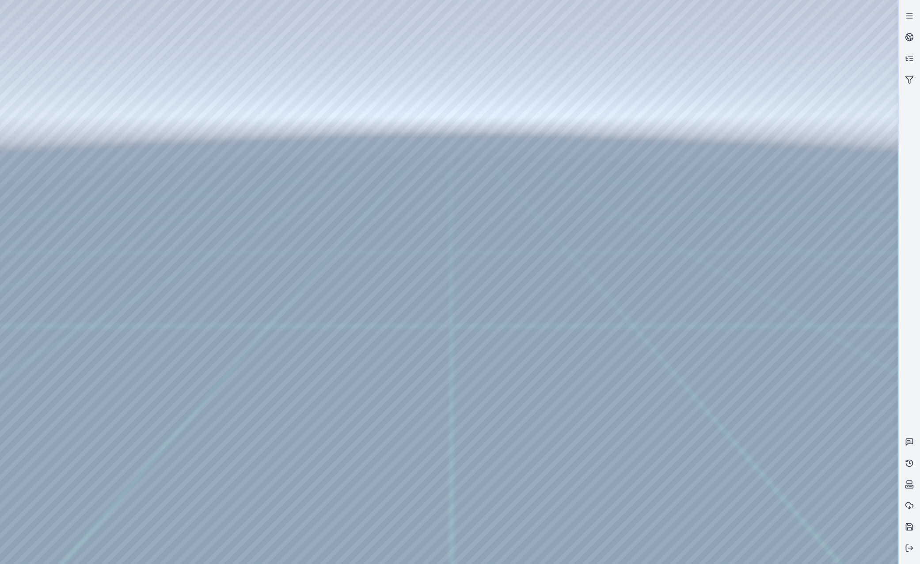
click at [201, 350] on div at bounding box center [449, 282] width 898 height 564
drag, startPoint x: 430, startPoint y: 238, endPoint x: 622, endPoint y: 401, distance: 251.6
drag, startPoint x: 451, startPoint y: 252, endPoint x: 639, endPoint y: 428, distance: 256.9
drag, startPoint x: 392, startPoint y: 273, endPoint x: 599, endPoint y: 466, distance: 282.5
click at [436, 277] on div at bounding box center [449, 282] width 898 height 564
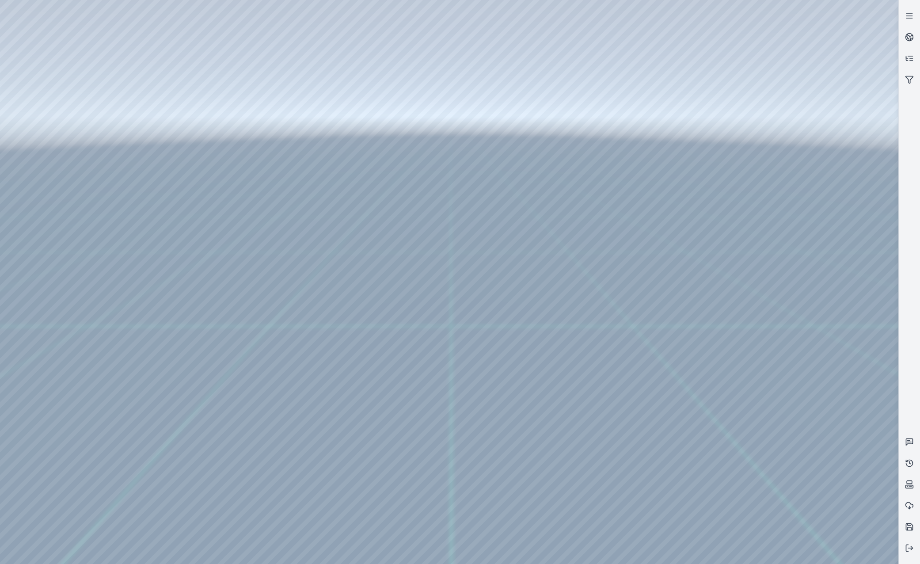
click at [576, 327] on div at bounding box center [449, 282] width 898 height 564
drag, startPoint x: 660, startPoint y: 278, endPoint x: 501, endPoint y: 297, distance: 160.1
drag, startPoint x: 631, startPoint y: 300, endPoint x: 603, endPoint y: 291, distance: 29.8
click at [109, 34] on div at bounding box center [449, 282] width 898 height 564
drag, startPoint x: 431, startPoint y: 368, endPoint x: 407, endPoint y: 352, distance: 28.7
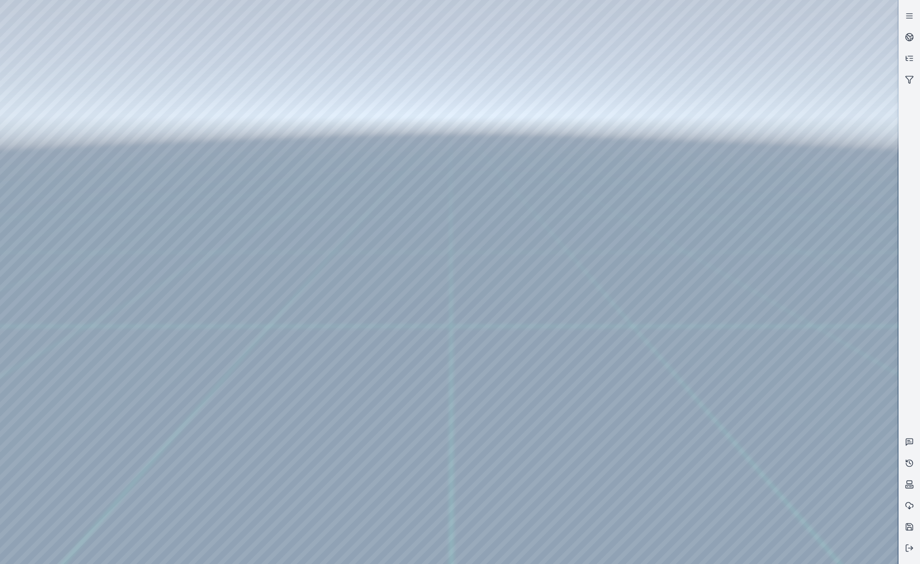
drag, startPoint x: 366, startPoint y: 361, endPoint x: 415, endPoint y: 394, distance: 59.2
drag, startPoint x: 333, startPoint y: 122, endPoint x: 570, endPoint y: 438, distance: 395.0
drag, startPoint x: 533, startPoint y: 200, endPoint x: 569, endPoint y: 455, distance: 258.3
drag, startPoint x: 531, startPoint y: 329, endPoint x: 607, endPoint y: 310, distance: 78.7
drag, startPoint x: 564, startPoint y: 313, endPoint x: 540, endPoint y: 338, distance: 34.4
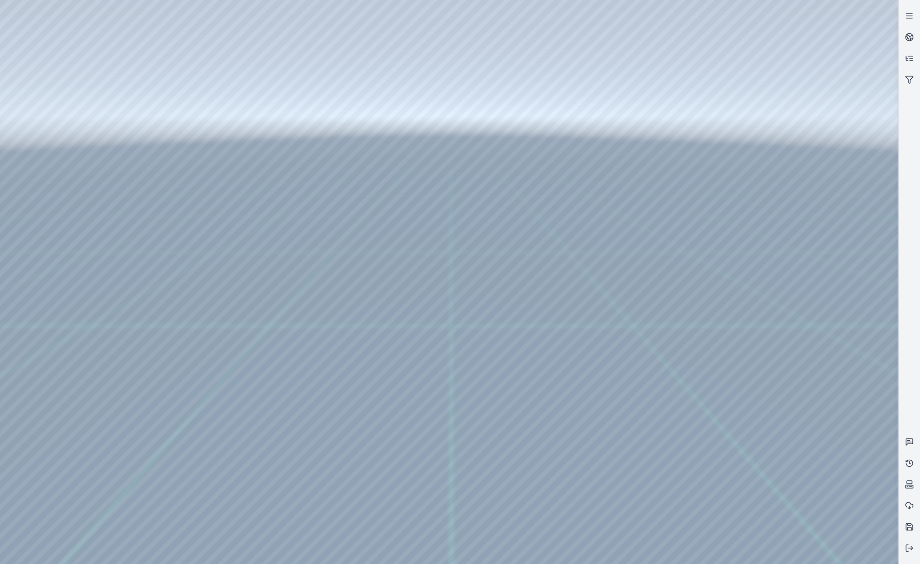
drag, startPoint x: 448, startPoint y: 382, endPoint x: 436, endPoint y: 378, distance: 13.0
drag, startPoint x: 447, startPoint y: 386, endPoint x: 436, endPoint y: 384, distance: 11.2
click at [49, 114] on div at bounding box center [449, 282] width 898 height 564
click at [66, 168] on div at bounding box center [449, 282] width 898 height 564
click at [225, 220] on div at bounding box center [449, 282] width 898 height 564
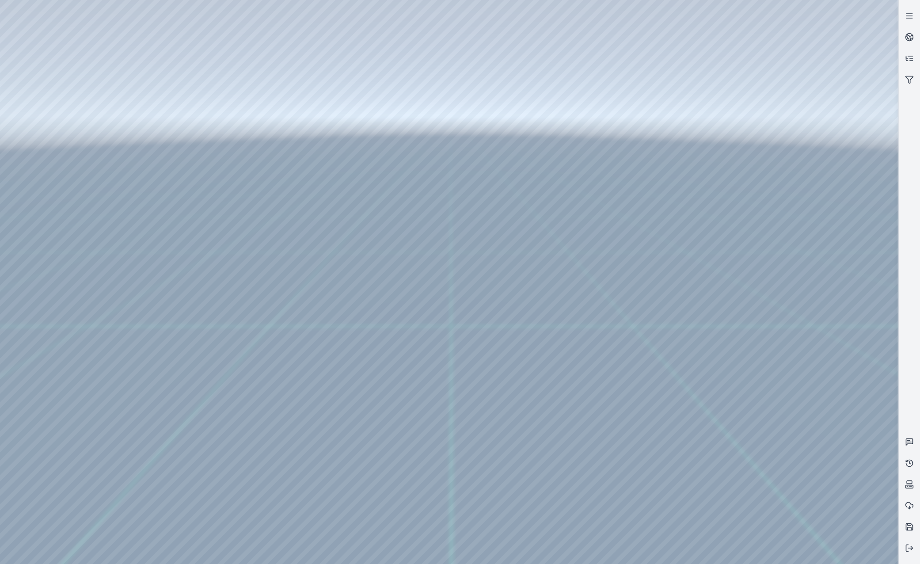
click at [217, 241] on div at bounding box center [449, 282] width 898 height 564
click at [357, 200] on div at bounding box center [449, 282] width 898 height 564
click at [365, 224] on div at bounding box center [449, 282] width 898 height 564
click at [462, 137] on div at bounding box center [449, 282] width 898 height 564
click at [63, 233] on div at bounding box center [449, 282] width 898 height 564
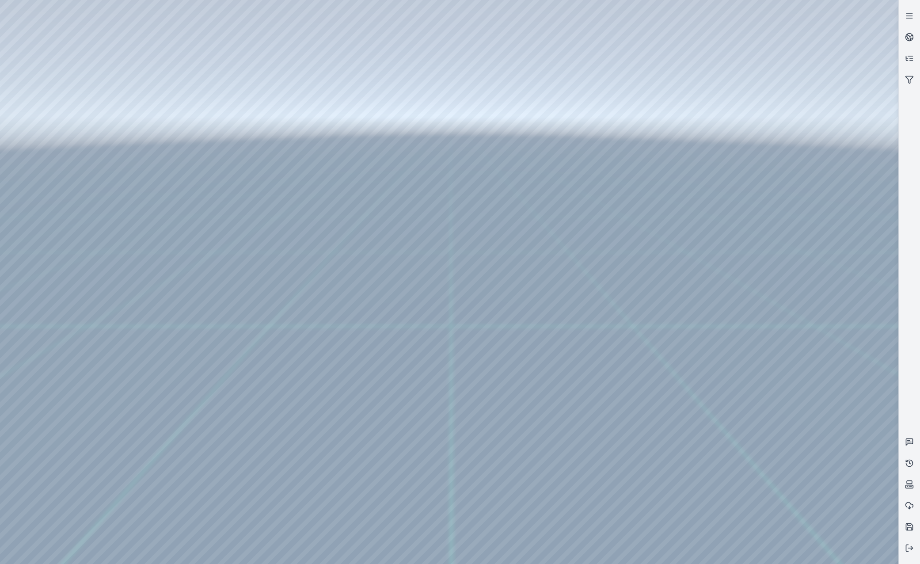
click at [82, 186] on div at bounding box center [449, 282] width 898 height 564
click at [264, 34] on div at bounding box center [449, 282] width 898 height 564
click at [190, 85] on div at bounding box center [449, 282] width 898 height 564
click at [190, 95] on div at bounding box center [449, 282] width 898 height 564
click at [755, 253] on div at bounding box center [449, 282] width 898 height 564
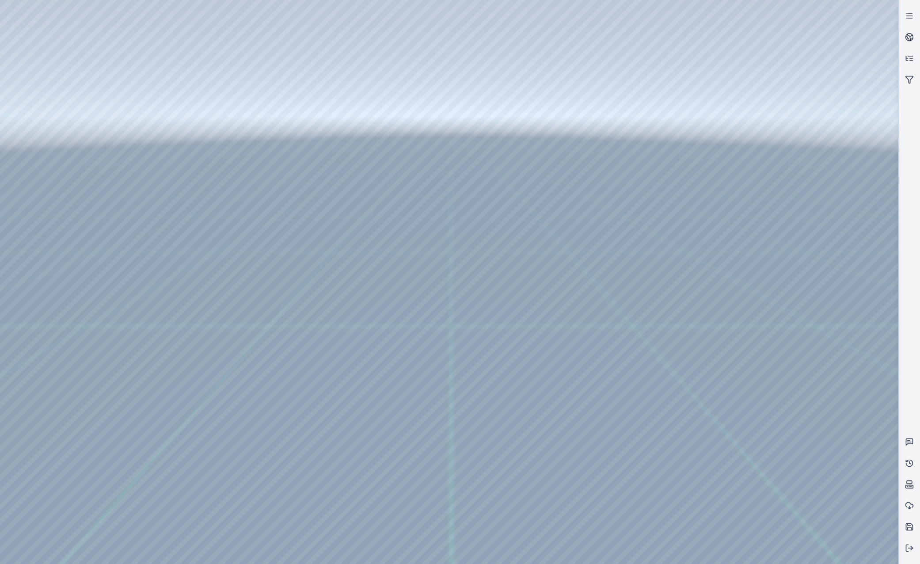
drag, startPoint x: 384, startPoint y: 318, endPoint x: 370, endPoint y: 312, distance: 14.8
drag, startPoint x: 461, startPoint y: 390, endPoint x: 475, endPoint y: 387, distance: 13.9
click at [43, 121] on div at bounding box center [449, 282] width 898 height 564
click at [56, 161] on div at bounding box center [449, 282] width 898 height 564
click at [249, 204] on div at bounding box center [449, 282] width 898 height 564
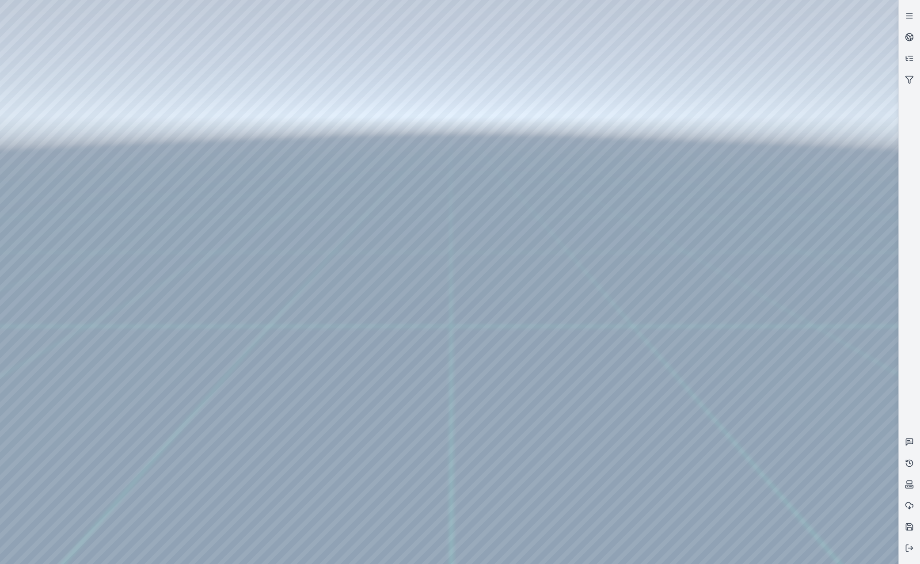
drag, startPoint x: 500, startPoint y: 383, endPoint x: 576, endPoint y: 378, distance: 76.6
drag, startPoint x: 472, startPoint y: 388, endPoint x: 608, endPoint y: 370, distance: 137.7
click at [755, 249] on div at bounding box center [449, 282] width 898 height 564
click at [755, 292] on div at bounding box center [449, 282] width 898 height 564
drag, startPoint x: 591, startPoint y: 396, endPoint x: 588, endPoint y: 320, distance: 76.5
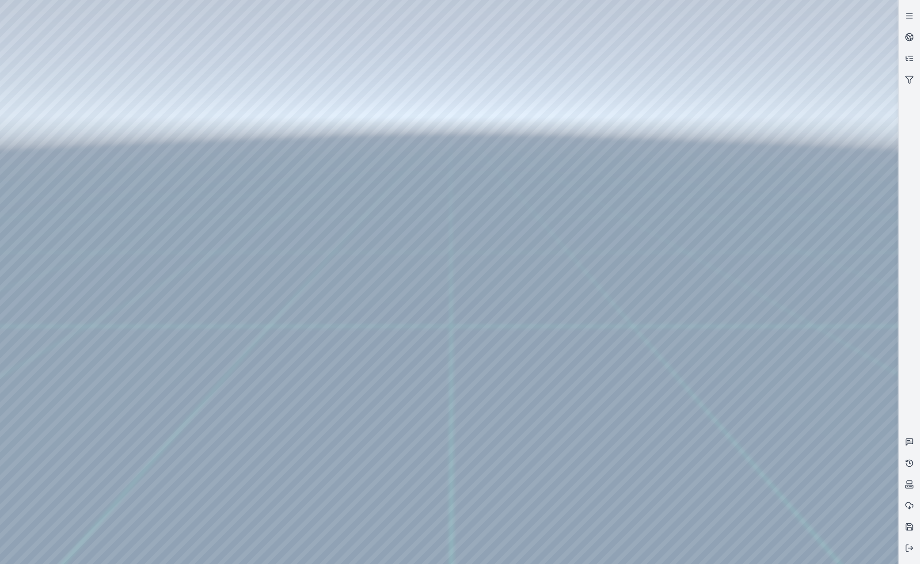
drag, startPoint x: 666, startPoint y: 256, endPoint x: 508, endPoint y: 349, distance: 183.4
drag, startPoint x: 605, startPoint y: 283, endPoint x: 573, endPoint y: 318, distance: 47.5
drag, startPoint x: 407, startPoint y: 398, endPoint x: 556, endPoint y: 362, distance: 152.8
drag, startPoint x: 446, startPoint y: 421, endPoint x: 417, endPoint y: 403, distance: 33.3
click at [755, 409] on div at bounding box center [449, 282] width 898 height 564
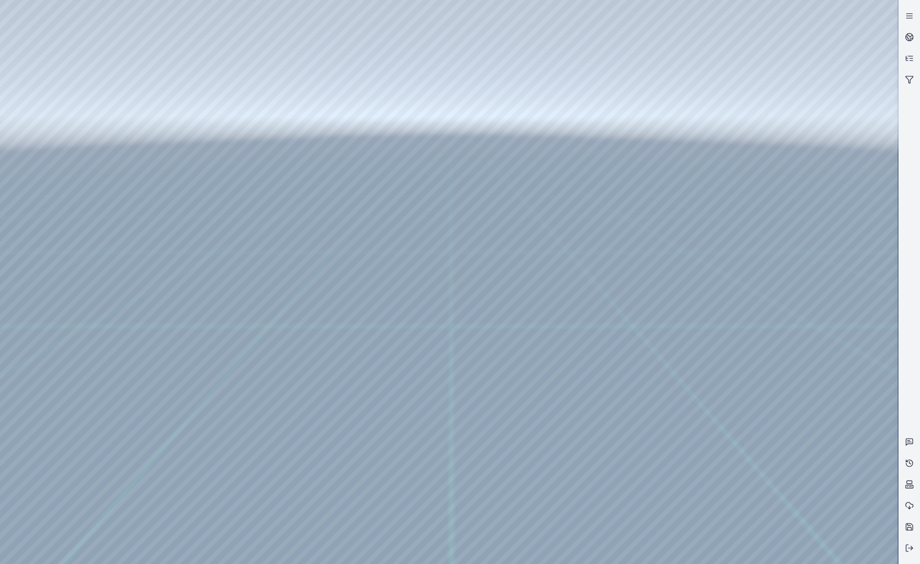
click at [755, 371] on div at bounding box center [449, 282] width 898 height 564
drag, startPoint x: 580, startPoint y: 428, endPoint x: 578, endPoint y: 415, distance: 12.9
drag, startPoint x: 402, startPoint y: 422, endPoint x: 549, endPoint y: 343, distance: 167.0
drag, startPoint x: 468, startPoint y: 428, endPoint x: 576, endPoint y: 356, distance: 130.5
drag, startPoint x: 492, startPoint y: 418, endPoint x: 534, endPoint y: 400, distance: 45.5
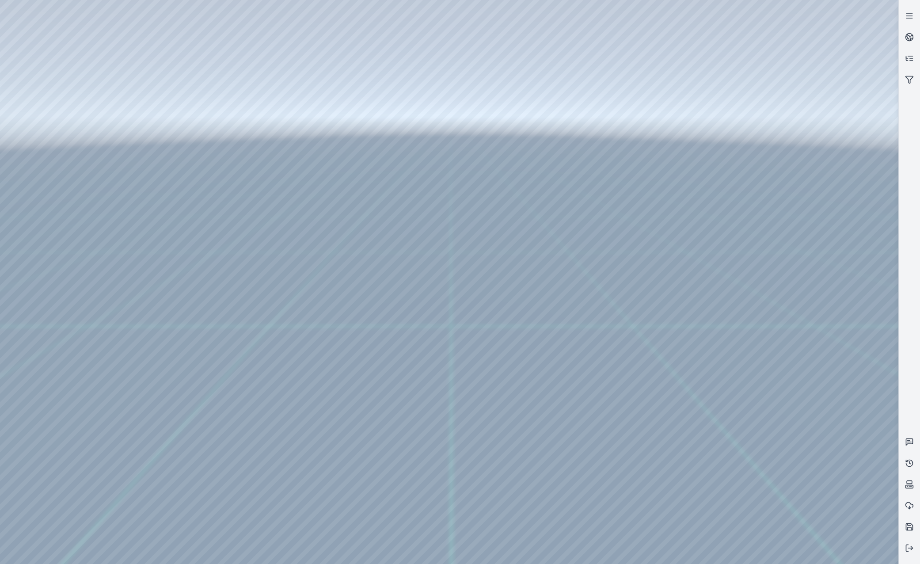
drag, startPoint x: 475, startPoint y: 429, endPoint x: 560, endPoint y: 368, distance: 104.2
drag, startPoint x: 502, startPoint y: 392, endPoint x: 393, endPoint y: 404, distance: 110.2
drag, startPoint x: 523, startPoint y: 447, endPoint x: 541, endPoint y: 445, distance: 18.2
drag, startPoint x: 389, startPoint y: 379, endPoint x: 611, endPoint y: 409, distance: 224.6
drag, startPoint x: 445, startPoint y: 383, endPoint x: 540, endPoint y: 403, distance: 96.6
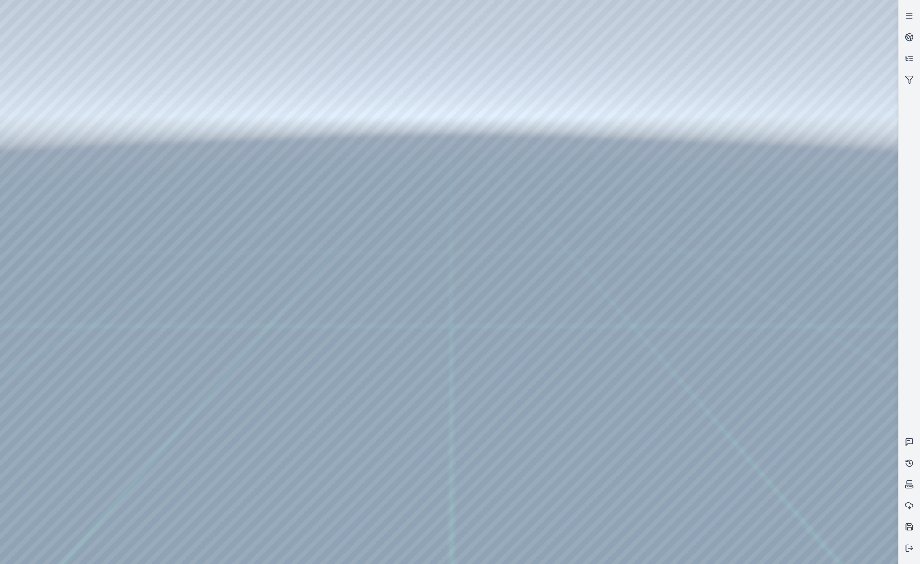
drag, startPoint x: 595, startPoint y: 423, endPoint x: 535, endPoint y: 417, distance: 59.5
drag, startPoint x: 607, startPoint y: 431, endPoint x: 571, endPoint y: 432, distance: 36.2
drag, startPoint x: 364, startPoint y: 333, endPoint x: 482, endPoint y: 430, distance: 153.2
drag, startPoint x: 378, startPoint y: 323, endPoint x: 451, endPoint y: 417, distance: 118.9
drag, startPoint x: 421, startPoint y: 298, endPoint x: 434, endPoint y: 356, distance: 58.8
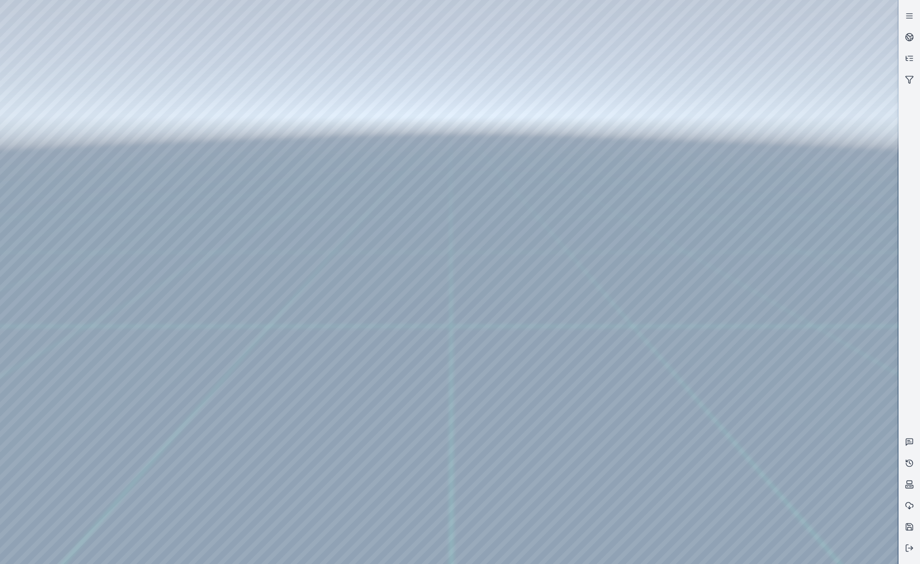
drag, startPoint x: 452, startPoint y: 318, endPoint x: 563, endPoint y: 424, distance: 153.1
drag, startPoint x: 589, startPoint y: 432, endPoint x: 596, endPoint y: 434, distance: 7.5
drag, startPoint x: 440, startPoint y: 382, endPoint x: 454, endPoint y: 386, distance: 14.4
click at [108, 36] on div at bounding box center [449, 282] width 898 height 564
drag, startPoint x: 259, startPoint y: 320, endPoint x: 303, endPoint y: 329, distance: 44.2
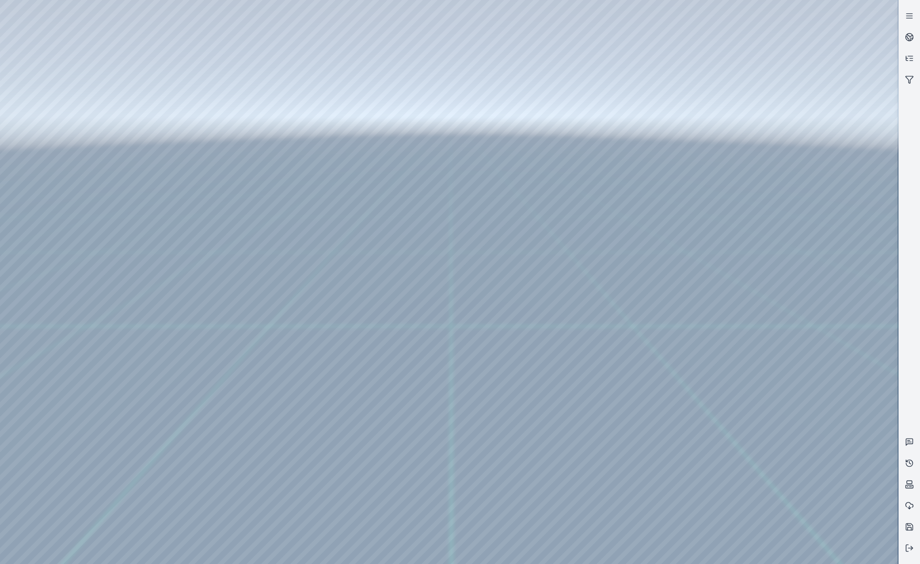
drag, startPoint x: 409, startPoint y: 371, endPoint x: 494, endPoint y: 354, distance: 86.4
drag, startPoint x: 611, startPoint y: 237, endPoint x: 356, endPoint y: 419, distance: 313.4
drag, startPoint x: 395, startPoint y: 334, endPoint x: 525, endPoint y: 368, distance: 134.7
drag, startPoint x: 587, startPoint y: 368, endPoint x: 489, endPoint y: 379, distance: 98.8
drag, startPoint x: 505, startPoint y: 286, endPoint x: 478, endPoint y: 286, distance: 27.8
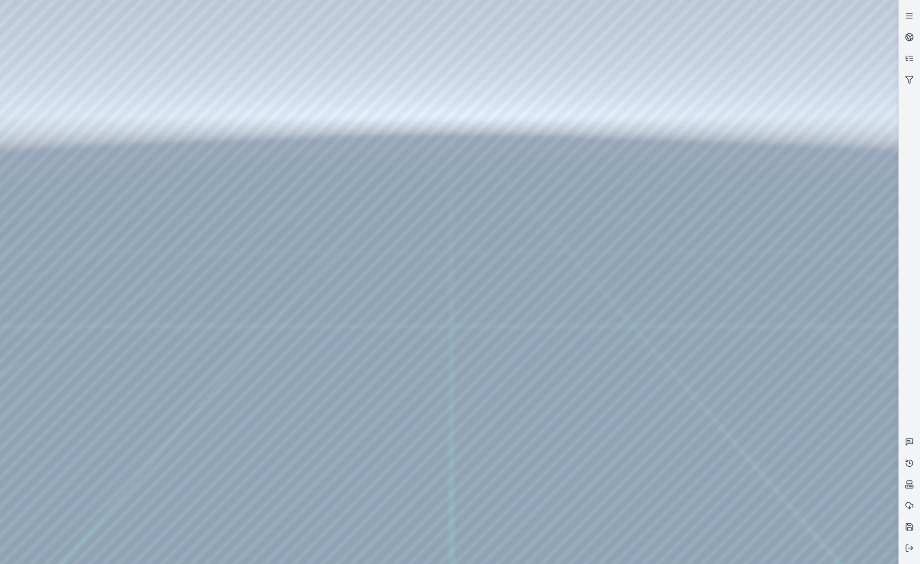
drag, startPoint x: 480, startPoint y: 325, endPoint x: 232, endPoint y: 254, distance: 257.3
drag, startPoint x: 287, startPoint y: 235, endPoint x: 412, endPoint y: 371, distance: 183.8
drag, startPoint x: 391, startPoint y: 400, endPoint x: 382, endPoint y: 379, distance: 23.5
drag, startPoint x: 312, startPoint y: 314, endPoint x: 377, endPoint y: 368, distance: 84.4
drag, startPoint x: 262, startPoint y: 229, endPoint x: 278, endPoint y: 277, distance: 50.1
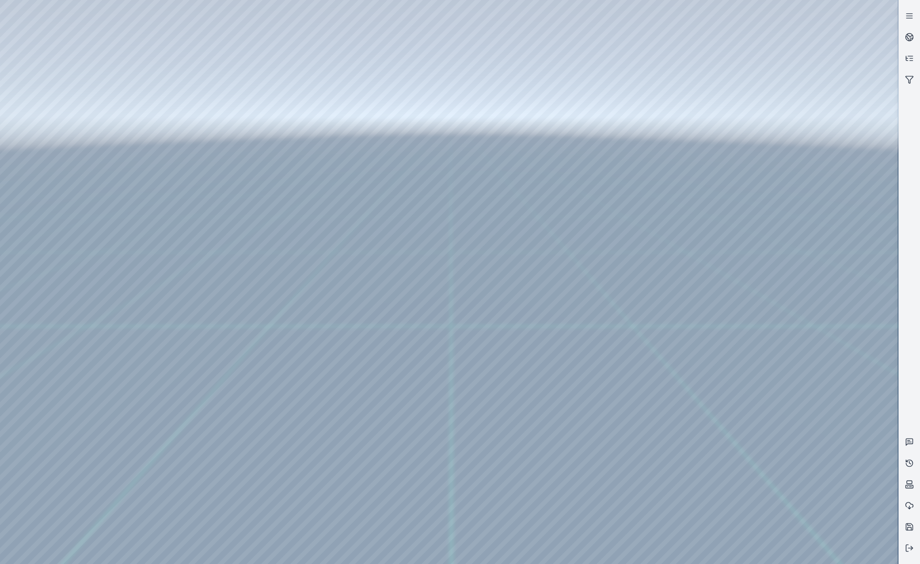
drag, startPoint x: 291, startPoint y: 248, endPoint x: 468, endPoint y: 436, distance: 257.8
click at [72, 184] on div at bounding box center [449, 282] width 898 height 564
click at [60, 226] on div at bounding box center [449, 282] width 898 height 564
click at [67, 187] on div at bounding box center [449, 282] width 898 height 564
click at [217, 36] on div at bounding box center [449, 282] width 898 height 564
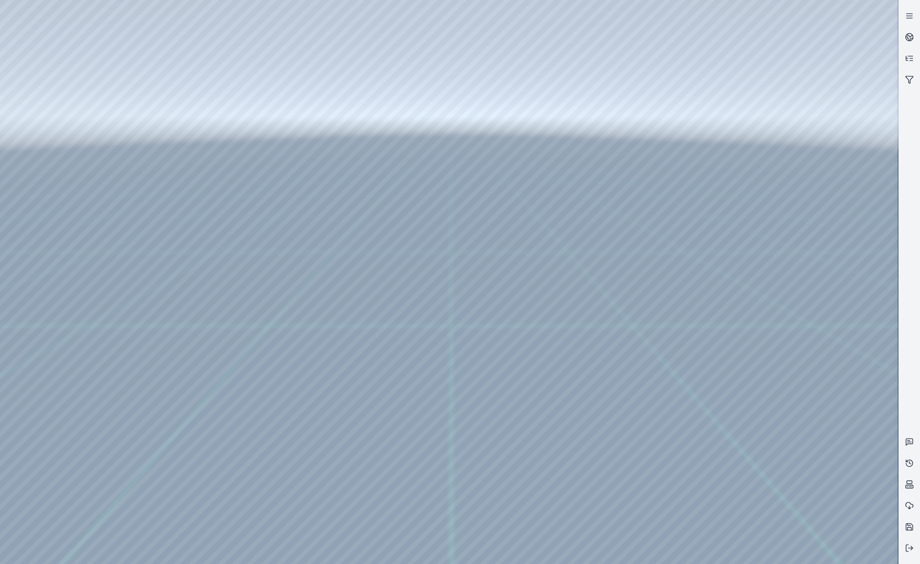
click at [186, 100] on div at bounding box center [449, 282] width 898 height 564
drag, startPoint x: 348, startPoint y: 272, endPoint x: 532, endPoint y: 443, distance: 251.6
drag, startPoint x: 354, startPoint y: 260, endPoint x: 709, endPoint y: 462, distance: 409.1
drag, startPoint x: 386, startPoint y: 292, endPoint x: 648, endPoint y: 404, distance: 285.4
drag, startPoint x: 432, startPoint y: 349, endPoint x: 647, endPoint y: 418, distance: 226.2
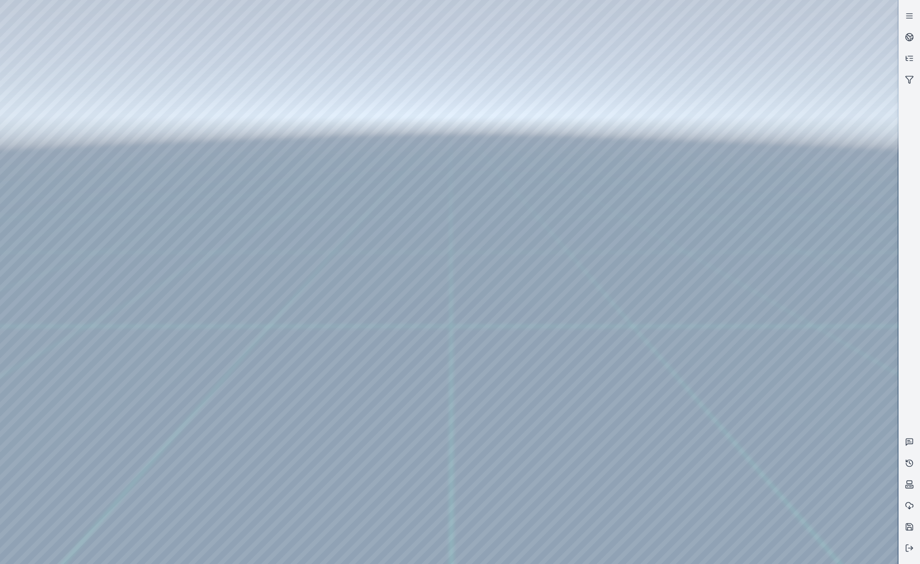
drag, startPoint x: 428, startPoint y: 336, endPoint x: 506, endPoint y: 369, distance: 85.3
drag, startPoint x: 590, startPoint y: 391, endPoint x: 481, endPoint y: 366, distance: 112.0
drag, startPoint x: 529, startPoint y: 387, endPoint x: 589, endPoint y: 402, distance: 62.0
drag, startPoint x: 595, startPoint y: 418, endPoint x: 708, endPoint y: 392, distance: 115.6
drag, startPoint x: 485, startPoint y: 442, endPoint x: 628, endPoint y: 320, distance: 187.3
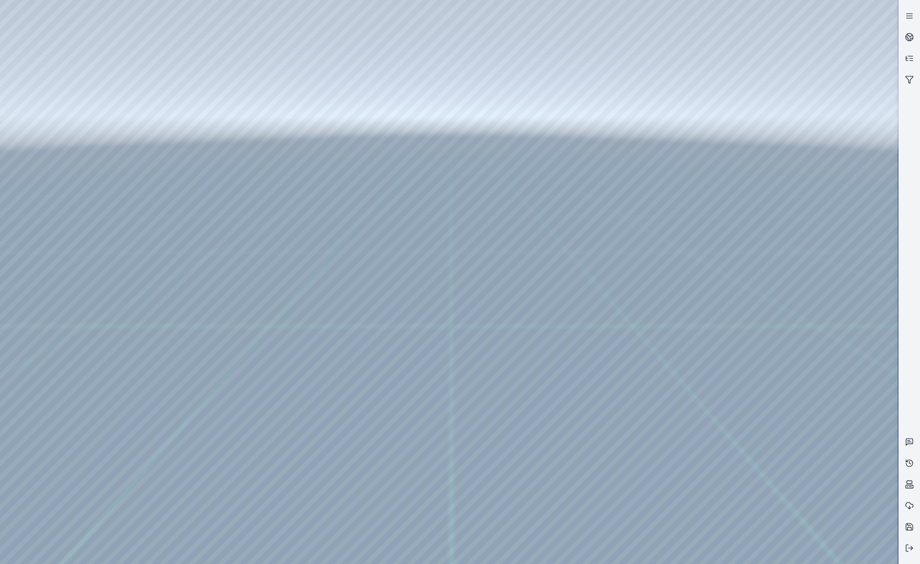
drag, startPoint x: 630, startPoint y: 336, endPoint x: 591, endPoint y: 353, distance: 43.1
drag, startPoint x: 638, startPoint y: 408, endPoint x: 515, endPoint y: 374, distance: 127.4
drag, startPoint x: 528, startPoint y: 401, endPoint x: 451, endPoint y: 345, distance: 95.3
drag, startPoint x: 679, startPoint y: 260, endPoint x: 589, endPoint y: 384, distance: 153.6
drag, startPoint x: 522, startPoint y: 458, endPoint x: 646, endPoint y: 388, distance: 142.4
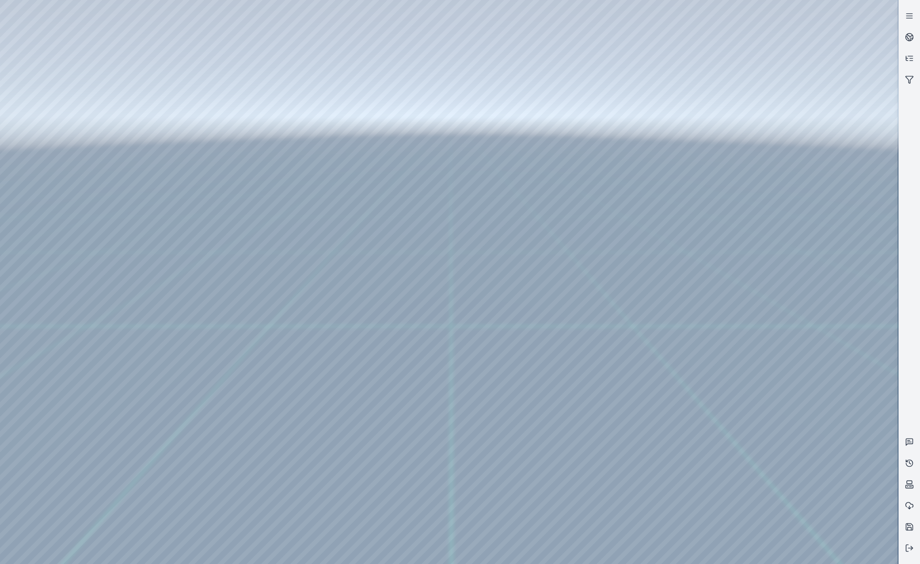
drag, startPoint x: 473, startPoint y: 408, endPoint x: 387, endPoint y: 481, distance: 112.5
drag, startPoint x: 654, startPoint y: 330, endPoint x: 415, endPoint y: 470, distance: 276.8
drag, startPoint x: 665, startPoint y: 341, endPoint x: 449, endPoint y: 442, distance: 238.3
drag, startPoint x: 571, startPoint y: 358, endPoint x: 326, endPoint y: 425, distance: 253.9
drag, startPoint x: 607, startPoint y: 351, endPoint x: 509, endPoint y: 366, distance: 99.2
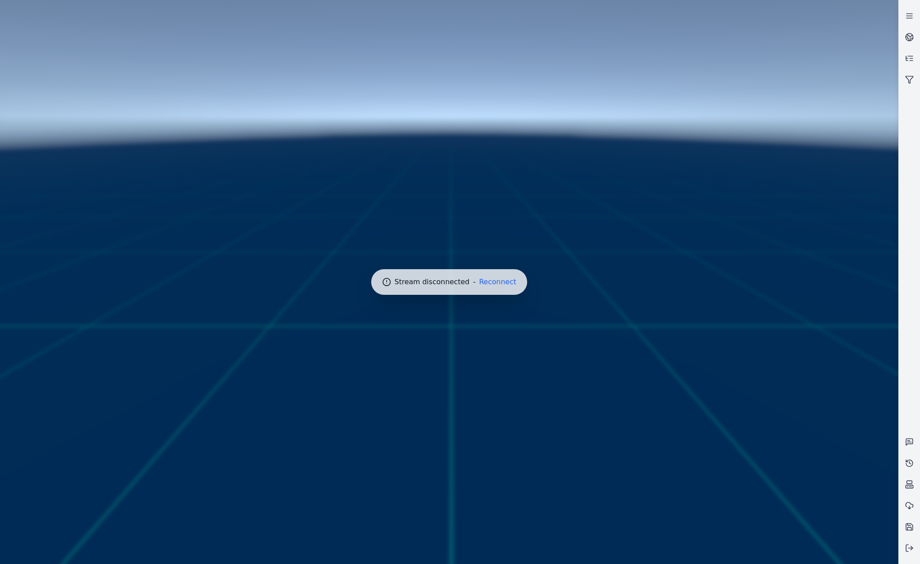
click at [474, 276] on div at bounding box center [448, 281] width 905 height 571
click at [485, 280] on button "Reconnect" at bounding box center [497, 281] width 37 height 7
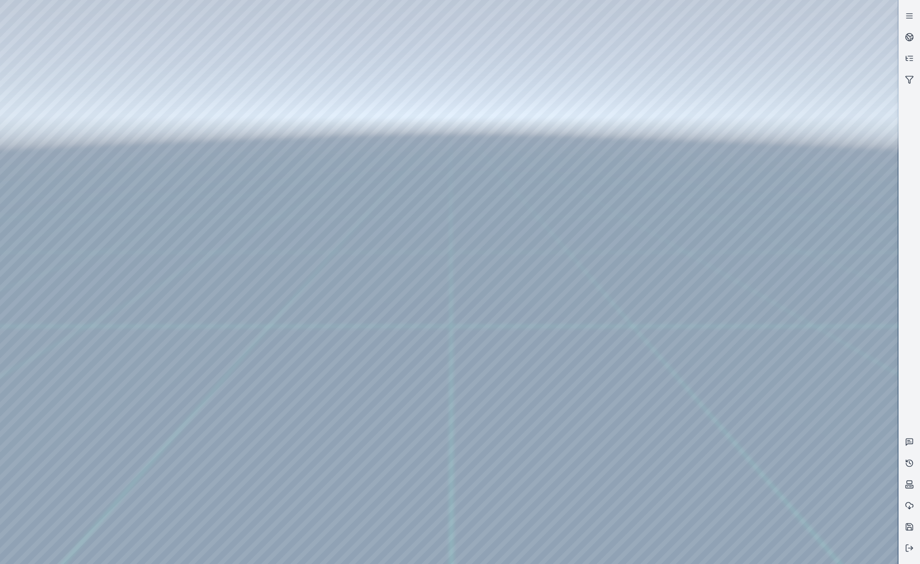
drag, startPoint x: 382, startPoint y: 318, endPoint x: 491, endPoint y: 379, distance: 125.0
drag, startPoint x: 580, startPoint y: 421, endPoint x: 606, endPoint y: 347, distance: 77.8
drag, startPoint x: 628, startPoint y: 401, endPoint x: 465, endPoint y: 410, distance: 163.3
drag, startPoint x: 424, startPoint y: 299, endPoint x: 603, endPoint y: 461, distance: 241.5
drag, startPoint x: 437, startPoint y: 264, endPoint x: 614, endPoint y: 459, distance: 263.0
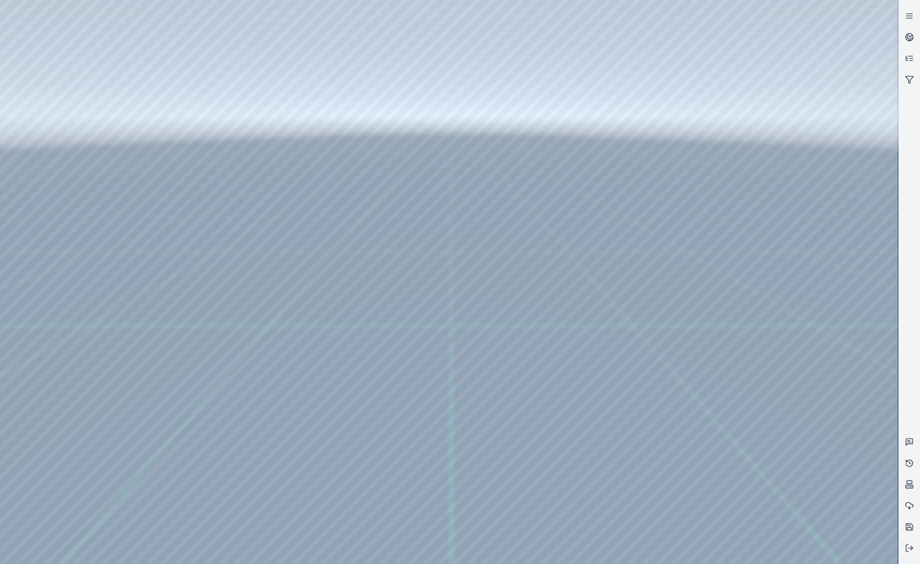
drag, startPoint x: 401, startPoint y: 263, endPoint x: 611, endPoint y: 473, distance: 297.4
drag, startPoint x: 436, startPoint y: 307, endPoint x: 591, endPoint y: 463, distance: 220.8
drag, startPoint x: 464, startPoint y: 442, endPoint x: 570, endPoint y: 433, distance: 106.3
drag, startPoint x: 458, startPoint y: 457, endPoint x: 495, endPoint y: 452, distance: 37.4
click at [59, 120] on div at bounding box center [449, 282] width 898 height 564
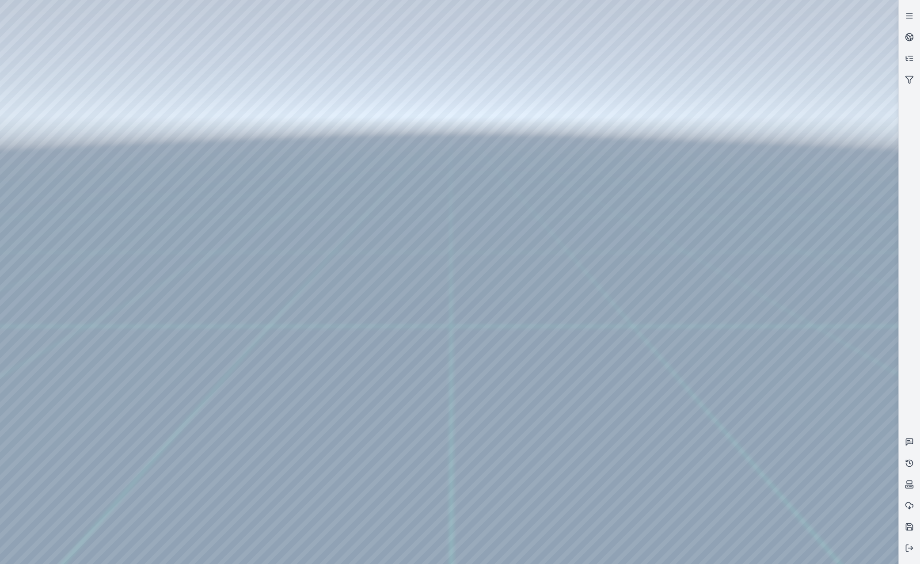
click at [68, 170] on div at bounding box center [449, 282] width 898 height 564
click at [251, 197] on div at bounding box center [449, 282] width 898 height 564
click at [106, 37] on div at bounding box center [449, 282] width 898 height 564
drag, startPoint x: 326, startPoint y: 429, endPoint x: 620, endPoint y: 312, distance: 315.6
drag, startPoint x: 283, startPoint y: 463, endPoint x: 355, endPoint y: 375, distance: 113.9
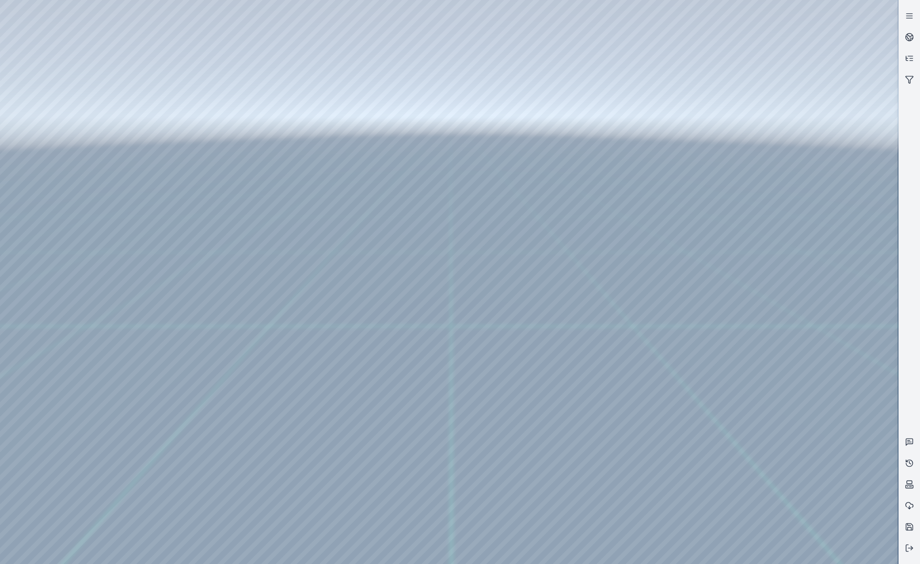
click at [755, 182] on div at bounding box center [449, 282] width 898 height 564
drag, startPoint x: 572, startPoint y: 390, endPoint x: 478, endPoint y: 400, distance: 94.6
click at [755, 523] on div at bounding box center [449, 282] width 898 height 564
click at [755, 478] on div at bounding box center [449, 282] width 898 height 564
click at [755, 445] on div at bounding box center [449, 282] width 898 height 564
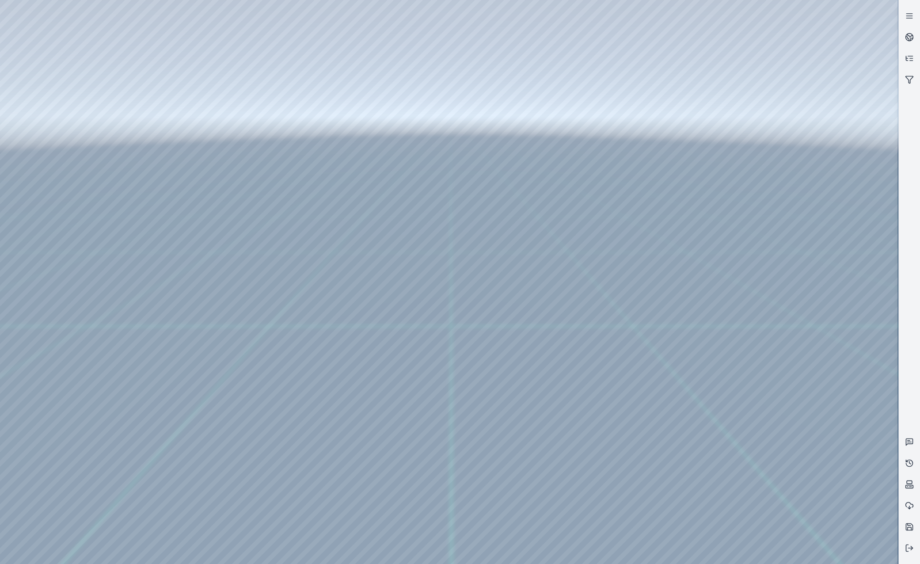
click at [755, 476] on div at bounding box center [449, 282] width 898 height 564
click at [755, 524] on div at bounding box center [449, 282] width 898 height 564
drag, startPoint x: 354, startPoint y: 318, endPoint x: 462, endPoint y: 459, distance: 178.1
drag, startPoint x: 353, startPoint y: 346, endPoint x: 413, endPoint y: 400, distance: 80.3
click at [755, 445] on div at bounding box center [449, 282] width 898 height 564
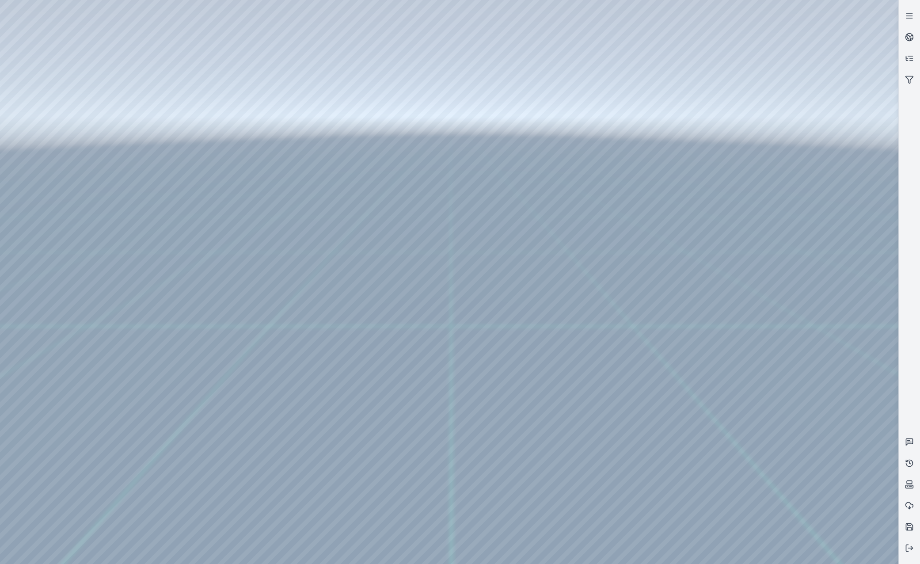
click at [755, 476] on div at bounding box center [449, 282] width 898 height 564
click at [755, 519] on div at bounding box center [449, 282] width 898 height 564
drag, startPoint x: 540, startPoint y: 452, endPoint x: 571, endPoint y: 448, distance: 30.7
drag, startPoint x: 485, startPoint y: 472, endPoint x: 509, endPoint y: 472, distance: 23.9
drag, startPoint x: 629, startPoint y: 375, endPoint x: 316, endPoint y: 444, distance: 319.7
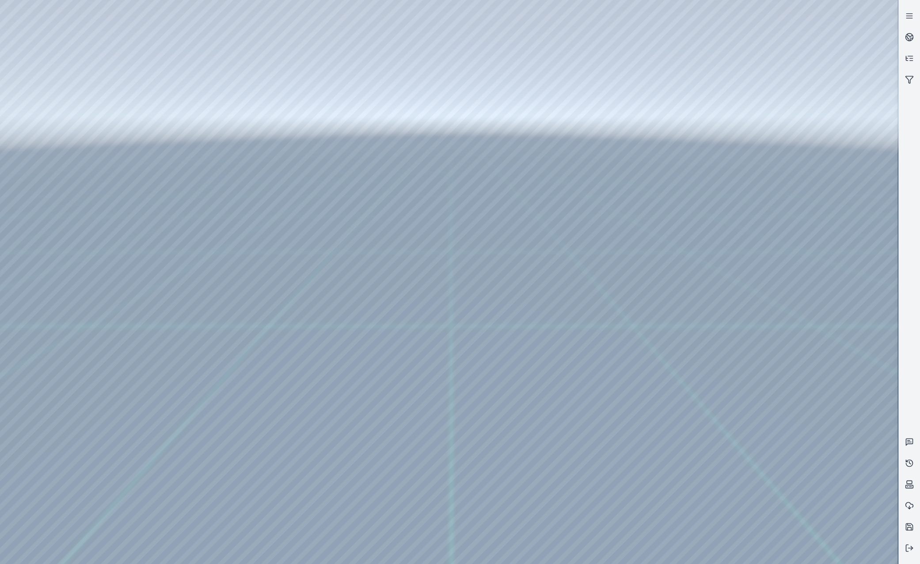
drag, startPoint x: 583, startPoint y: 387, endPoint x: 445, endPoint y: 408, distance: 139.4
drag, startPoint x: 244, startPoint y: 435, endPoint x: 492, endPoint y: 409, distance: 249.1
drag, startPoint x: 579, startPoint y: 392, endPoint x: 583, endPoint y: 389, distance: 4.8
drag, startPoint x: 568, startPoint y: 409, endPoint x: 519, endPoint y: 421, distance: 49.8
drag, startPoint x: 609, startPoint y: 398, endPoint x: 581, endPoint y: 405, distance: 28.6
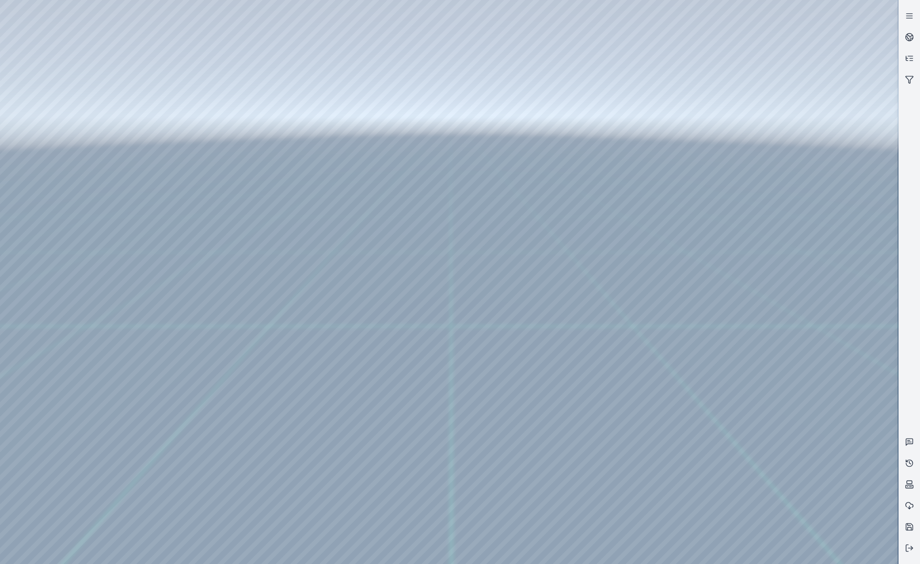
drag, startPoint x: 521, startPoint y: 432, endPoint x: 543, endPoint y: 425, distance: 23.1
drag, startPoint x: 451, startPoint y: 409, endPoint x: 494, endPoint y: 426, distance: 46.3
drag, startPoint x: 571, startPoint y: 424, endPoint x: 545, endPoint y: 427, distance: 26.2
drag, startPoint x: 574, startPoint y: 409, endPoint x: 425, endPoint y: 450, distance: 154.5
drag, startPoint x: 556, startPoint y: 414, endPoint x: 522, endPoint y: 414, distance: 34.0
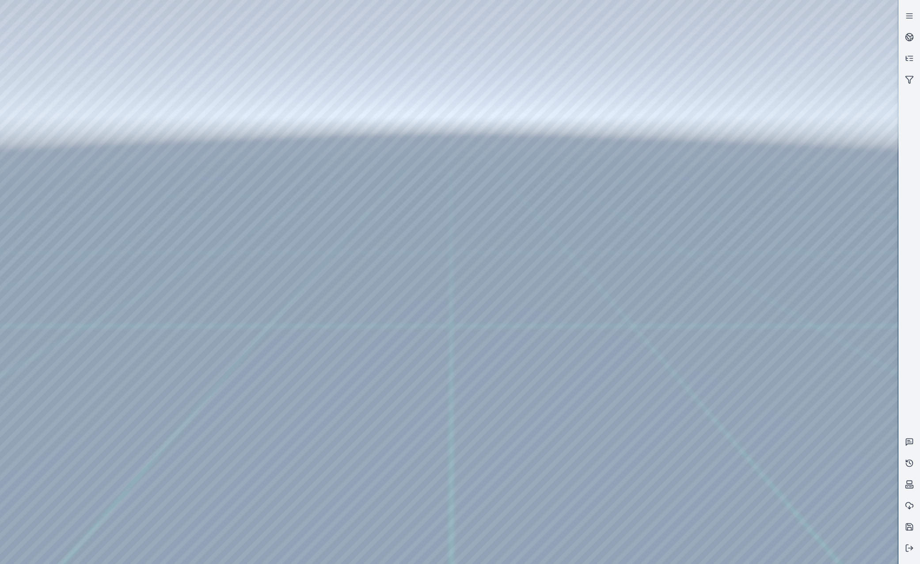
drag, startPoint x: 510, startPoint y: 451, endPoint x: 524, endPoint y: 459, distance: 16.4
drag, startPoint x: 513, startPoint y: 418, endPoint x: 431, endPoint y: 414, distance: 82.7
drag, startPoint x: 396, startPoint y: 416, endPoint x: 298, endPoint y: 395, distance: 99.7
drag, startPoint x: 361, startPoint y: 413, endPoint x: 269, endPoint y: 381, distance: 97.8
drag, startPoint x: 262, startPoint y: 349, endPoint x: 347, endPoint y: 421, distance: 112.2
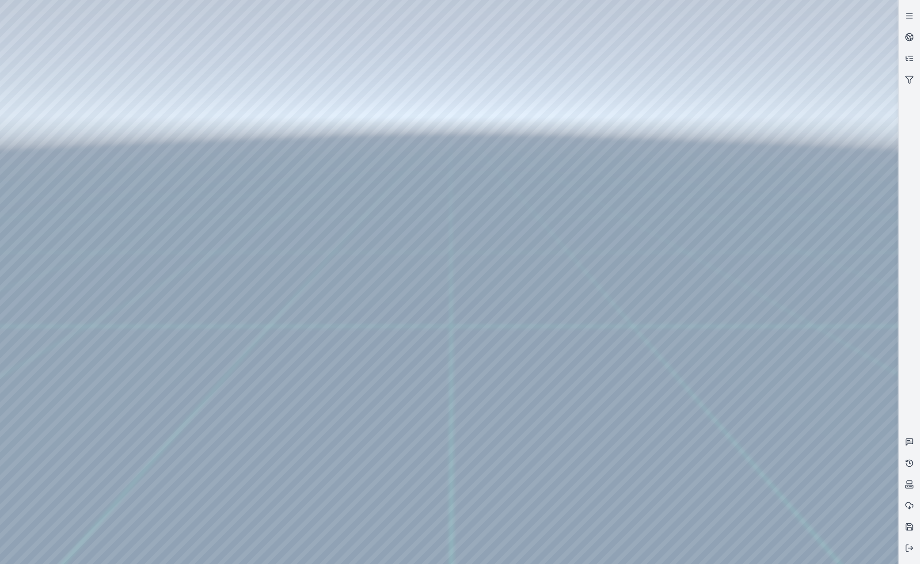
drag, startPoint x: 366, startPoint y: 447, endPoint x: 450, endPoint y: 447, distance: 83.9
drag, startPoint x: 371, startPoint y: 455, endPoint x: 451, endPoint y: 443, distance: 80.8
drag, startPoint x: 301, startPoint y: 464, endPoint x: 447, endPoint y: 420, distance: 152.2
drag, startPoint x: 670, startPoint y: 296, endPoint x: 407, endPoint y: 462, distance: 310.8
drag, startPoint x: 494, startPoint y: 413, endPoint x: 477, endPoint y: 440, distance: 32.0
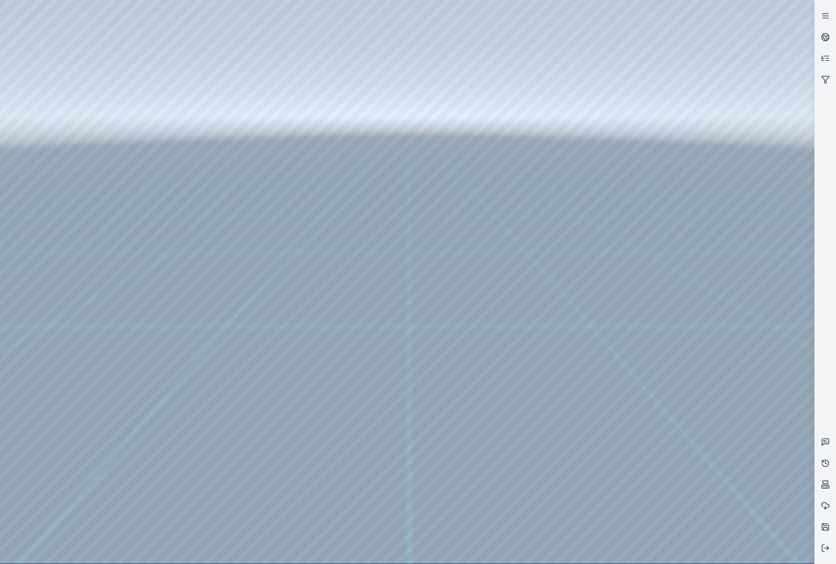
drag, startPoint x: 412, startPoint y: 344, endPoint x: 410, endPoint y: 324, distance: 19.5
drag, startPoint x: 408, startPoint y: 295, endPoint x: 404, endPoint y: 337, distance: 42.2
drag, startPoint x: 414, startPoint y: 397, endPoint x: 424, endPoint y: 413, distance: 19.9
drag, startPoint x: 422, startPoint y: 404, endPoint x: 431, endPoint y: 428, distance: 25.9
drag, startPoint x: 148, startPoint y: 387, endPoint x: 340, endPoint y: 368, distance: 192.6
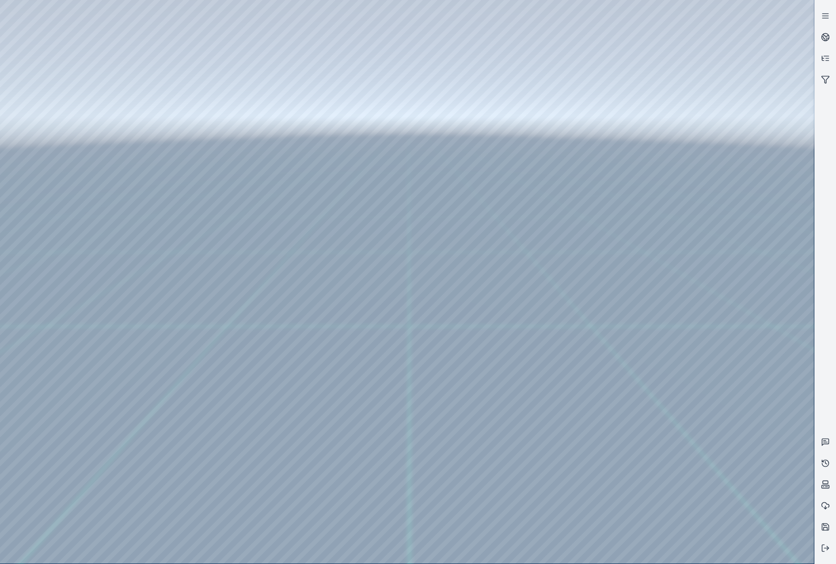
drag, startPoint x: 242, startPoint y: 388, endPoint x: 575, endPoint y: 341, distance: 336.8
drag, startPoint x: 573, startPoint y: 376, endPoint x: 536, endPoint y: 379, distance: 36.8
drag, startPoint x: 520, startPoint y: 375, endPoint x: 346, endPoint y: 359, distance: 174.3
drag, startPoint x: 167, startPoint y: 432, endPoint x: 505, endPoint y: 371, distance: 343.9
drag, startPoint x: 319, startPoint y: 414, endPoint x: 299, endPoint y: 398, distance: 25.1
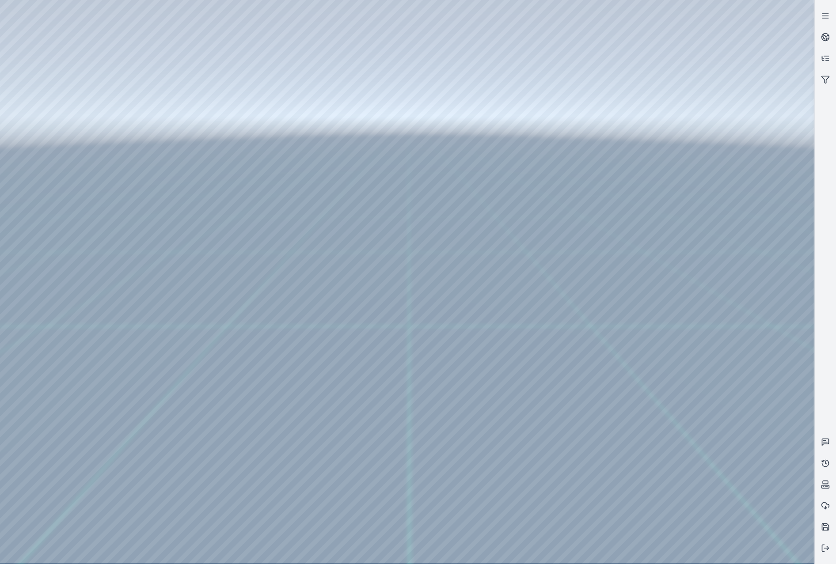
drag, startPoint x: 260, startPoint y: 287, endPoint x: 211, endPoint y: 363, distance: 90.8
drag, startPoint x: 403, startPoint y: 319, endPoint x: 389, endPoint y: 325, distance: 15.3
drag, startPoint x: 362, startPoint y: 342, endPoint x: 389, endPoint y: 338, distance: 27.2
drag, startPoint x: 415, startPoint y: 315, endPoint x: 390, endPoint y: 319, distance: 25.0
drag, startPoint x: 263, startPoint y: 293, endPoint x: 347, endPoint y: 308, distance: 85.3
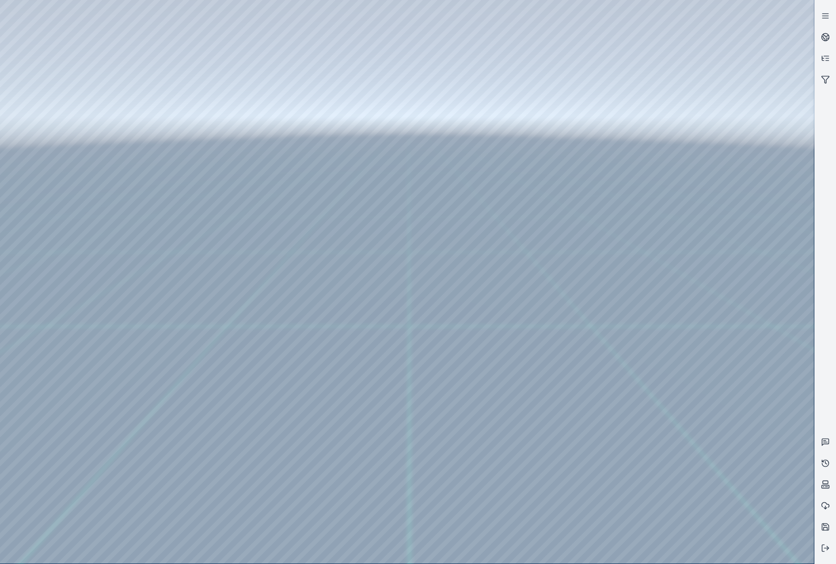
drag, startPoint x: 462, startPoint y: 355, endPoint x: 443, endPoint y: 355, distance: 18.1
drag, startPoint x: 517, startPoint y: 371, endPoint x: 475, endPoint y: 368, distance: 41.6
drag, startPoint x: 413, startPoint y: 364, endPoint x: 307, endPoint y: 406, distance: 114.7
click at [689, 435] on div at bounding box center [407, 282] width 814 height 564
click at [687, 481] on div at bounding box center [407, 282] width 814 height 564
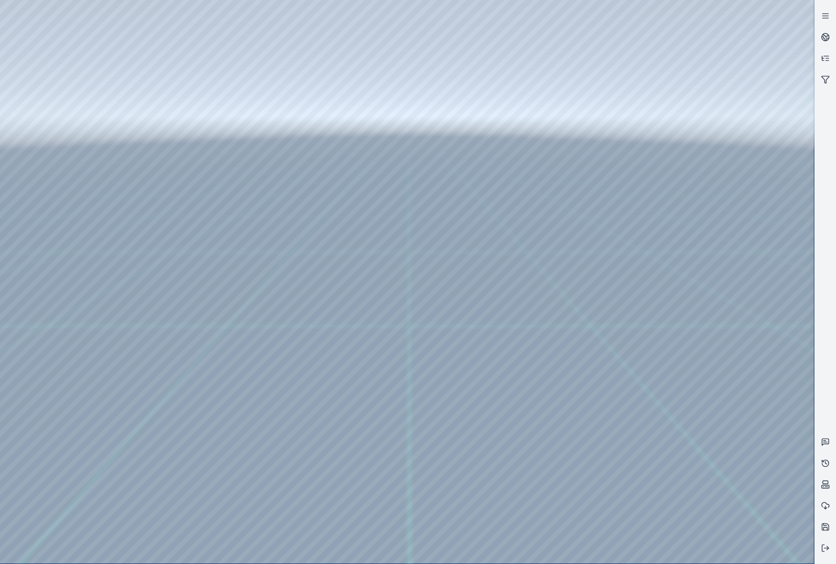
click at [697, 443] on div at bounding box center [407, 282] width 814 height 564
drag, startPoint x: 241, startPoint y: 442, endPoint x: 359, endPoint y: 440, distance: 117.5
drag, startPoint x: 574, startPoint y: 343, endPoint x: 231, endPoint y: 352, distance: 343.3
drag, startPoint x: 591, startPoint y: 337, endPoint x: 278, endPoint y: 330, distance: 312.4
drag, startPoint x: 389, startPoint y: 409, endPoint x: 458, endPoint y: 407, distance: 68.9
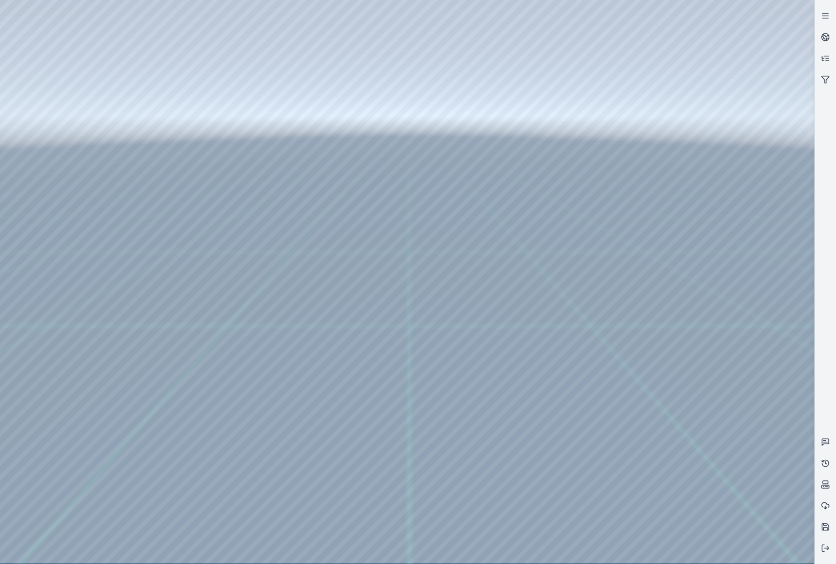
drag, startPoint x: 387, startPoint y: 256, endPoint x: 426, endPoint y: 324, distance: 78.6
drag, startPoint x: 373, startPoint y: 377, endPoint x: 386, endPoint y: 351, distance: 29.6
drag, startPoint x: 366, startPoint y: 403, endPoint x: 379, endPoint y: 366, distance: 39.1
drag, startPoint x: 388, startPoint y: 380, endPoint x: 393, endPoint y: 361, distance: 20.1
drag, startPoint x: 430, startPoint y: 286, endPoint x: 361, endPoint y: 443, distance: 170.9
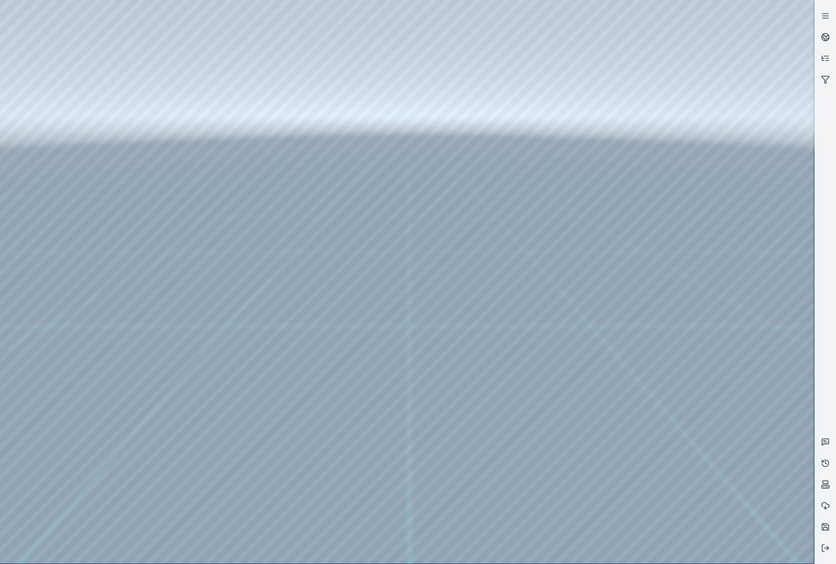
drag, startPoint x: 391, startPoint y: 300, endPoint x: 335, endPoint y: 426, distance: 138.2
drag, startPoint x: 399, startPoint y: 406, endPoint x: 294, endPoint y: 439, distance: 110.4
drag, startPoint x: 500, startPoint y: 419, endPoint x: 393, endPoint y: 414, distance: 107.4
drag, startPoint x: 405, startPoint y: 373, endPoint x: 322, endPoint y: 329, distance: 93.3
drag, startPoint x: 318, startPoint y: 251, endPoint x: 329, endPoint y: 247, distance: 11.5
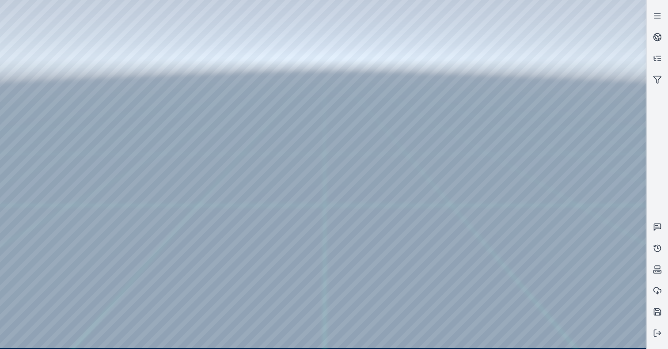
drag, startPoint x: 255, startPoint y: 218, endPoint x: 373, endPoint y: 223, distance: 117.6
drag, startPoint x: 315, startPoint y: 226, endPoint x: 350, endPoint y: 217, distance: 35.7
drag, startPoint x: 394, startPoint y: 167, endPoint x: 221, endPoint y: 206, distance: 177.5
drag, startPoint x: 364, startPoint y: 154, endPoint x: 221, endPoint y: 172, distance: 144.3
drag, startPoint x: 343, startPoint y: 207, endPoint x: 201, endPoint y: 212, distance: 141.9
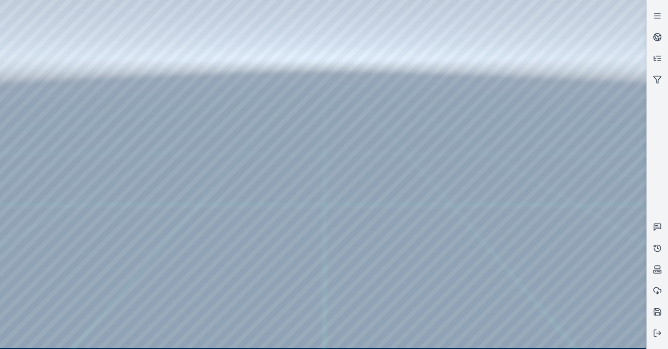
drag, startPoint x: 292, startPoint y: 129, endPoint x: 352, endPoint y: 284, distance: 165.9
drag, startPoint x: 252, startPoint y: 141, endPoint x: 326, endPoint y: 278, distance: 155.9
drag, startPoint x: 285, startPoint y: 207, endPoint x: 398, endPoint y: 204, distance: 113.1
drag, startPoint x: 439, startPoint y: 159, endPoint x: 428, endPoint y: 163, distance: 11.5
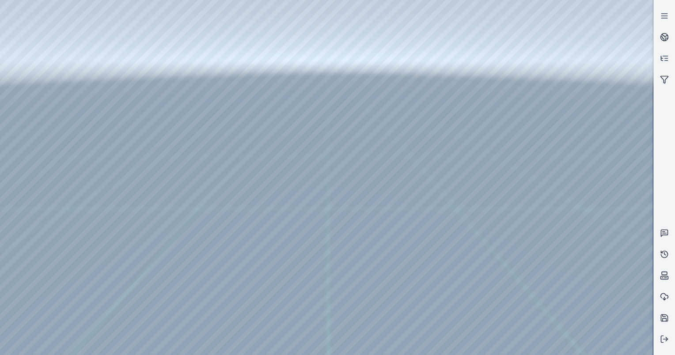
drag, startPoint x: 354, startPoint y: 213, endPoint x: 325, endPoint y: 213, distance: 29.2
drag, startPoint x: 352, startPoint y: 212, endPoint x: 244, endPoint y: 214, distance: 107.8
drag, startPoint x: 244, startPoint y: 136, endPoint x: 340, endPoint y: 266, distance: 161.4
drag, startPoint x: 224, startPoint y: 129, endPoint x: 275, endPoint y: 240, distance: 121.7
drag, startPoint x: 261, startPoint y: 243, endPoint x: 365, endPoint y: 250, distance: 104.5
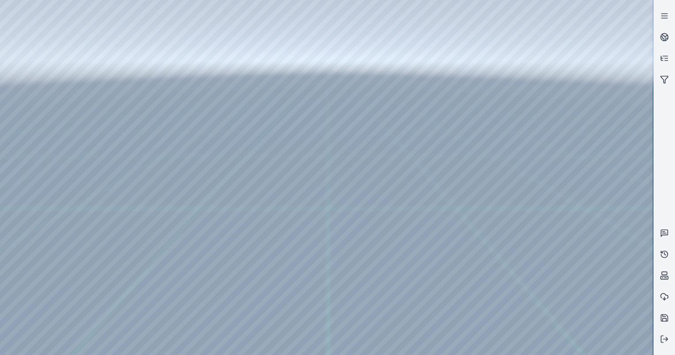
drag, startPoint x: 406, startPoint y: 158, endPoint x: 320, endPoint y: 201, distance: 96.6
drag, startPoint x: 369, startPoint y: 155, endPoint x: 253, endPoint y: 198, distance: 123.4
drag, startPoint x: 436, startPoint y: 136, endPoint x: 279, endPoint y: 177, distance: 162.4
drag, startPoint x: 389, startPoint y: 178, endPoint x: 265, endPoint y: 205, distance: 126.7
drag, startPoint x: 424, startPoint y: 170, endPoint x: 259, endPoint y: 180, distance: 165.1
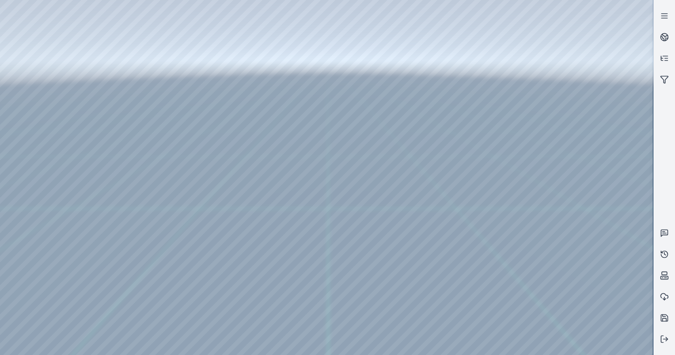
drag, startPoint x: 458, startPoint y: 164, endPoint x: 462, endPoint y: 163, distance: 4.6
drag, startPoint x: 486, startPoint y: 132, endPoint x: 328, endPoint y: 164, distance: 161.0
drag, startPoint x: 336, startPoint y: 199, endPoint x: 362, endPoint y: 182, distance: 31.0
drag, startPoint x: 408, startPoint y: 156, endPoint x: 292, endPoint y: 200, distance: 124.7
drag, startPoint x: 402, startPoint y: 167, endPoint x: 285, endPoint y: 174, distance: 117.3
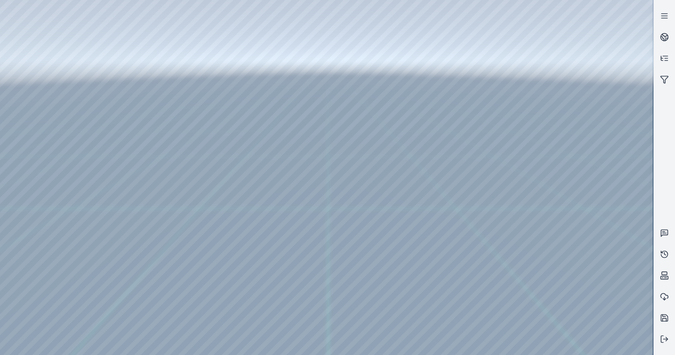
click at [648, 237] on div at bounding box center [326, 177] width 653 height 355
drag, startPoint x: 296, startPoint y: 175, endPoint x: 151, endPoint y: 121, distance: 154.7
drag, startPoint x: 209, startPoint y: 211, endPoint x: 297, endPoint y: 220, distance: 88.4
drag, startPoint x: 221, startPoint y: 226, endPoint x: 296, endPoint y: 194, distance: 82.0
drag, startPoint x: 472, startPoint y: 147, endPoint x: 236, endPoint y: 139, distance: 236.0
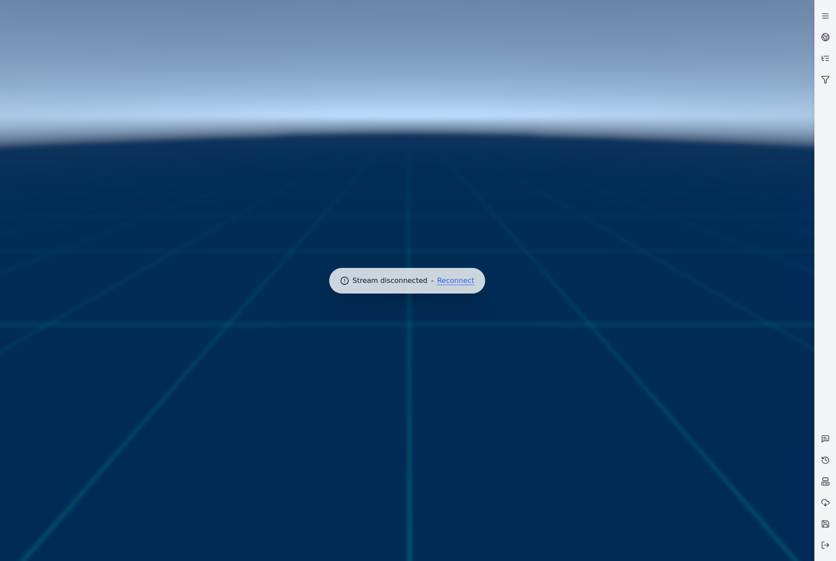
click at [442, 280] on button "Reconnect" at bounding box center [455, 280] width 37 height 7
